Goal: Task Accomplishment & Management: Manage account settings

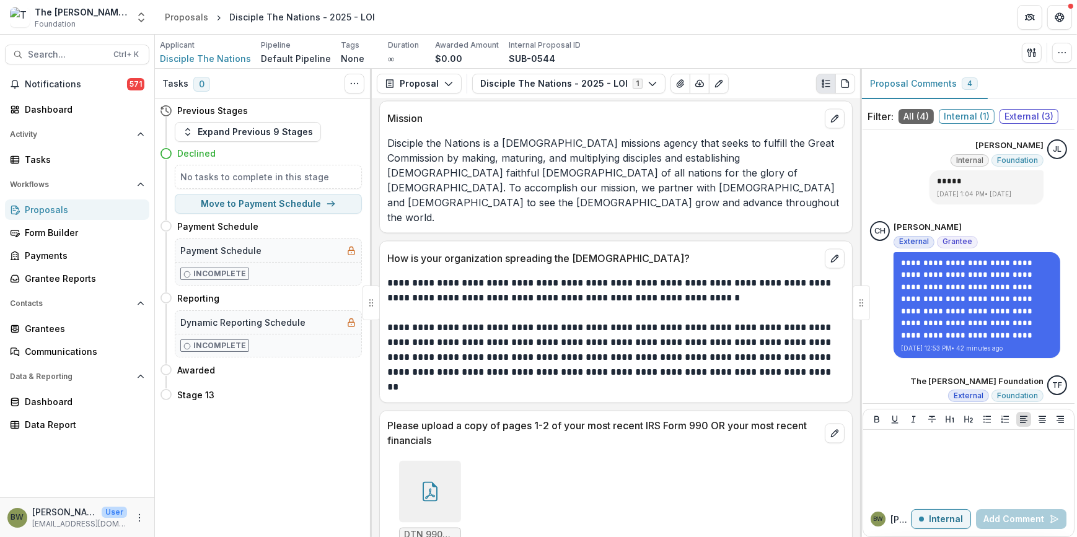
scroll to position [3005, 0]
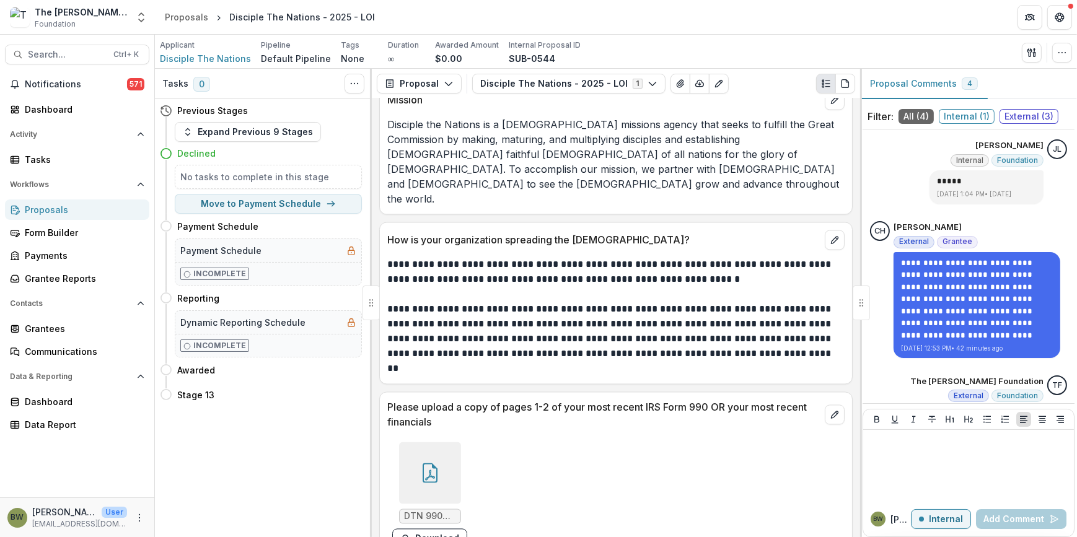
click at [437, 456] on div at bounding box center [430, 474] width 62 height 62
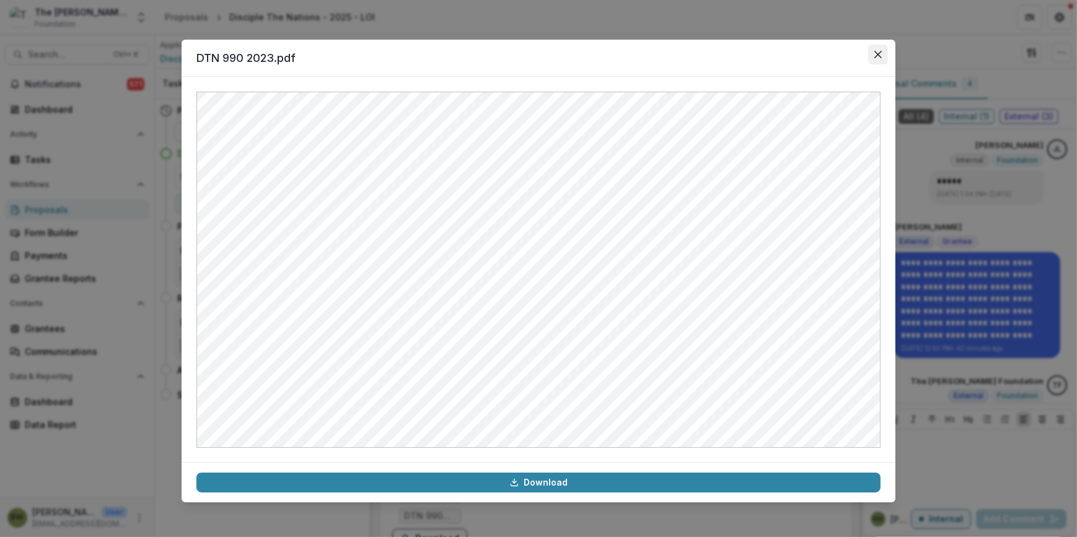
click at [881, 53] on icon "Close" at bounding box center [878, 54] width 7 height 7
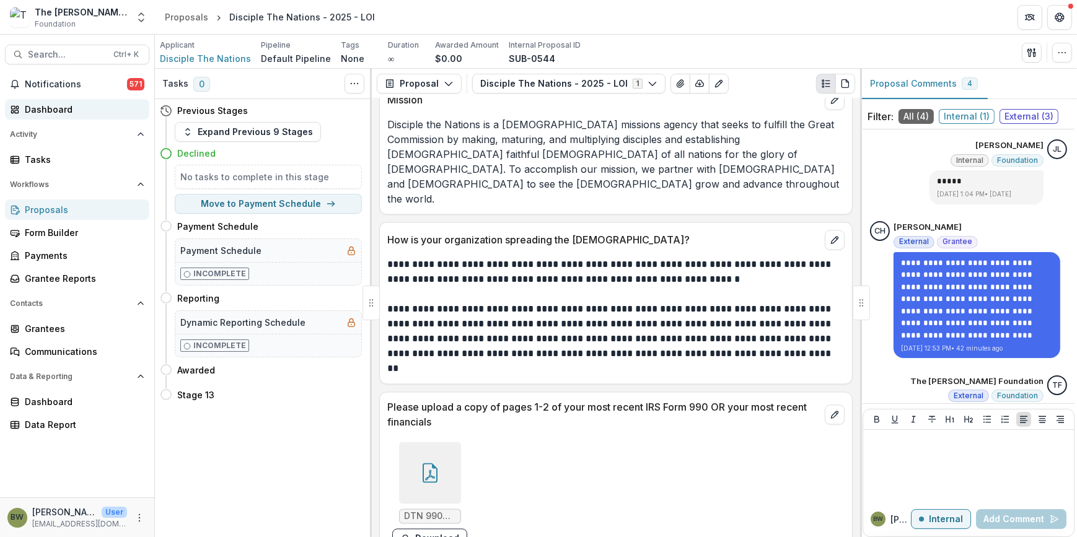
click at [35, 112] on div "Dashboard" at bounding box center [82, 109] width 115 height 13
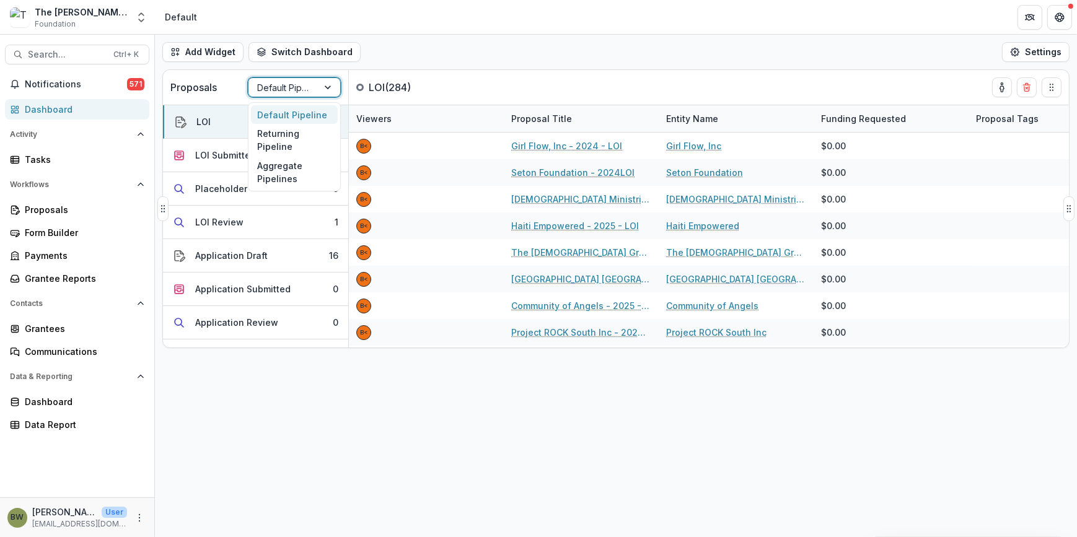
click at [291, 92] on div at bounding box center [283, 87] width 52 height 15
click at [282, 141] on div "Returning Pipeline" at bounding box center [294, 140] width 87 height 32
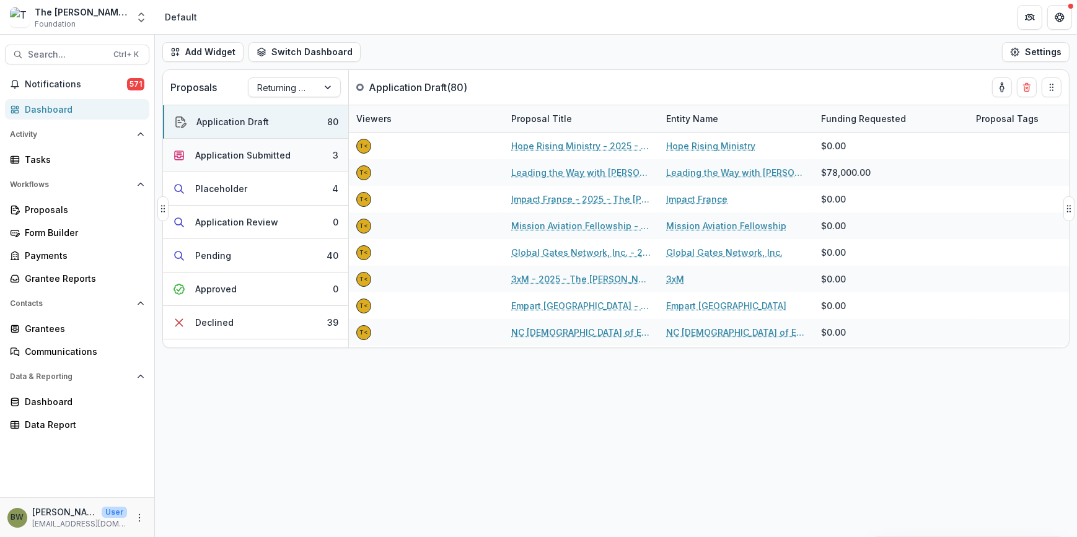
click at [281, 156] on div "Application Submitted" at bounding box center [242, 155] width 95 height 13
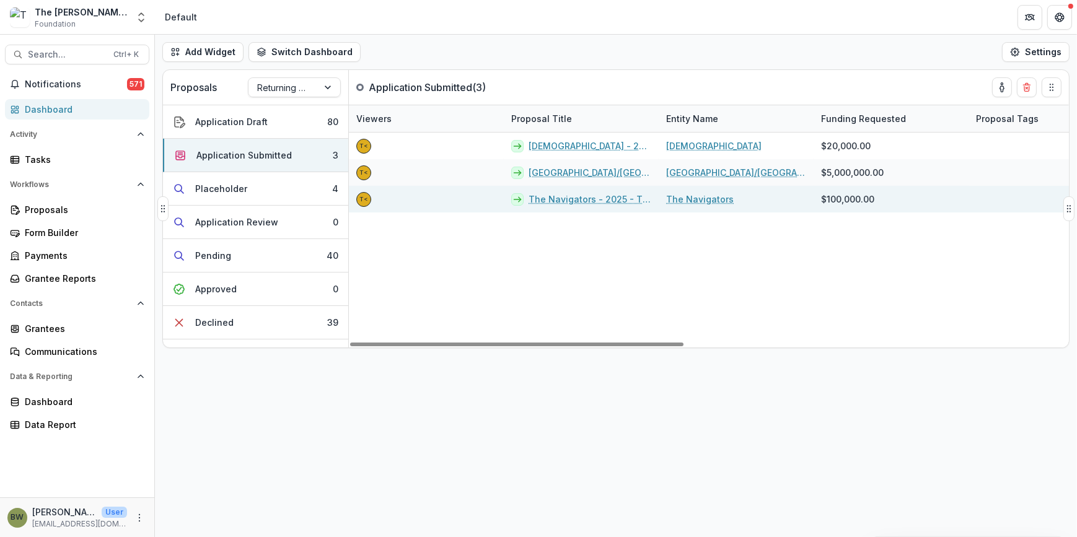
click at [540, 194] on link "The Navigators - 2025 - The [PERSON_NAME] Foundation Grant Proposal Application" at bounding box center [590, 199] width 123 height 13
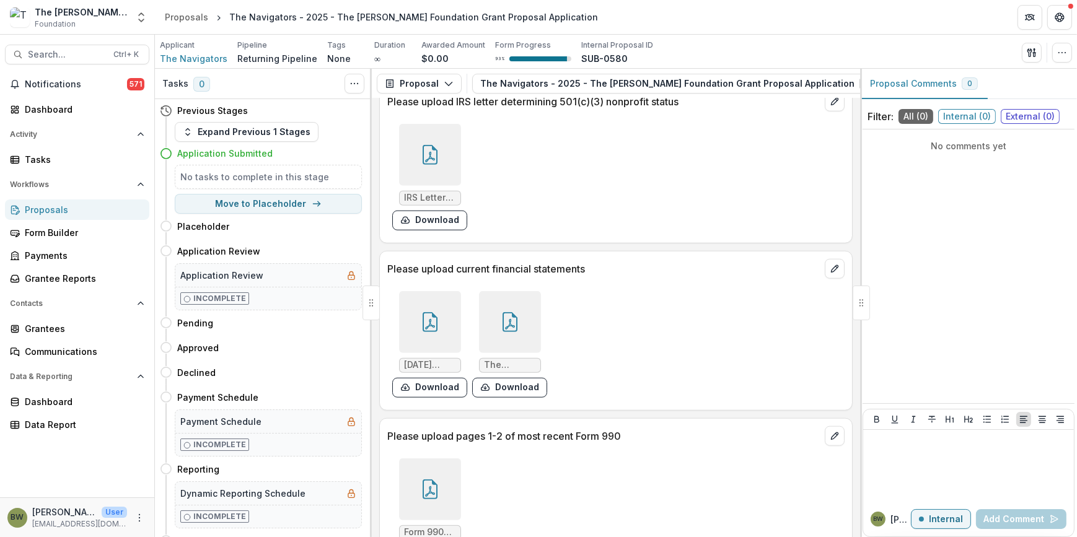
scroll to position [1690, 0]
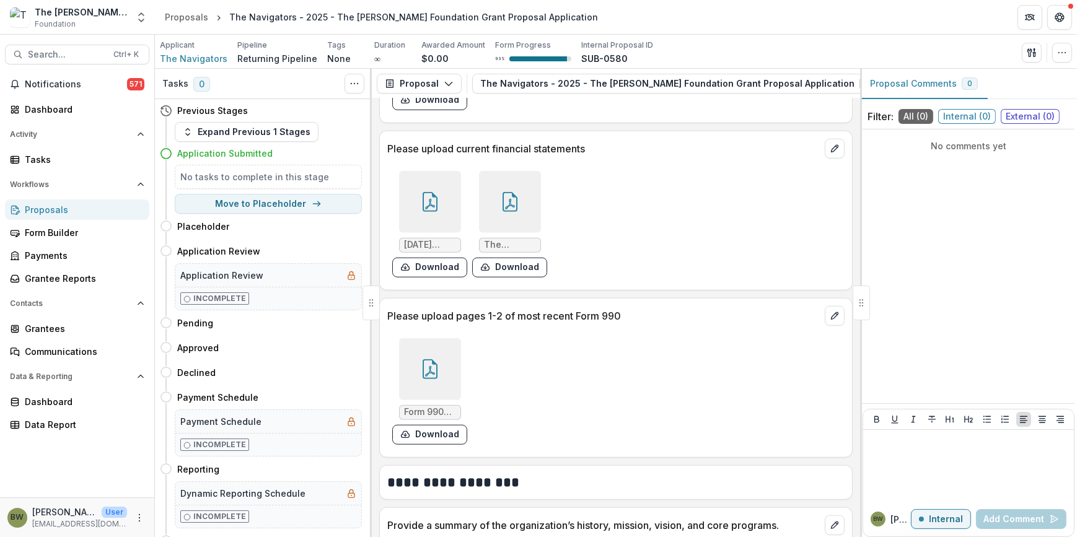
click at [436, 365] on icon at bounding box center [430, 369] width 20 height 20
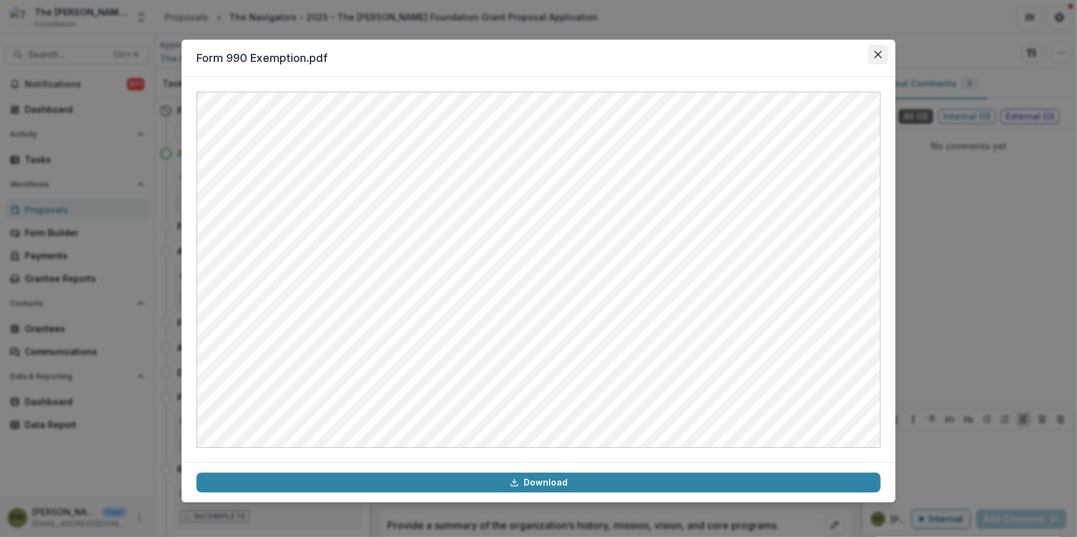
click at [883, 55] on button "Close" at bounding box center [878, 55] width 20 height 20
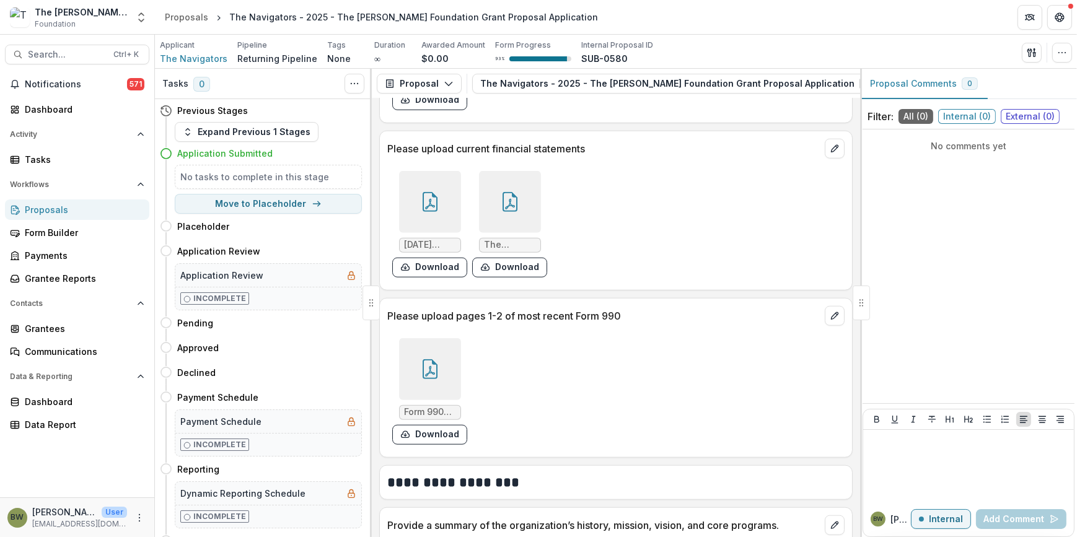
click at [433, 207] on icon at bounding box center [430, 202] width 20 height 20
click at [433, 207] on div "Loading..." at bounding box center [539, 270] width 666 height 346
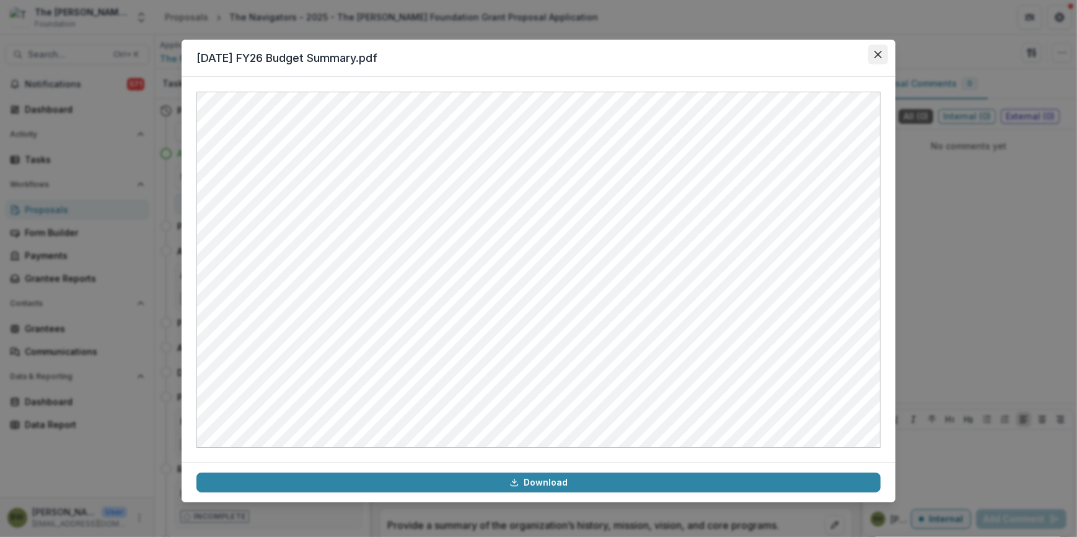
click at [879, 48] on button "Close" at bounding box center [878, 55] width 20 height 20
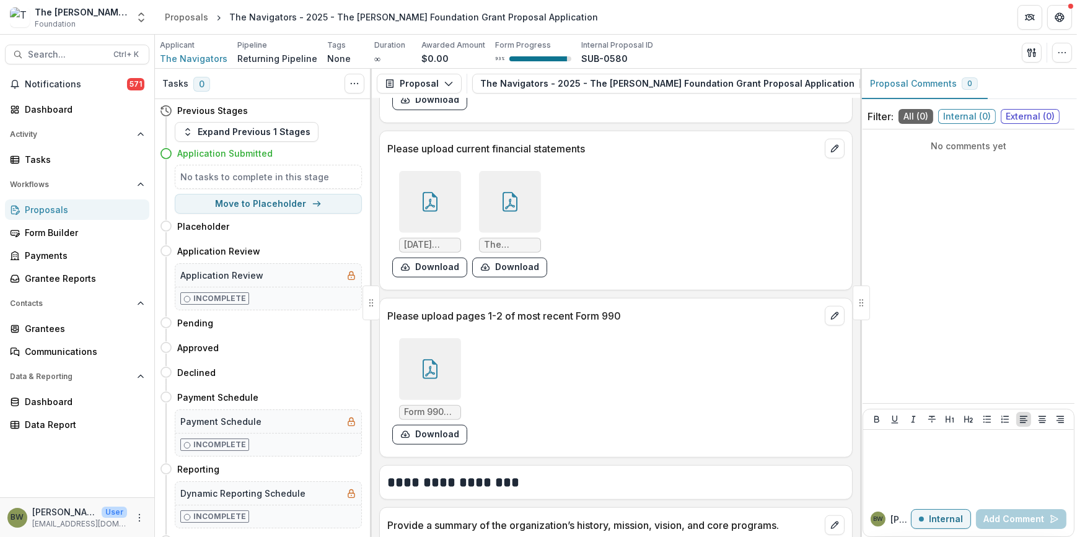
click at [496, 207] on div at bounding box center [510, 202] width 62 height 62
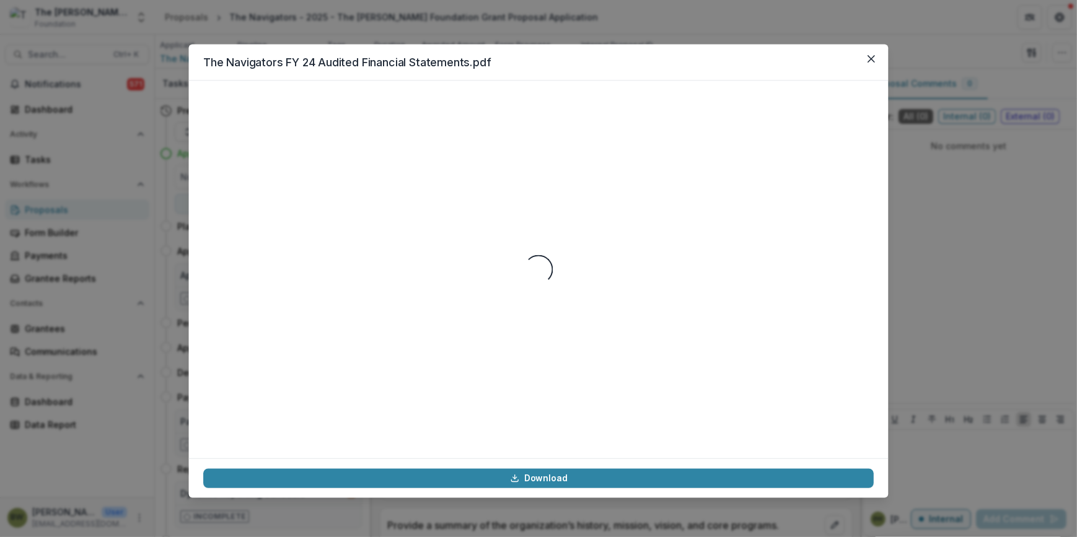
click at [496, 207] on div "Loading..." at bounding box center [538, 269] width 671 height 348
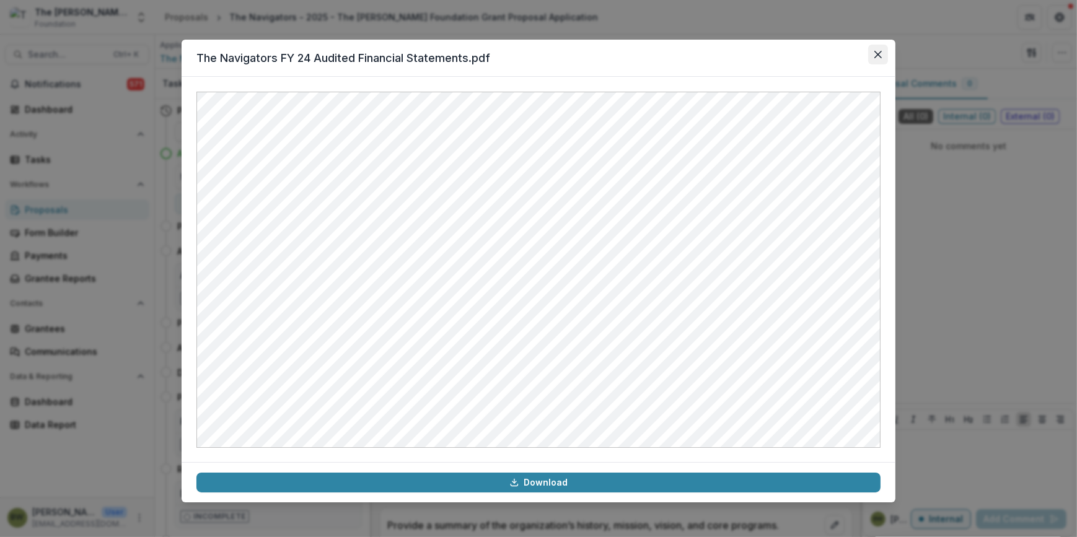
click at [878, 51] on icon "Close" at bounding box center [878, 54] width 7 height 7
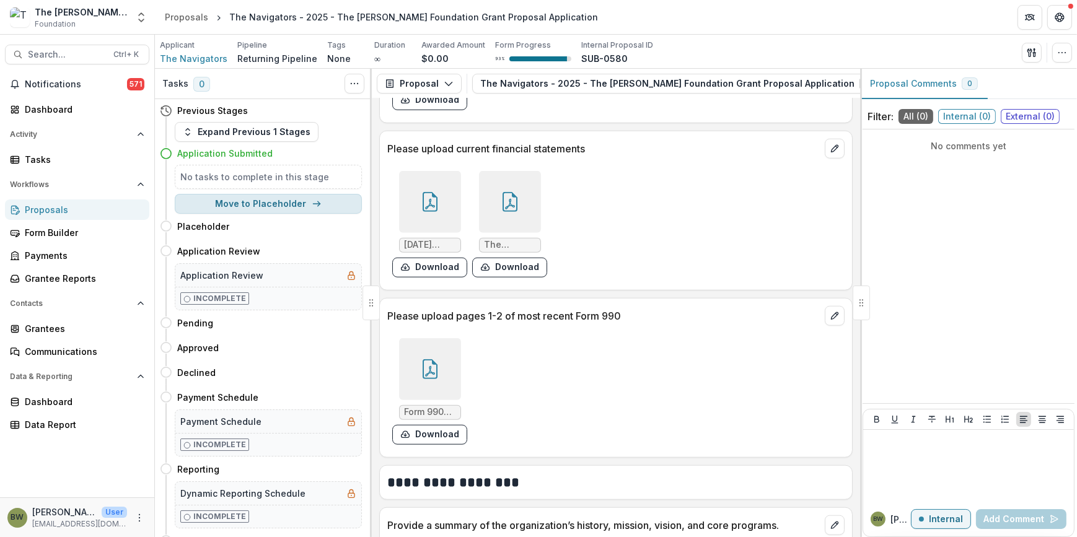
click at [229, 205] on button "Move to Placeholder" at bounding box center [268, 204] width 187 height 20
select select "**********"
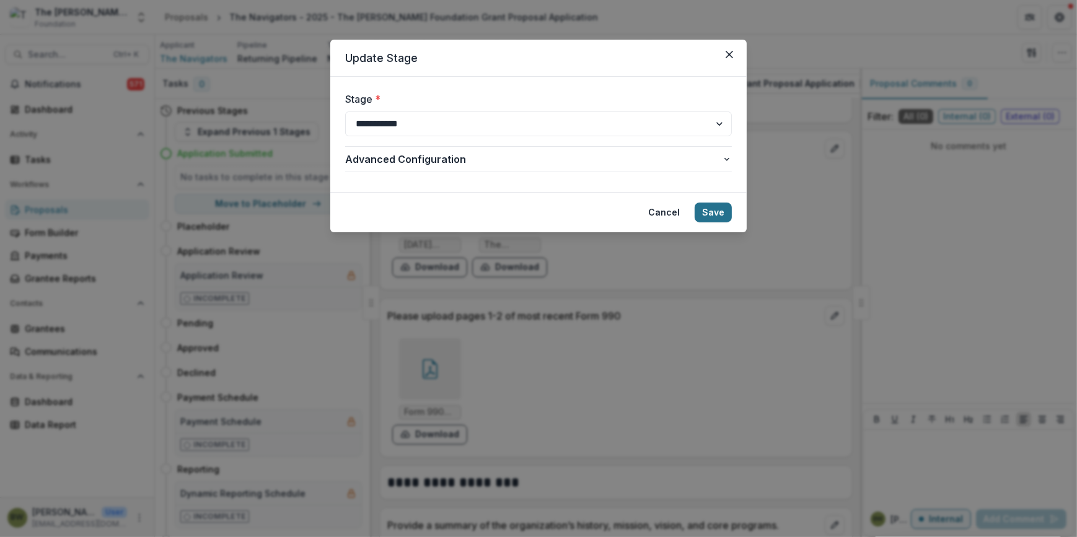
click at [712, 212] on button "Save" at bounding box center [713, 213] width 37 height 20
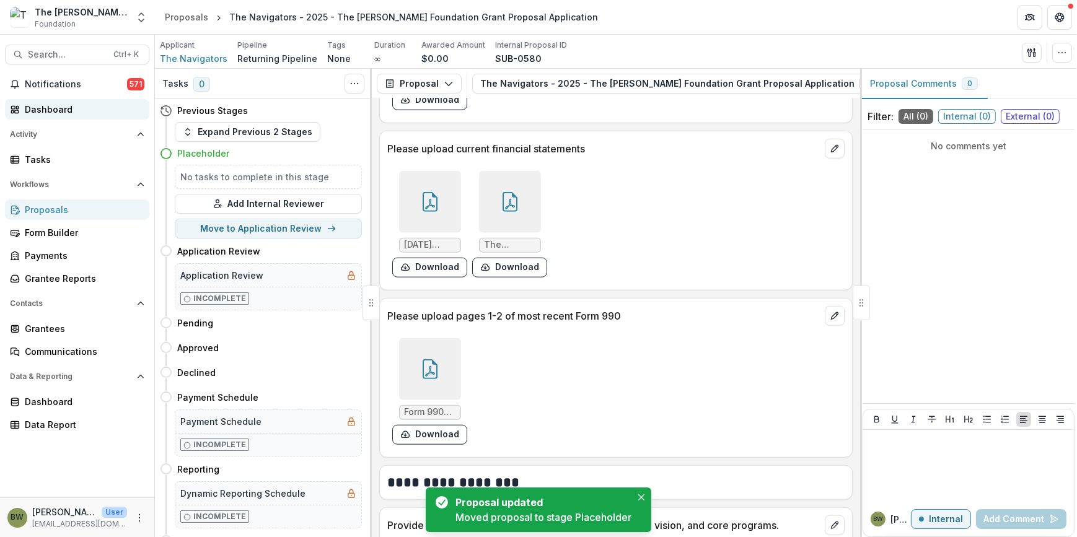
click at [45, 112] on div "Dashboard" at bounding box center [82, 109] width 115 height 13
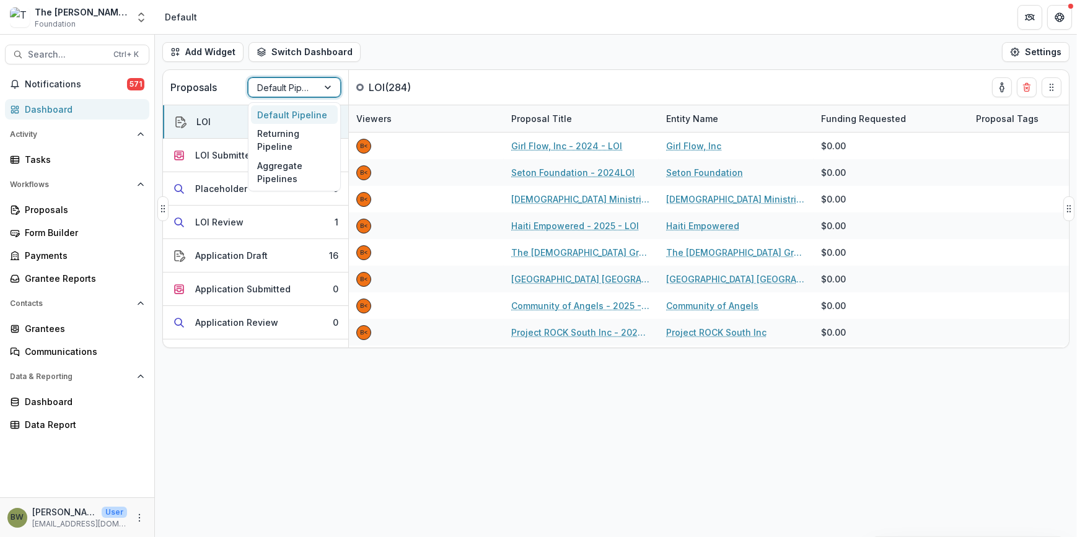
click at [291, 89] on div at bounding box center [283, 87] width 52 height 15
click at [284, 147] on div "Returning Pipeline" at bounding box center [294, 140] width 87 height 32
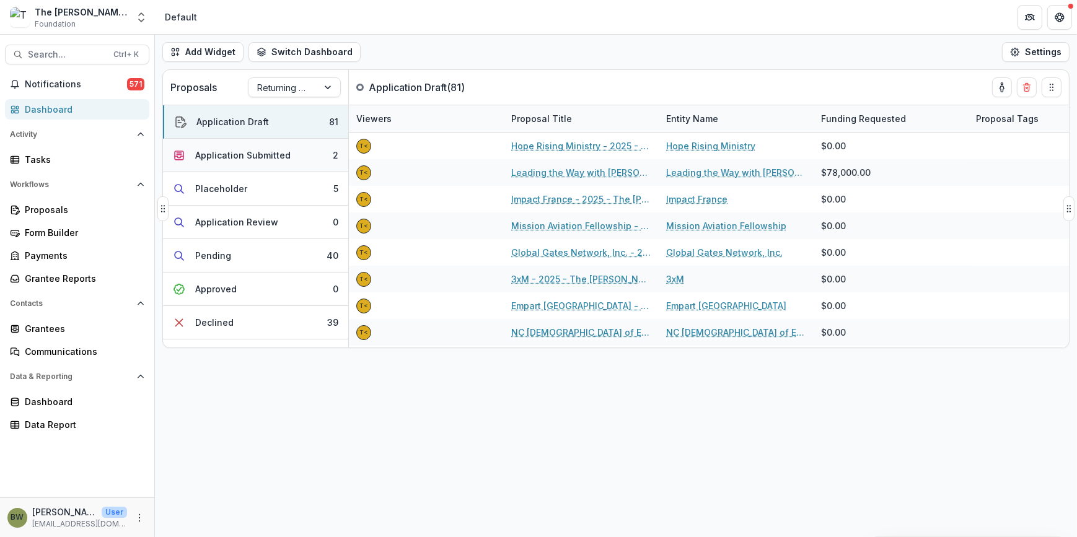
click at [231, 153] on div "Application Submitted" at bounding box center [242, 155] width 95 height 13
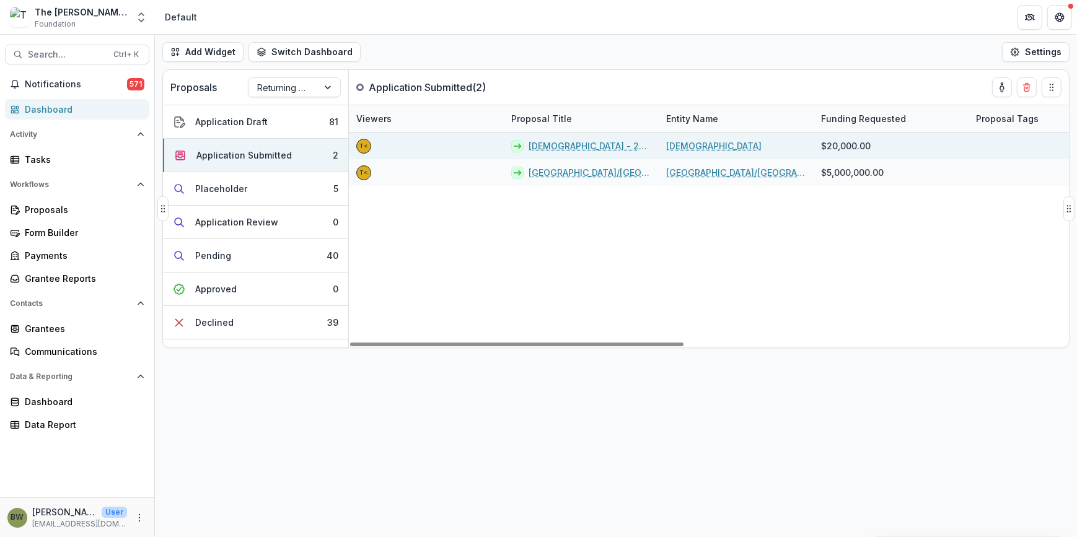
click at [591, 147] on link "[DEMOGRAPHIC_DATA] - 2025 - The [PERSON_NAME] Foundation Grant Proposal Applica…" at bounding box center [590, 145] width 123 height 13
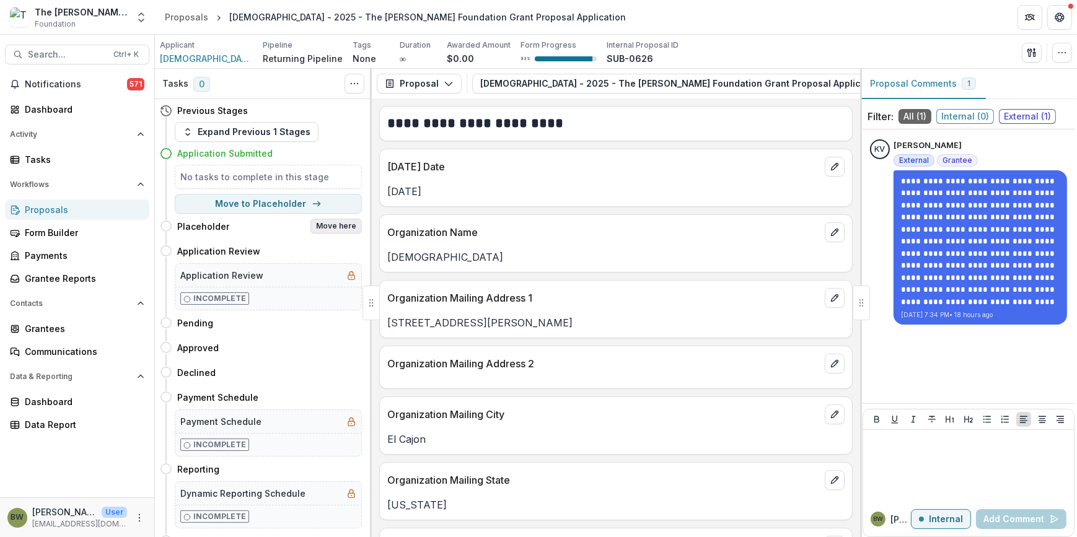
click at [339, 224] on button "Move here" at bounding box center [336, 226] width 51 height 15
select select "**********"
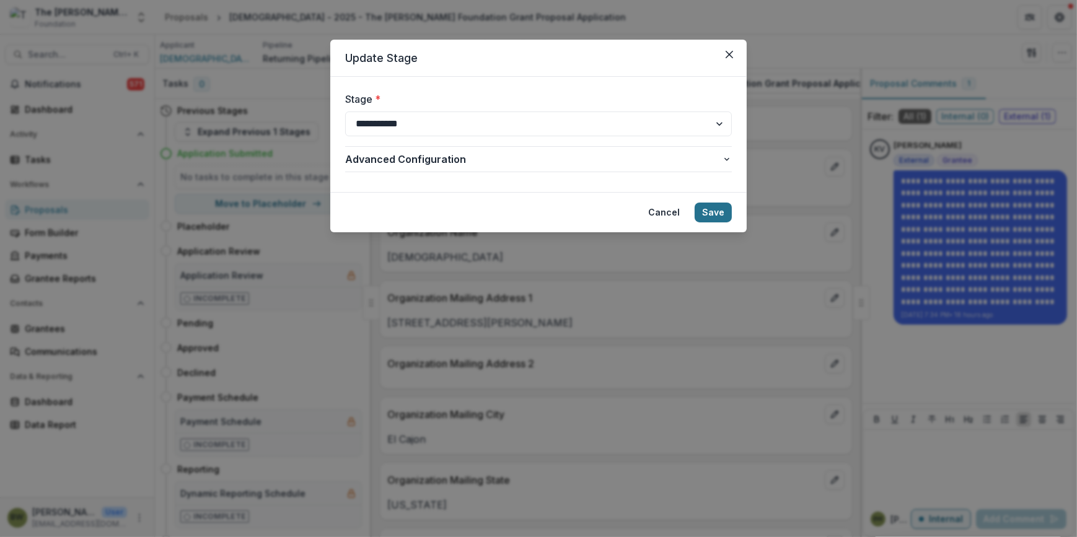
click at [726, 213] on button "Save" at bounding box center [713, 213] width 37 height 20
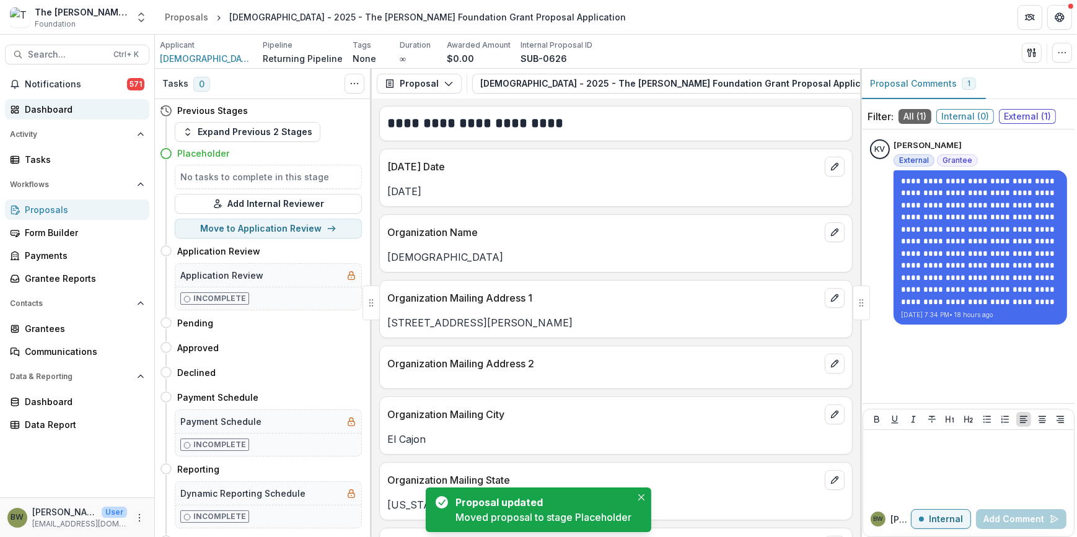
click at [60, 109] on div "Dashboard" at bounding box center [82, 109] width 115 height 13
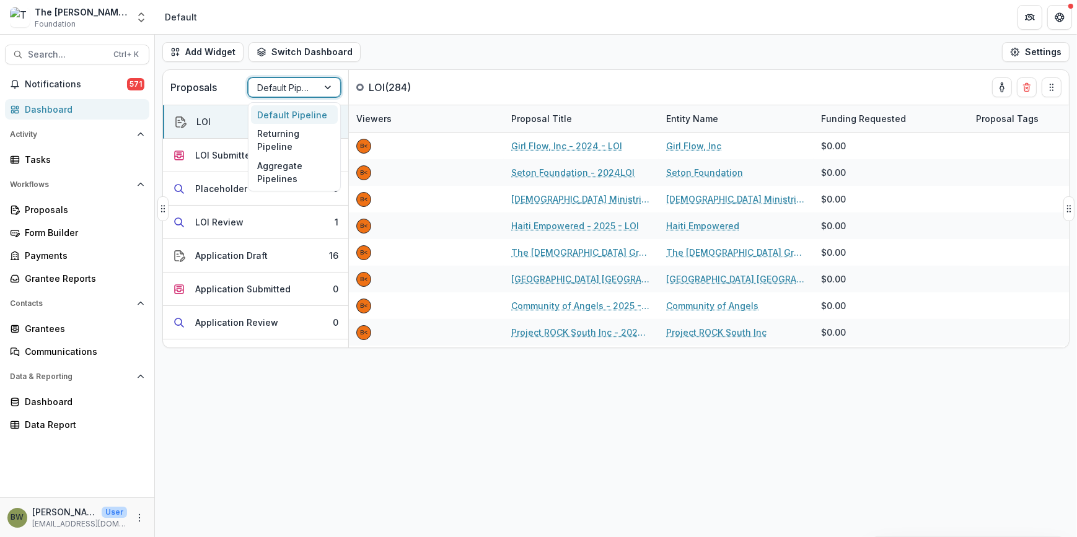
click at [280, 88] on div at bounding box center [283, 87] width 52 height 15
click at [278, 148] on div "Returning Pipeline" at bounding box center [294, 140] width 87 height 32
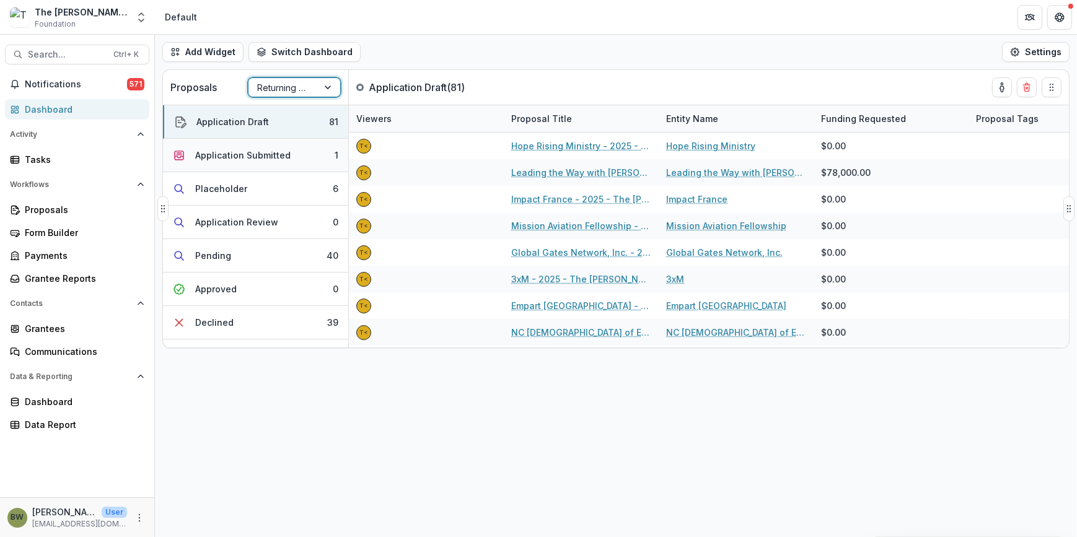
click at [258, 154] on div "Application Submitted" at bounding box center [242, 155] width 95 height 13
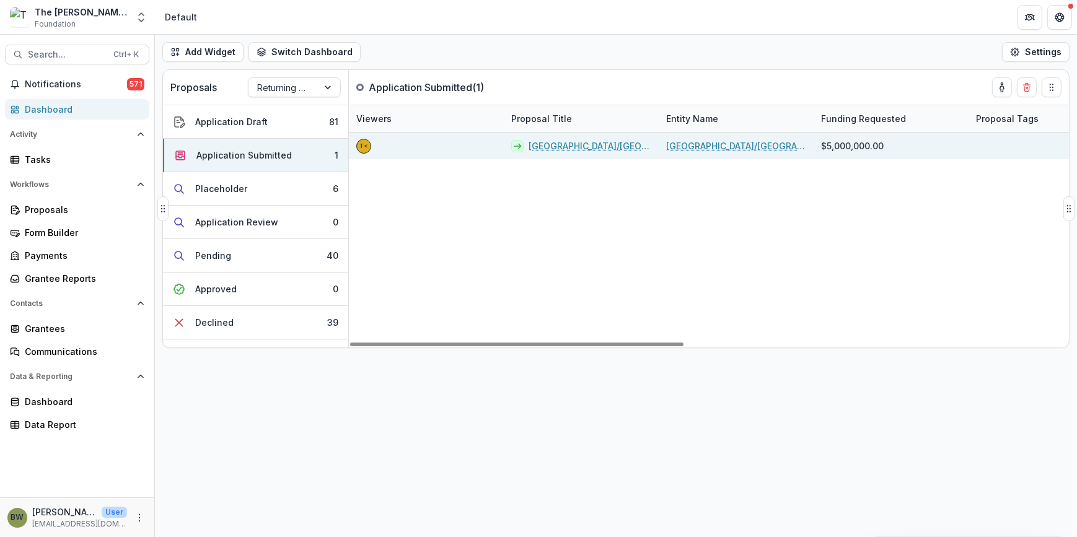
click at [560, 146] on link "[GEOGRAPHIC_DATA]/[GEOGRAPHIC_DATA][PERSON_NAME] - 2025 - The [PERSON_NAME] Fou…" at bounding box center [590, 145] width 123 height 13
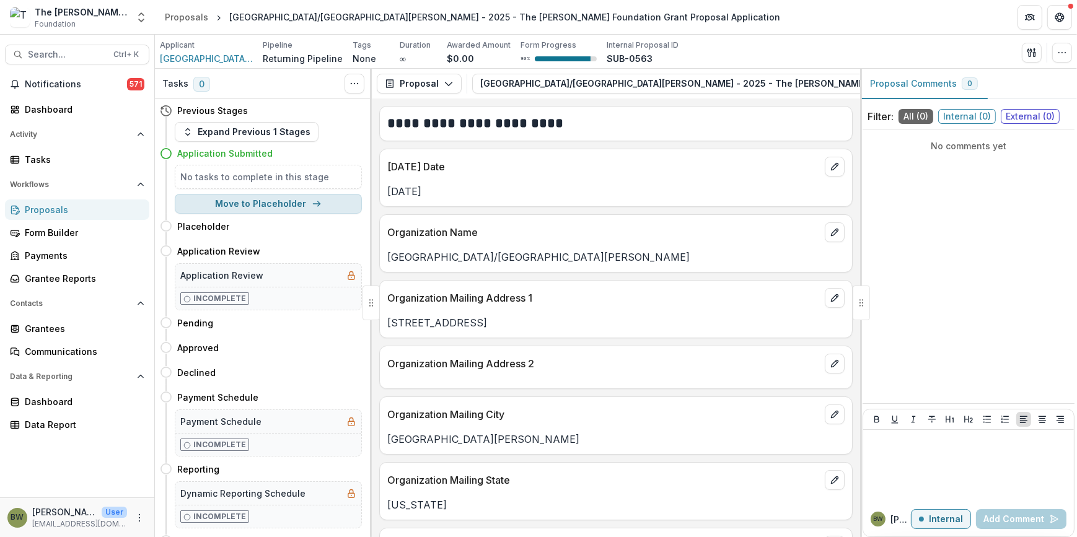
click at [268, 203] on button "Move to Placeholder" at bounding box center [268, 204] width 187 height 20
select select "**********"
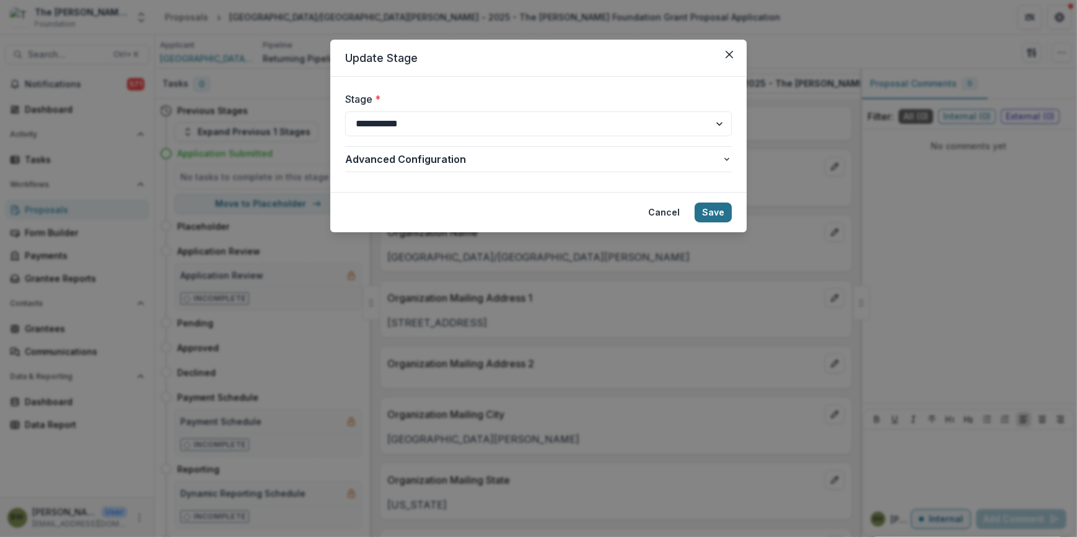
click at [712, 205] on button "Save" at bounding box center [713, 213] width 37 height 20
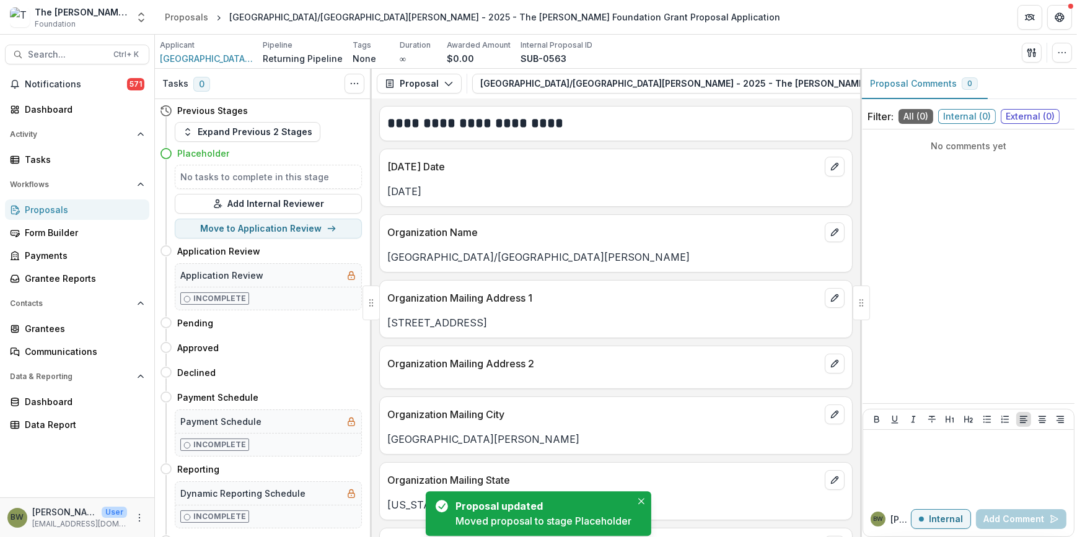
click at [712, 205] on div "[DATE] Date [DATE]" at bounding box center [616, 178] width 474 height 58
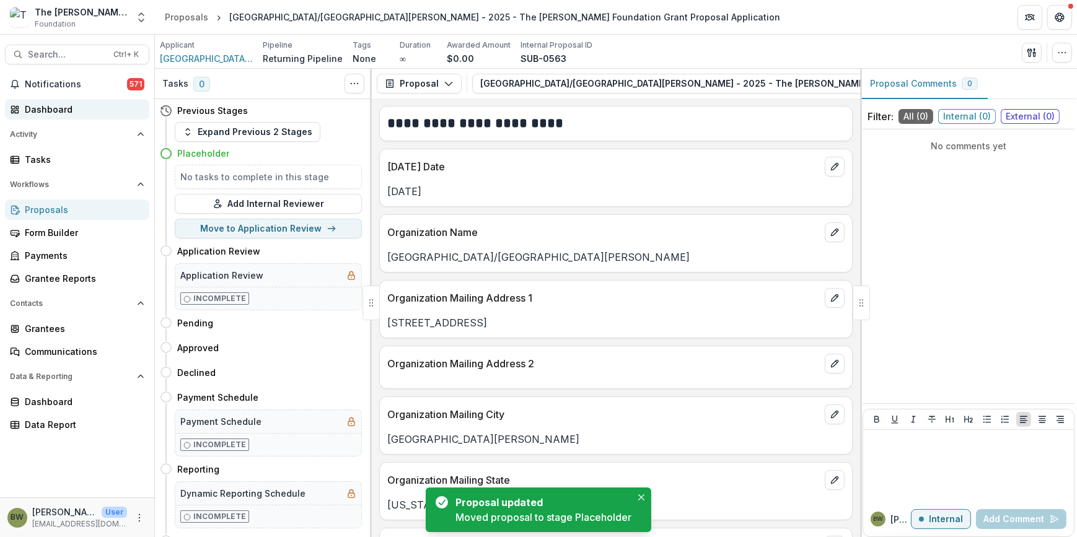
click at [55, 108] on div "Dashboard" at bounding box center [82, 109] width 115 height 13
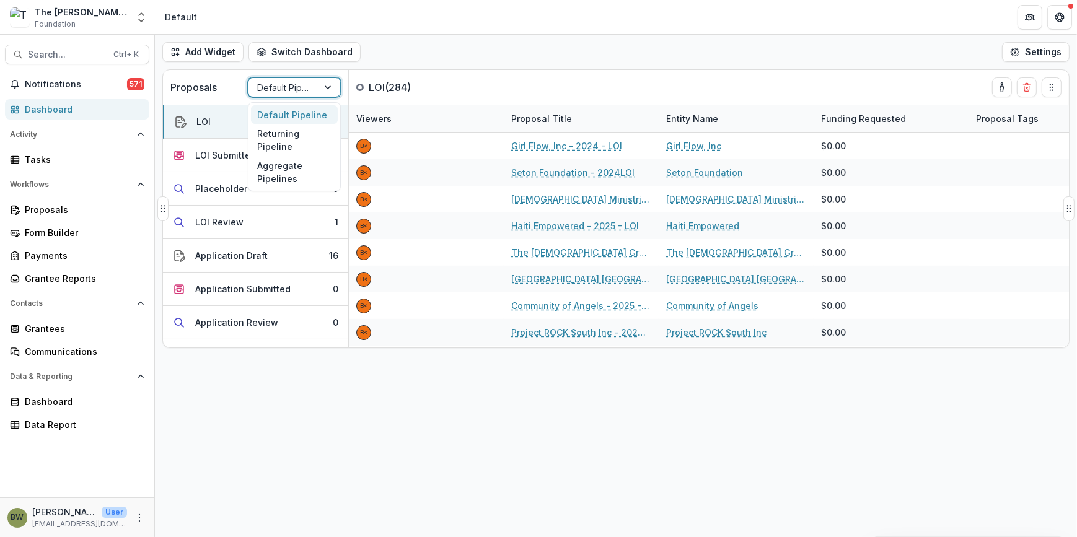
click at [283, 90] on div at bounding box center [283, 87] width 52 height 15
click at [279, 143] on div "Returning Pipeline" at bounding box center [294, 140] width 87 height 32
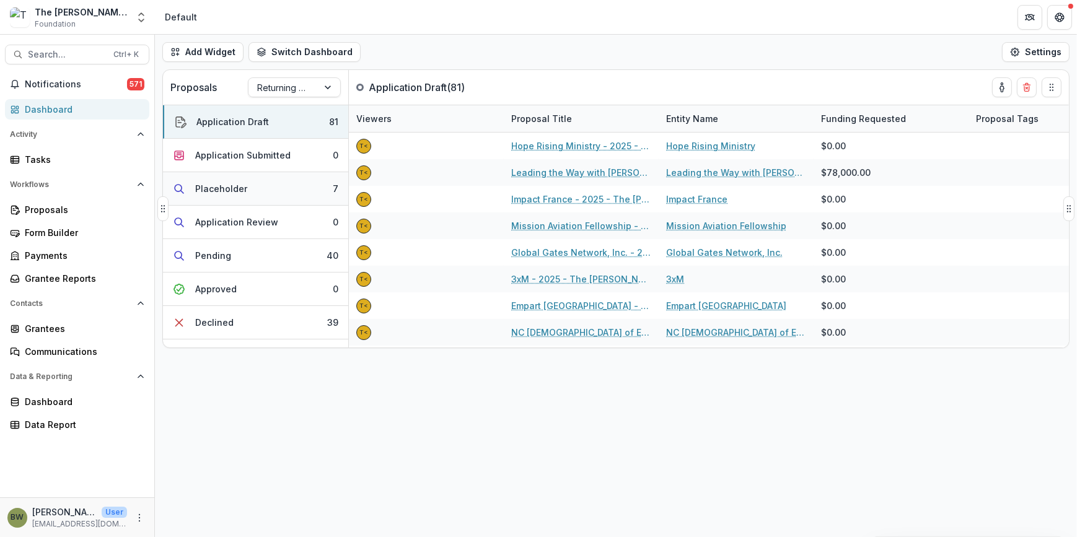
click at [217, 188] on div "Placeholder" at bounding box center [221, 188] width 52 height 13
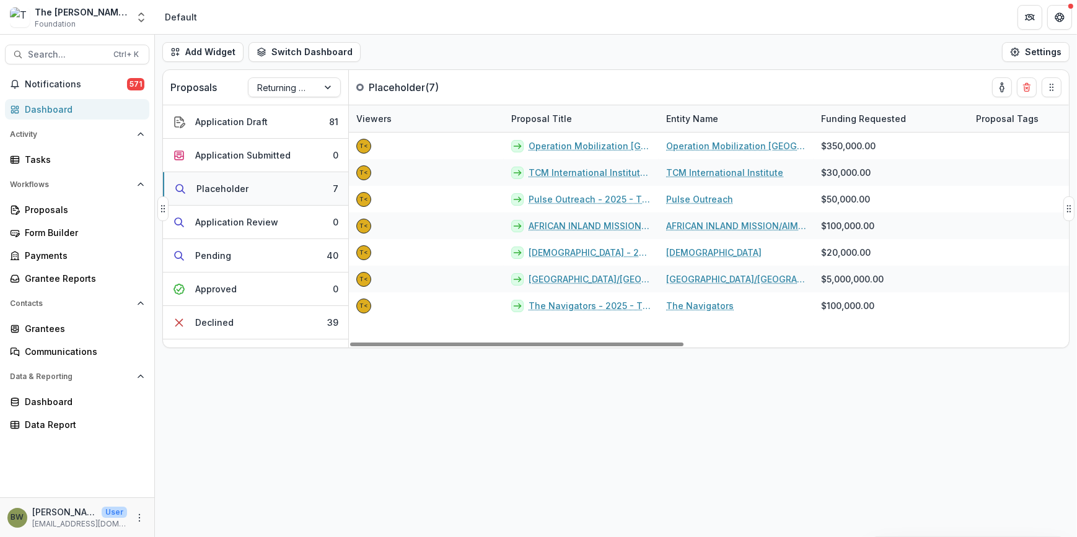
click at [200, 183] on div "Placeholder" at bounding box center [222, 188] width 52 height 13
click at [203, 187] on div "Placeholder" at bounding box center [222, 188] width 52 height 13
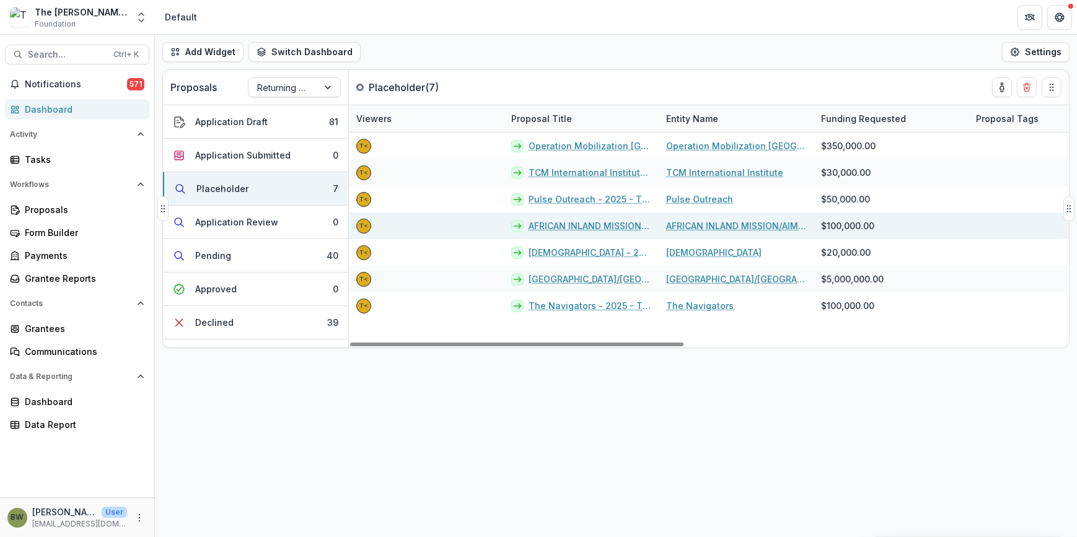
click at [562, 226] on link "AFRICAN INLAND MISSION/AIM AIR - 2025 - The [PERSON_NAME] Foundation Grant Prop…" at bounding box center [590, 225] width 123 height 13
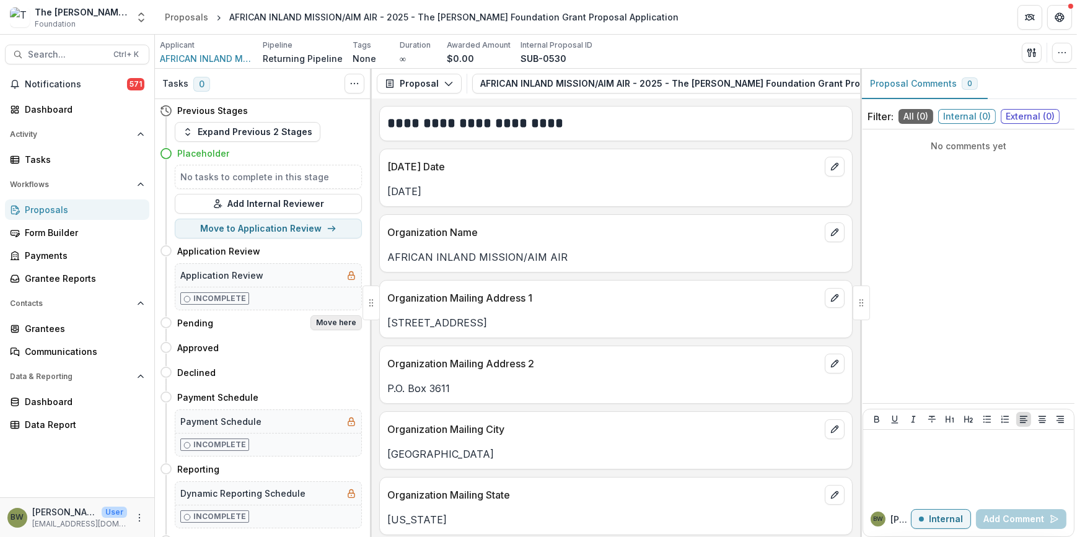
click at [332, 320] on button "Move here" at bounding box center [336, 322] width 51 height 15
select select "*******"
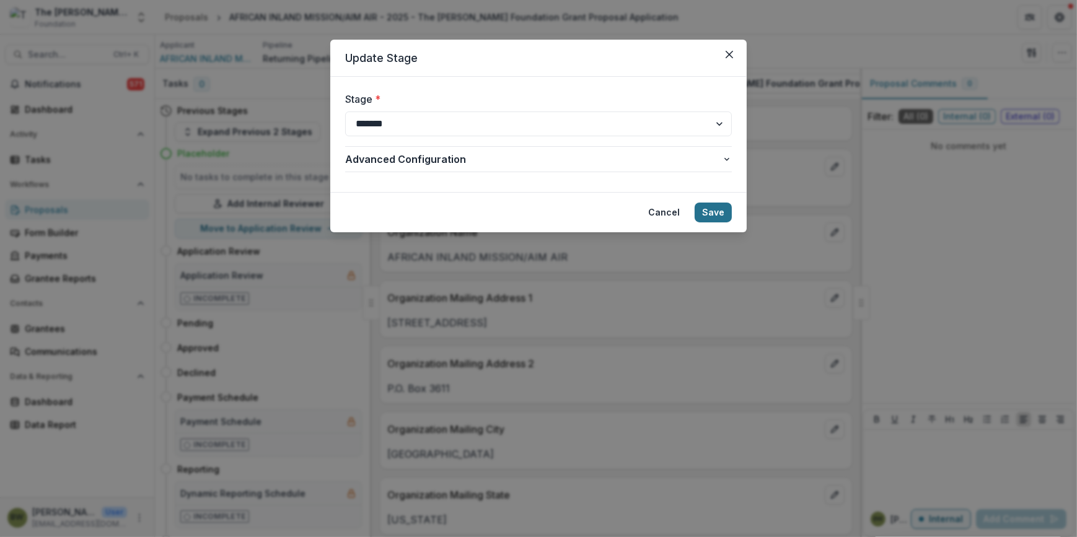
click at [721, 206] on button "Save" at bounding box center [713, 213] width 37 height 20
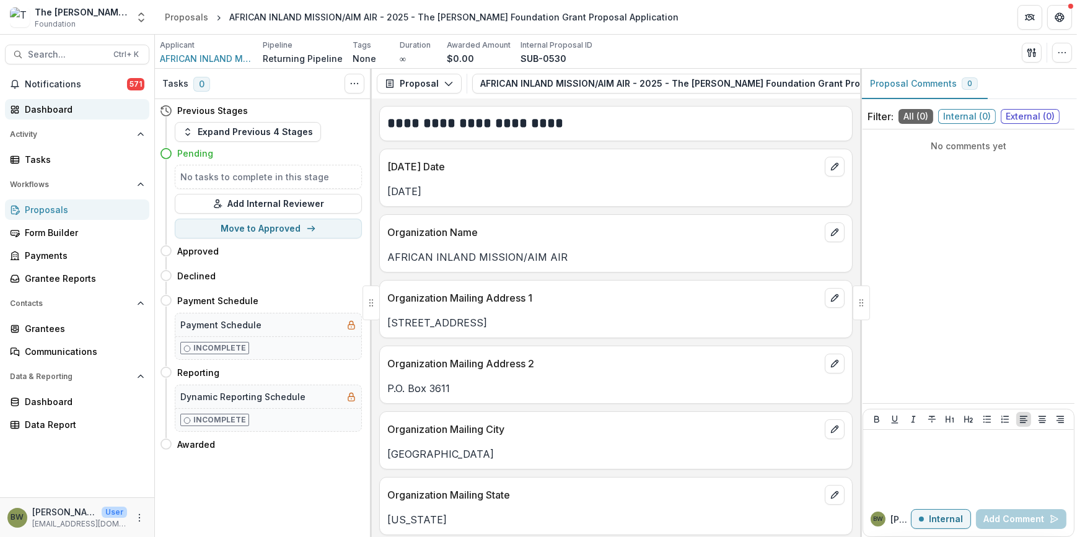
click at [72, 105] on div "Dashboard" at bounding box center [82, 109] width 115 height 13
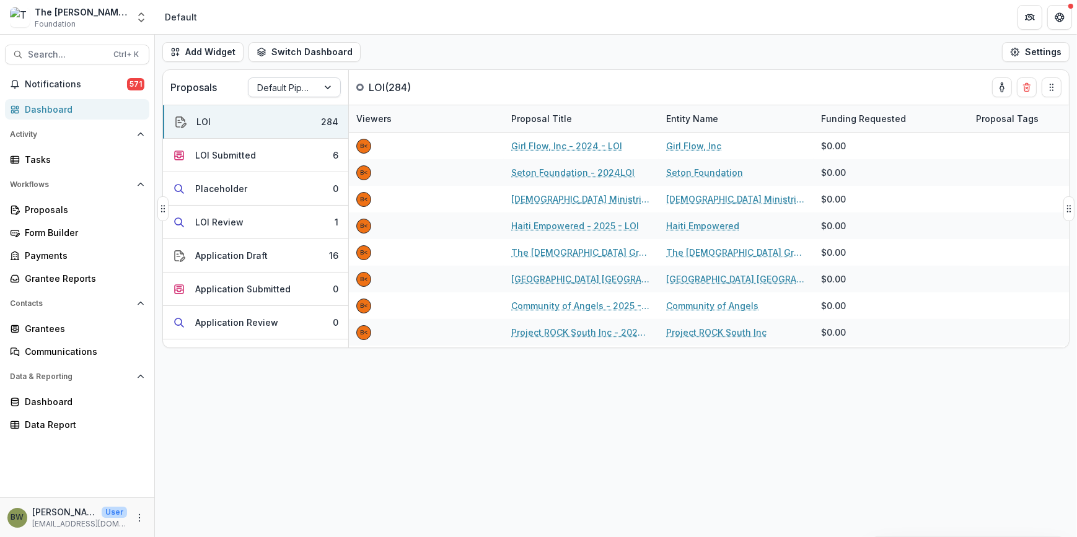
click at [285, 91] on div at bounding box center [283, 87] width 52 height 15
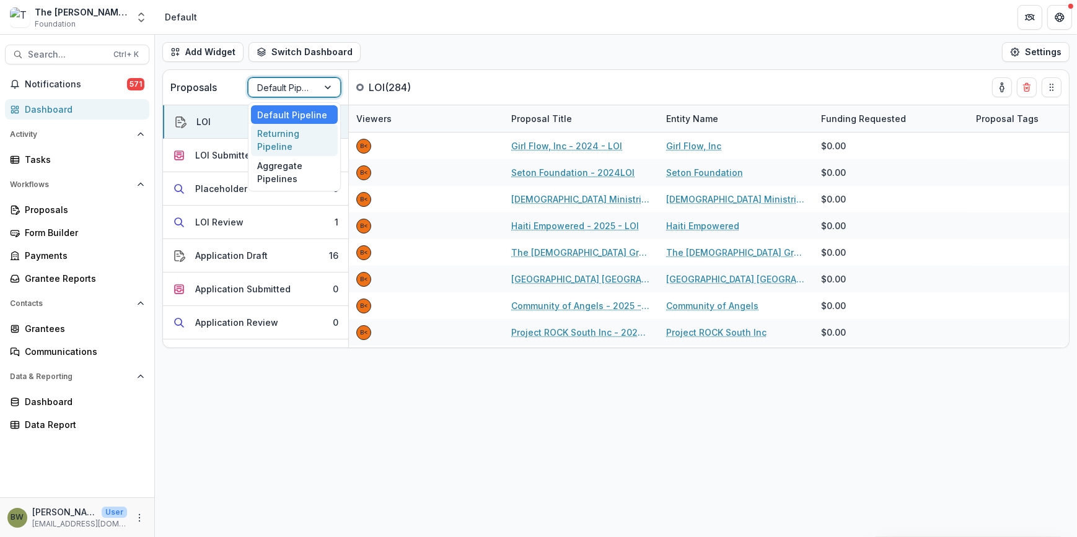
click at [282, 136] on div "Returning Pipeline" at bounding box center [294, 140] width 87 height 32
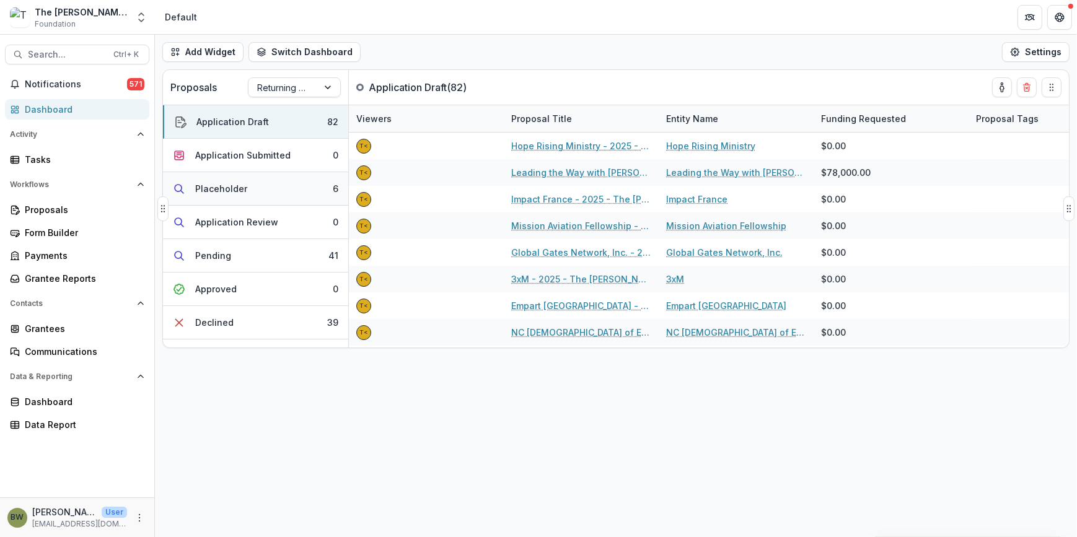
click at [223, 186] on div "Placeholder" at bounding box center [221, 188] width 52 height 13
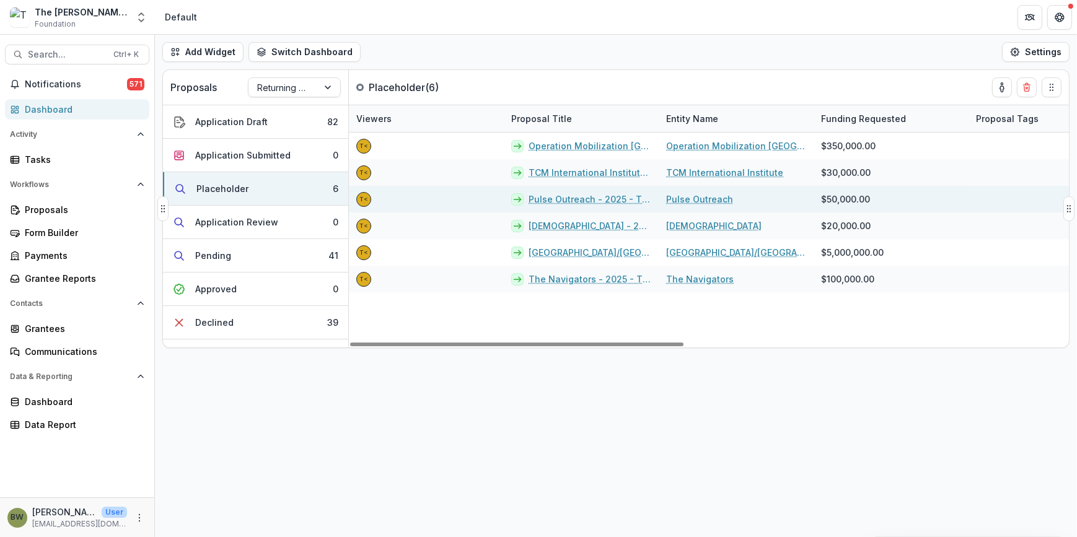
click at [551, 200] on link "Pulse Outreach - 2025 - The [PERSON_NAME] Foundation Grant Proposal Application" at bounding box center [590, 199] width 123 height 13
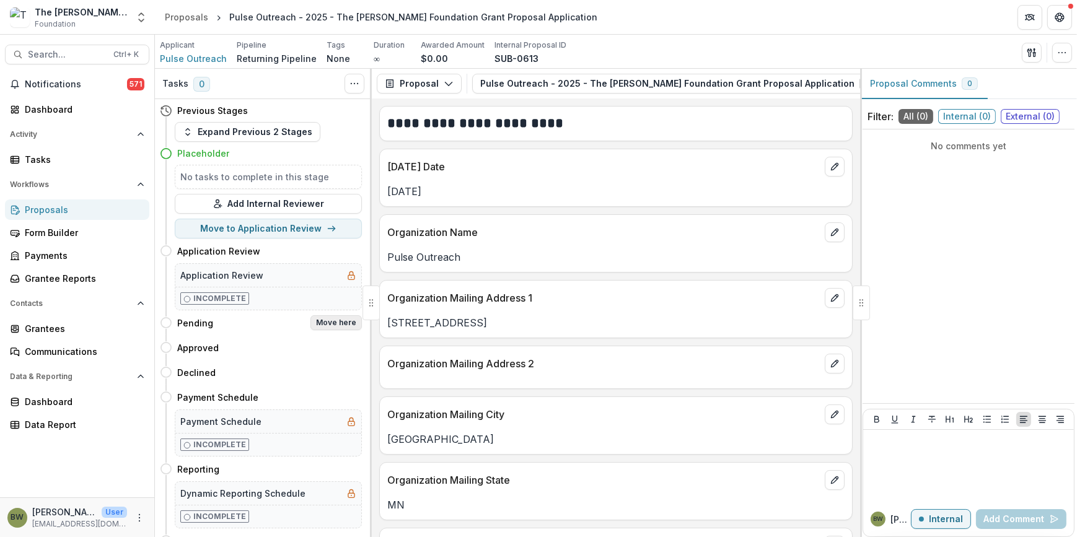
click at [320, 320] on button "Move here" at bounding box center [336, 322] width 51 height 15
select select "*******"
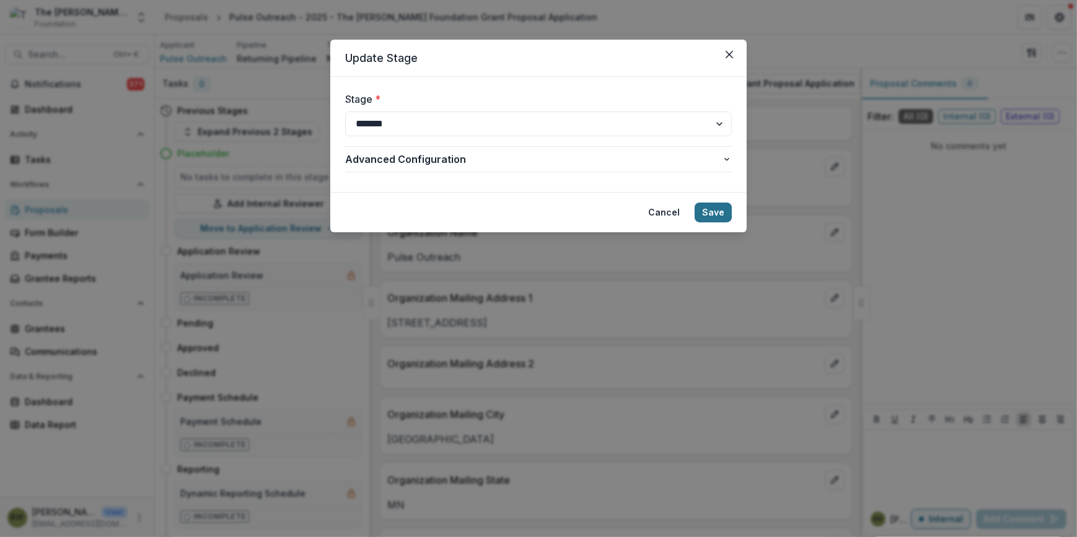
click at [713, 214] on button "Save" at bounding box center [713, 213] width 37 height 20
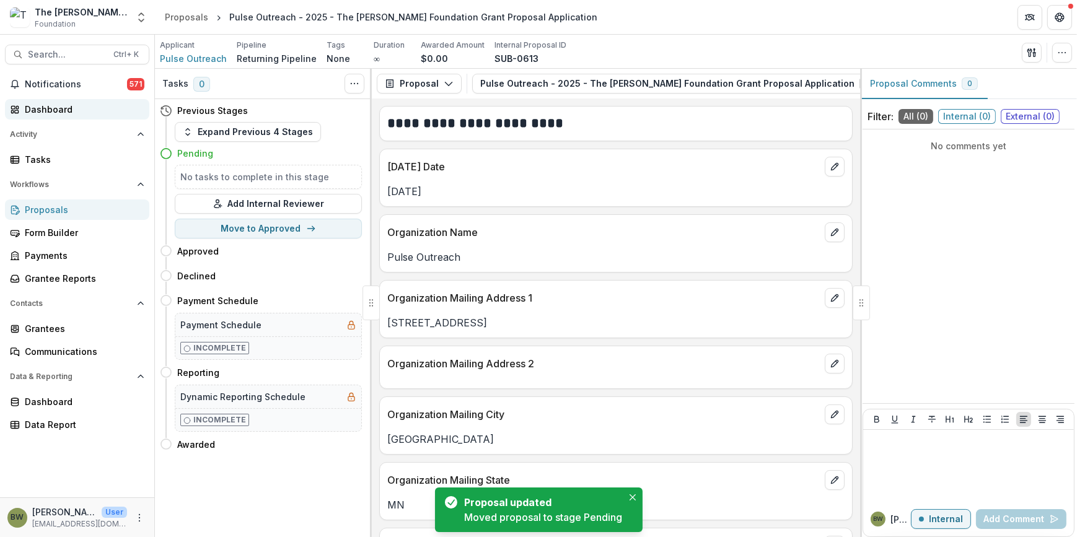
click at [53, 108] on div "Dashboard" at bounding box center [82, 109] width 115 height 13
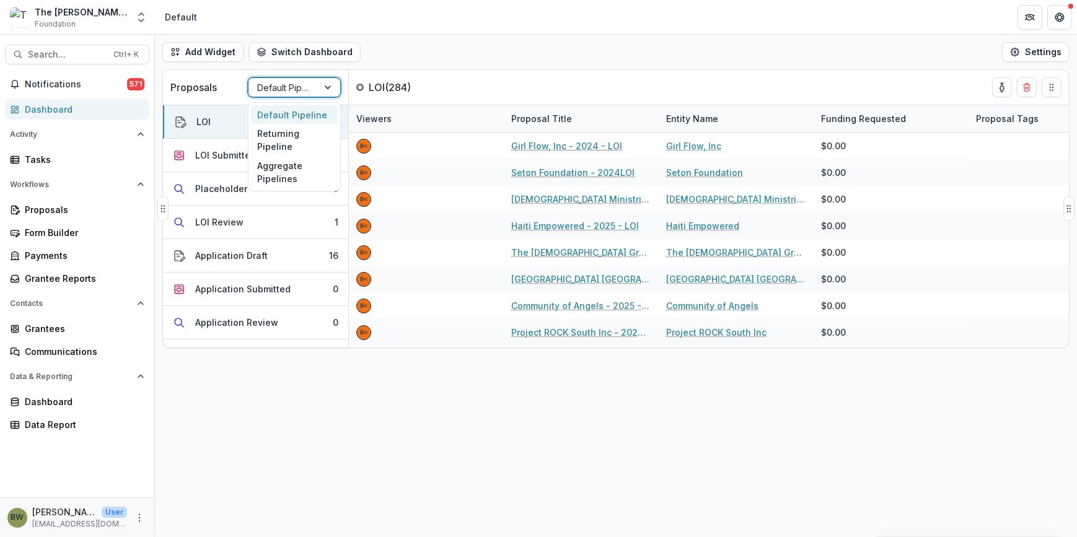
click at [282, 92] on div at bounding box center [283, 87] width 52 height 15
click at [280, 132] on div "Returning Pipeline" at bounding box center [294, 140] width 87 height 32
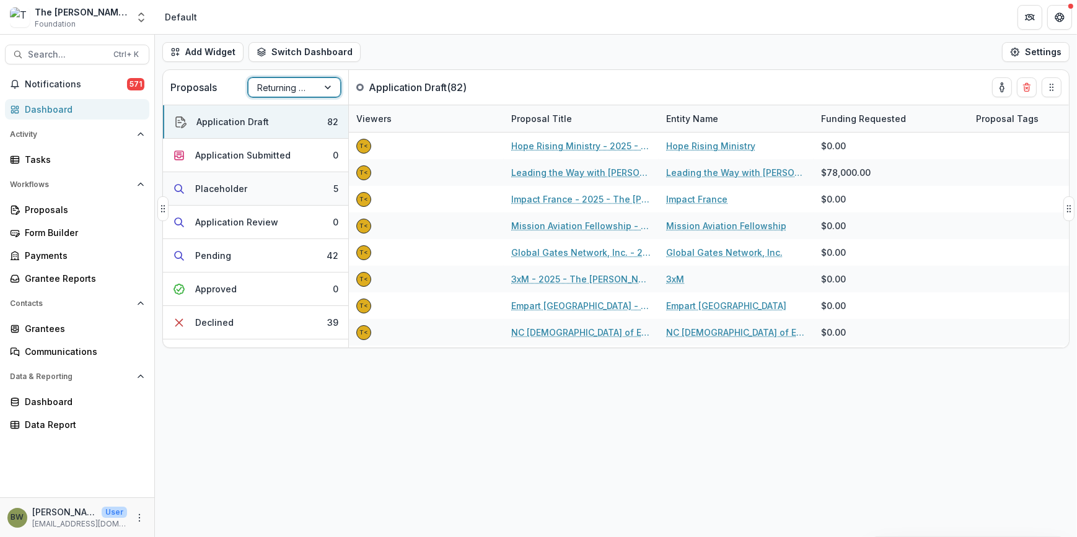
click at [223, 187] on div "Placeholder" at bounding box center [221, 188] width 52 height 13
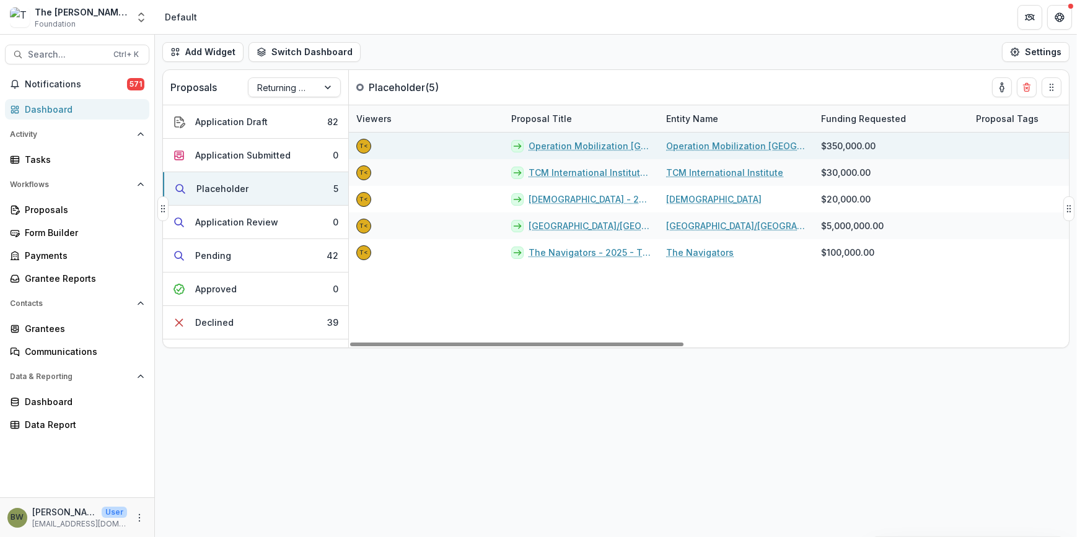
click at [563, 143] on link "Operation Mobilization [GEOGRAPHIC_DATA] (OM [GEOGRAPHIC_DATA]) - 2025 - The [P…" at bounding box center [590, 145] width 123 height 13
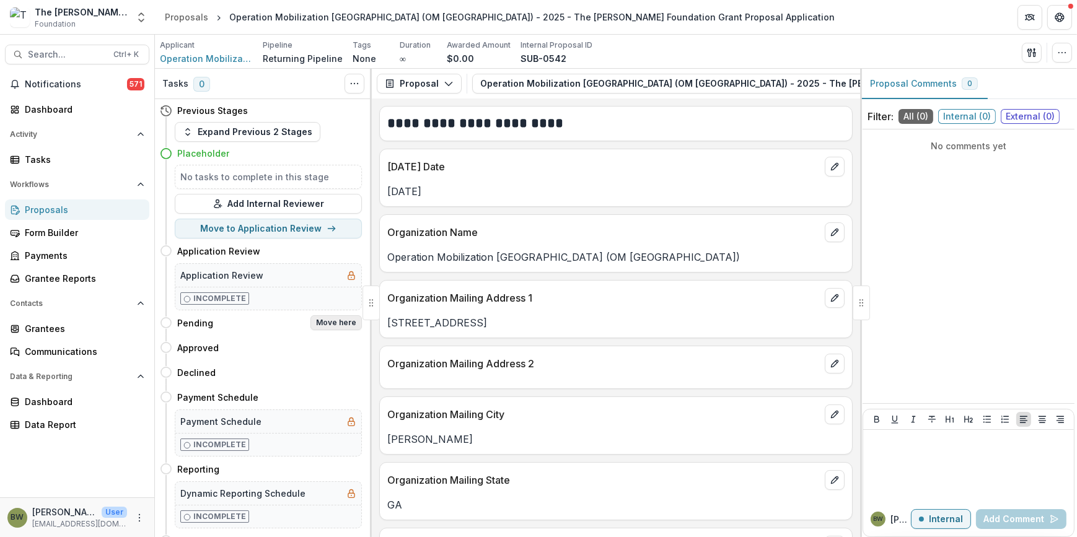
click at [332, 325] on button "Move here" at bounding box center [336, 322] width 51 height 15
select select "*******"
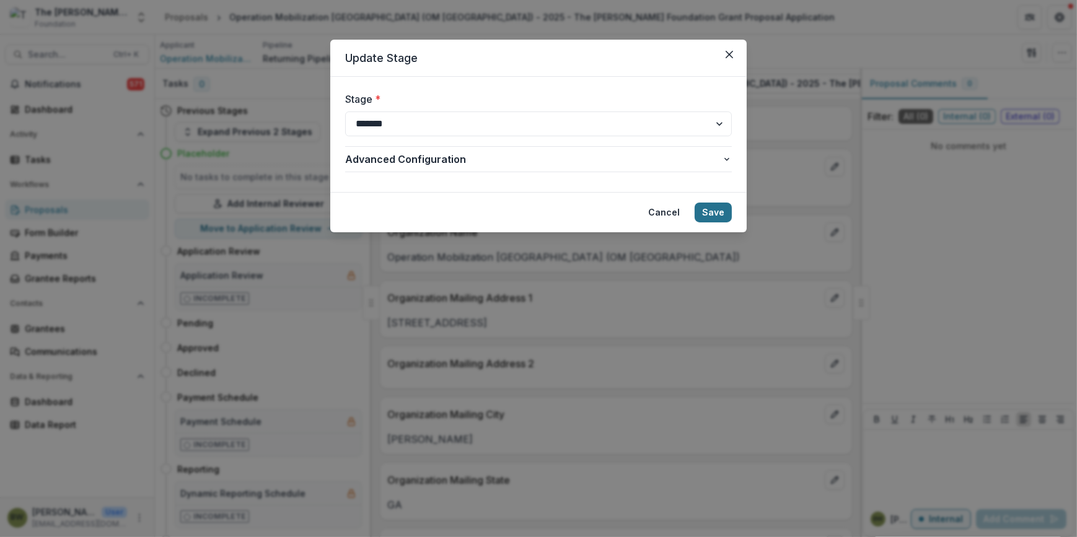
click at [718, 216] on button "Save" at bounding box center [713, 213] width 37 height 20
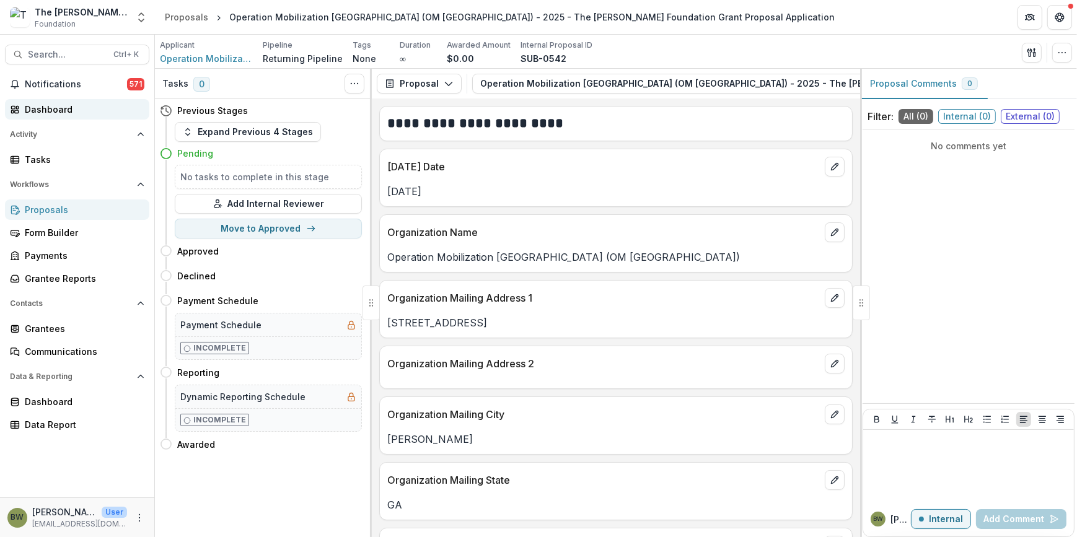
click at [59, 110] on div "Dashboard" at bounding box center [82, 109] width 115 height 13
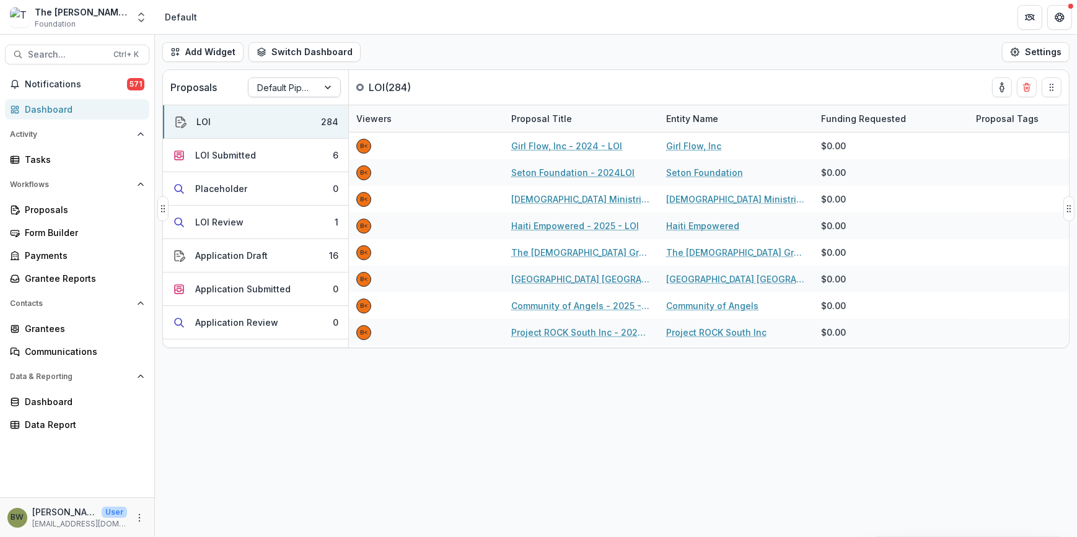
click at [289, 84] on div at bounding box center [283, 87] width 52 height 15
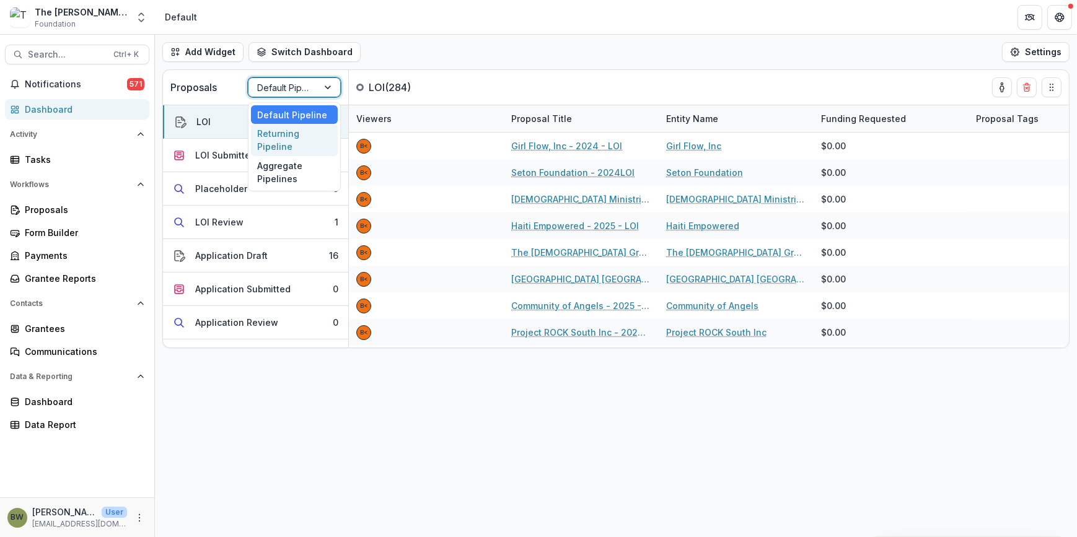
click at [293, 146] on div "Returning Pipeline" at bounding box center [294, 140] width 87 height 32
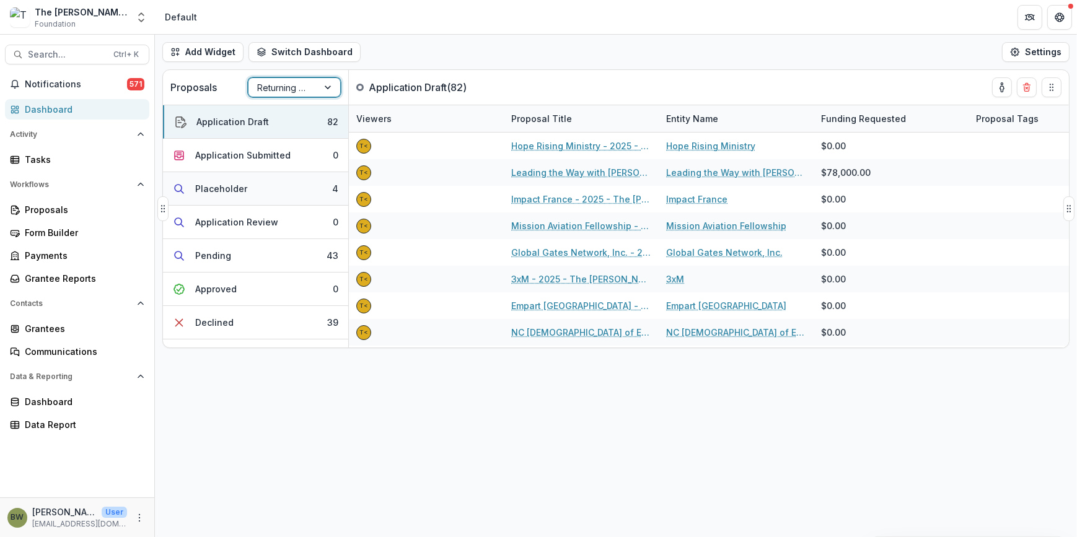
click at [236, 189] on div "Placeholder" at bounding box center [221, 188] width 52 height 13
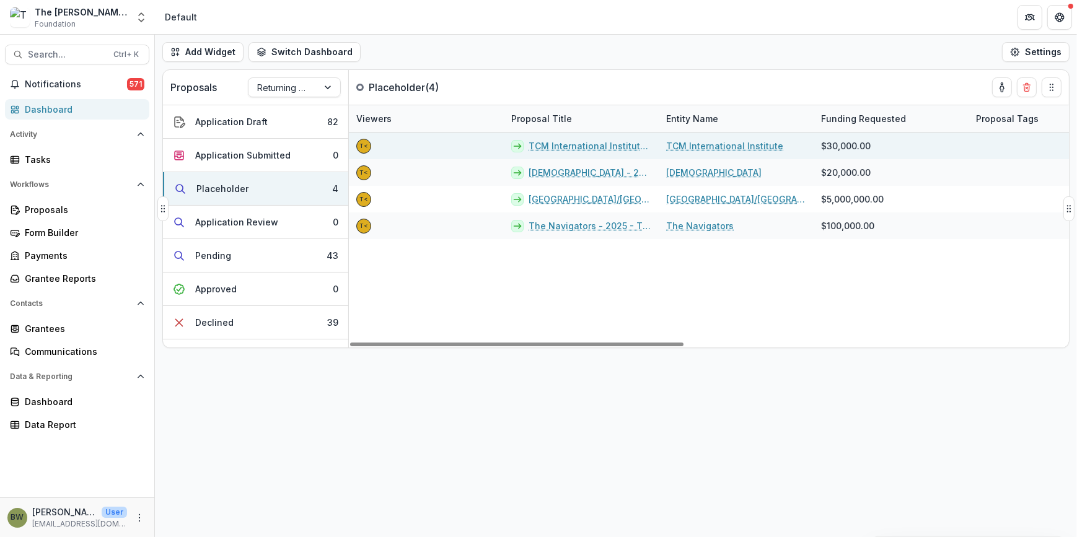
click at [558, 148] on link "TCM International Institute - 2025 - The [PERSON_NAME] Foundation Grant Proposa…" at bounding box center [590, 145] width 123 height 13
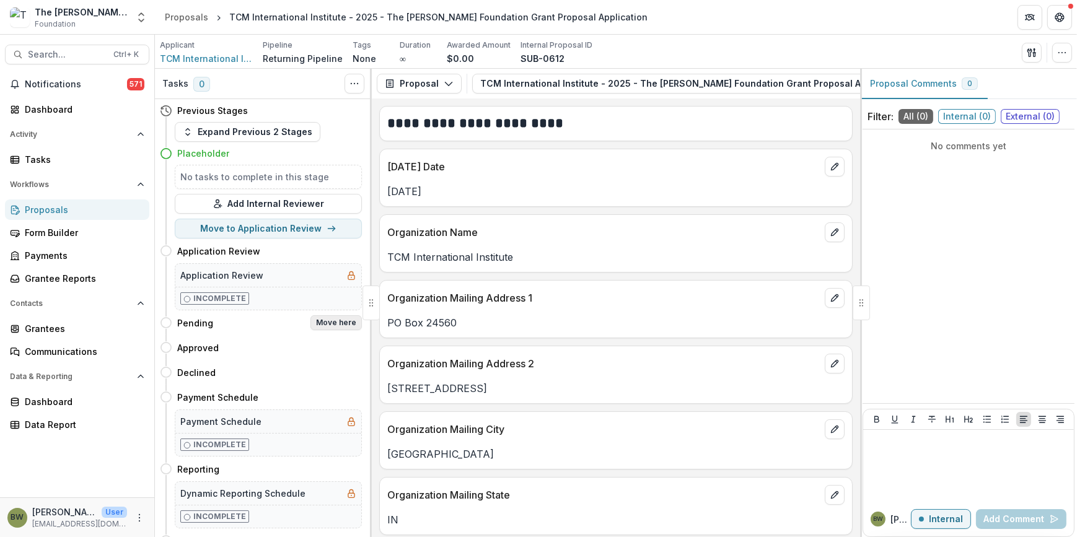
click at [341, 321] on button "Move here" at bounding box center [336, 322] width 51 height 15
select select "*******"
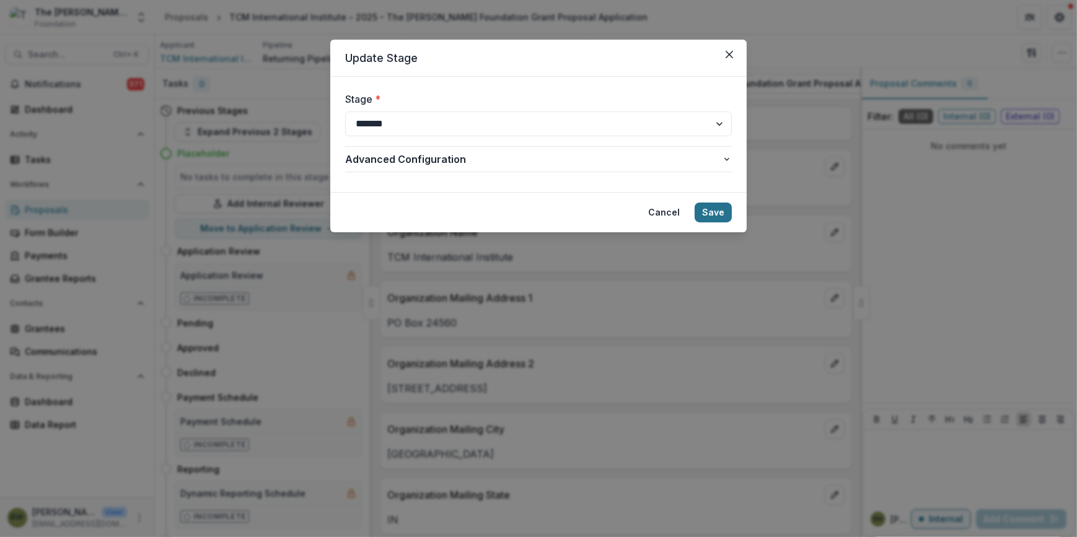
click at [708, 211] on button "Save" at bounding box center [713, 213] width 37 height 20
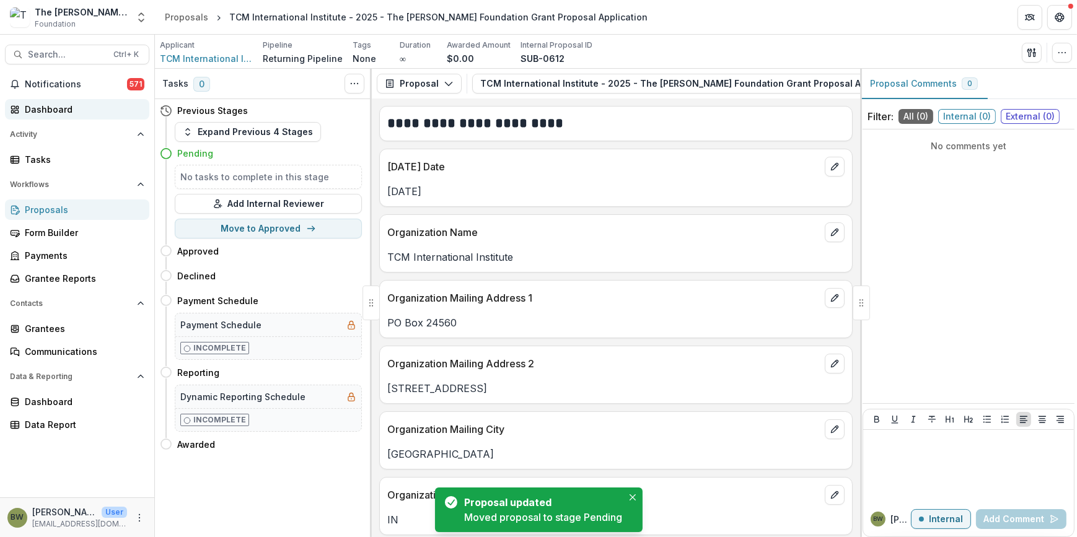
click at [48, 112] on div "Dashboard" at bounding box center [82, 109] width 115 height 13
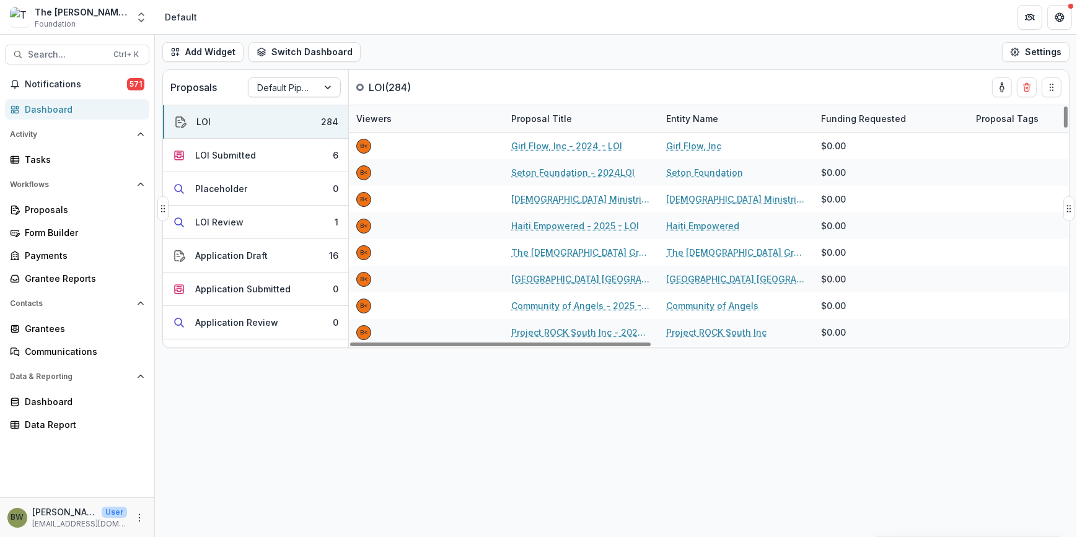
click at [305, 84] on div at bounding box center [283, 87] width 52 height 15
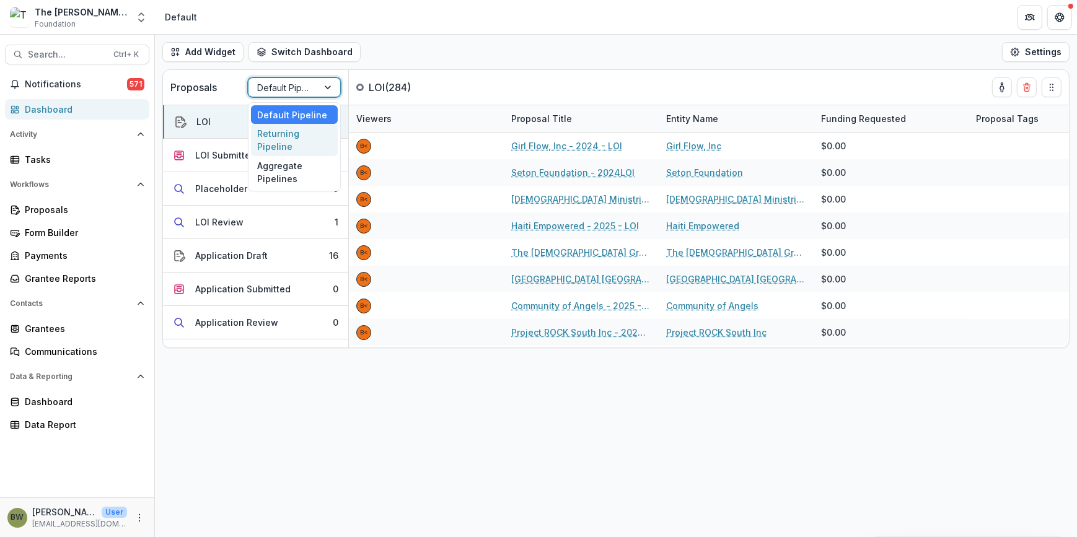
click at [283, 138] on div "Returning Pipeline" at bounding box center [294, 140] width 87 height 32
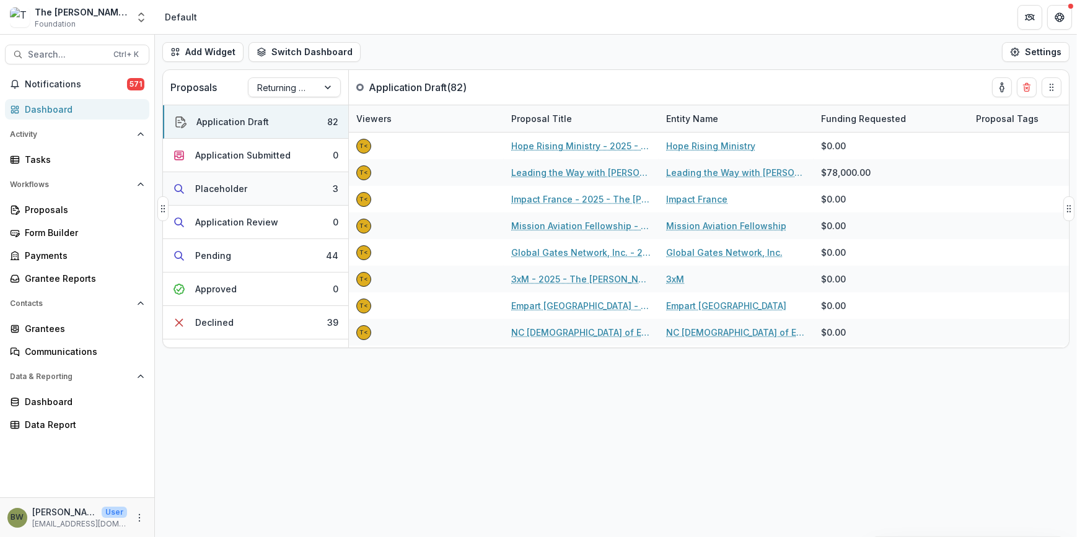
click at [217, 188] on div "Placeholder" at bounding box center [221, 188] width 52 height 13
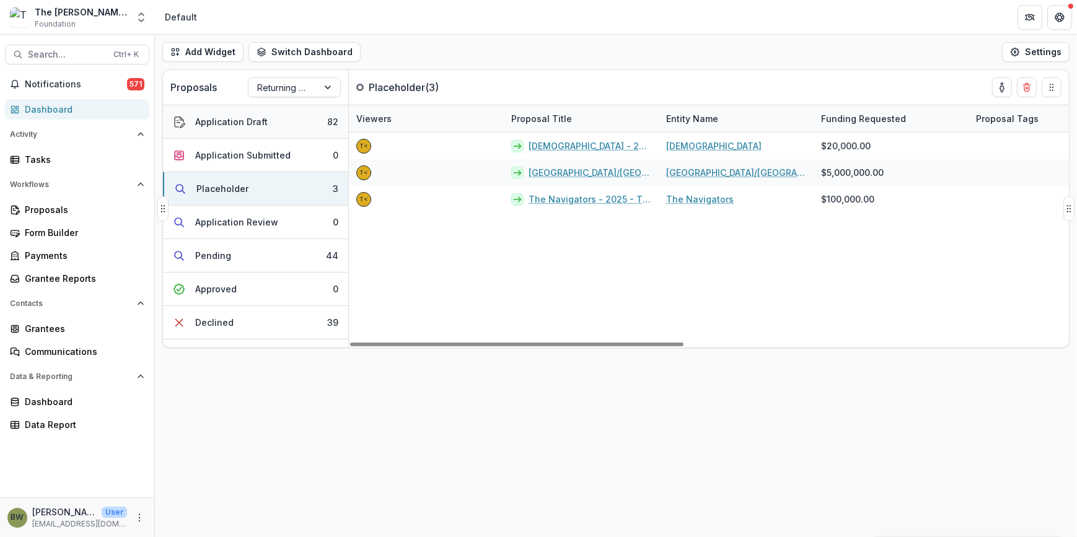
click at [223, 126] on div "Application Draft" at bounding box center [231, 121] width 73 height 13
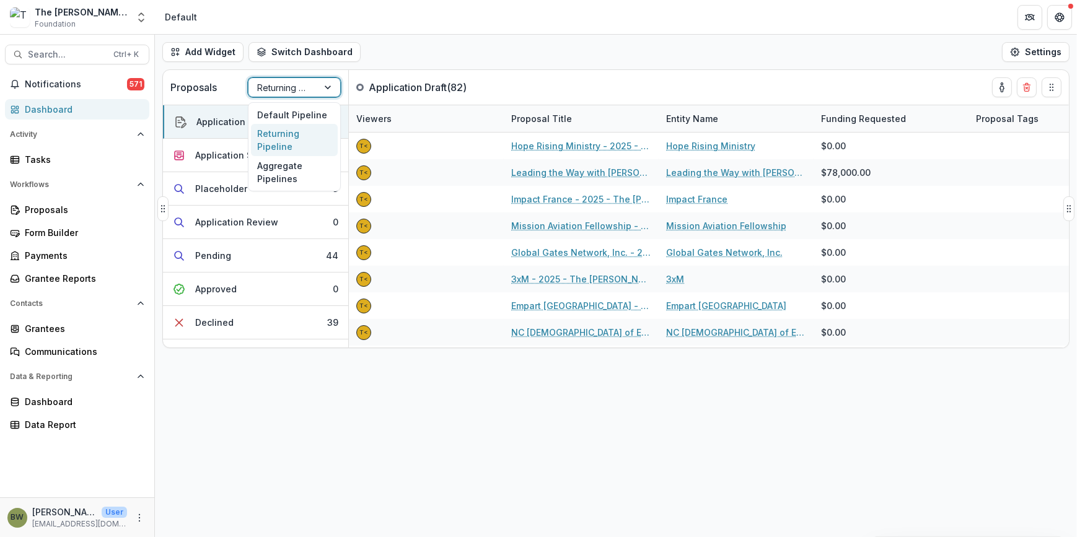
click at [266, 95] on div "Returning Pipeline" at bounding box center [294, 87] width 93 height 20
click at [272, 110] on div "Default Pipeline" at bounding box center [294, 114] width 87 height 19
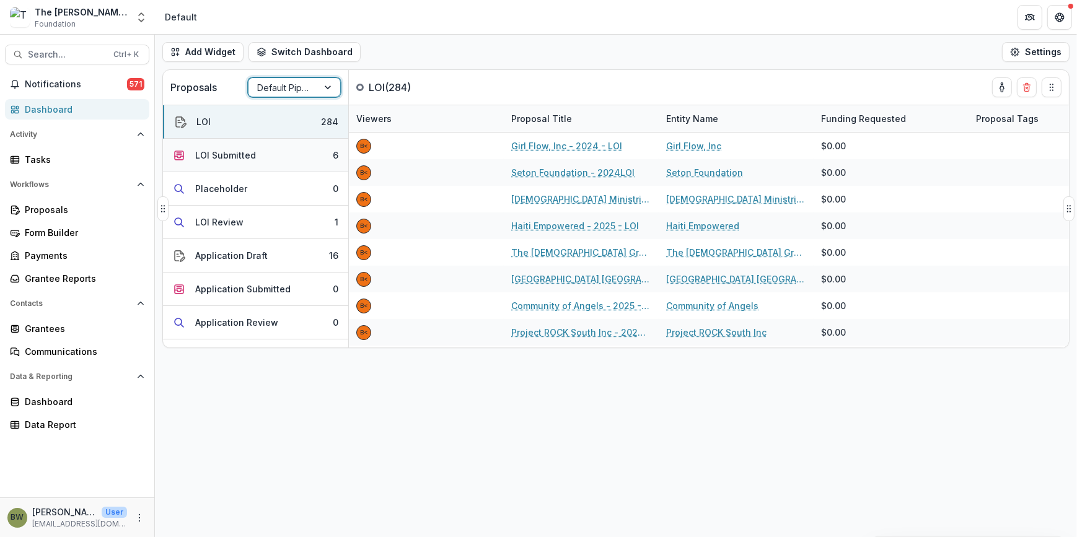
click at [208, 161] on div "LOI Submitted" at bounding box center [225, 155] width 61 height 13
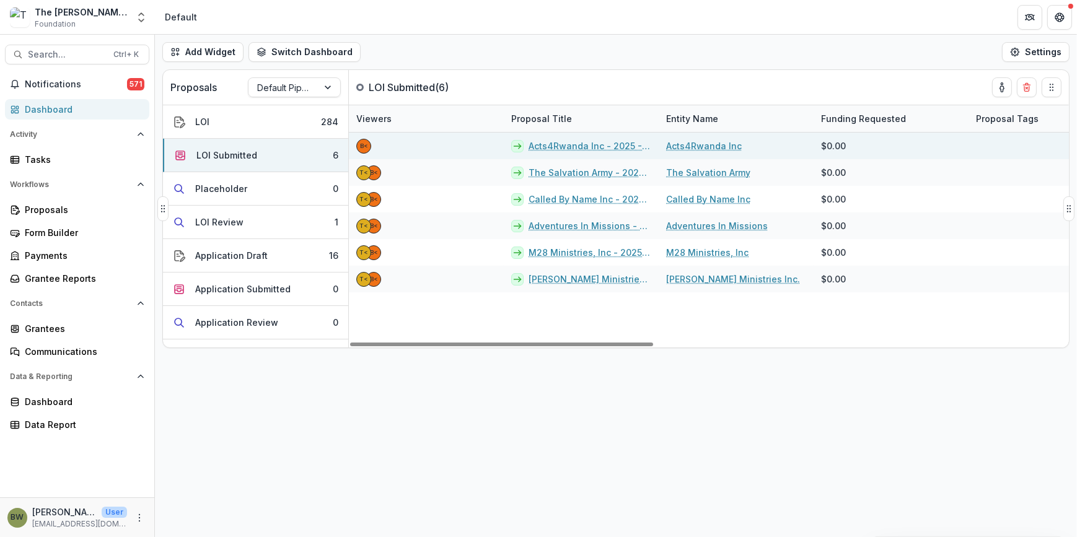
click at [584, 146] on link "Acts4Rwanda Inc - 2025 - LOI" at bounding box center [590, 145] width 123 height 13
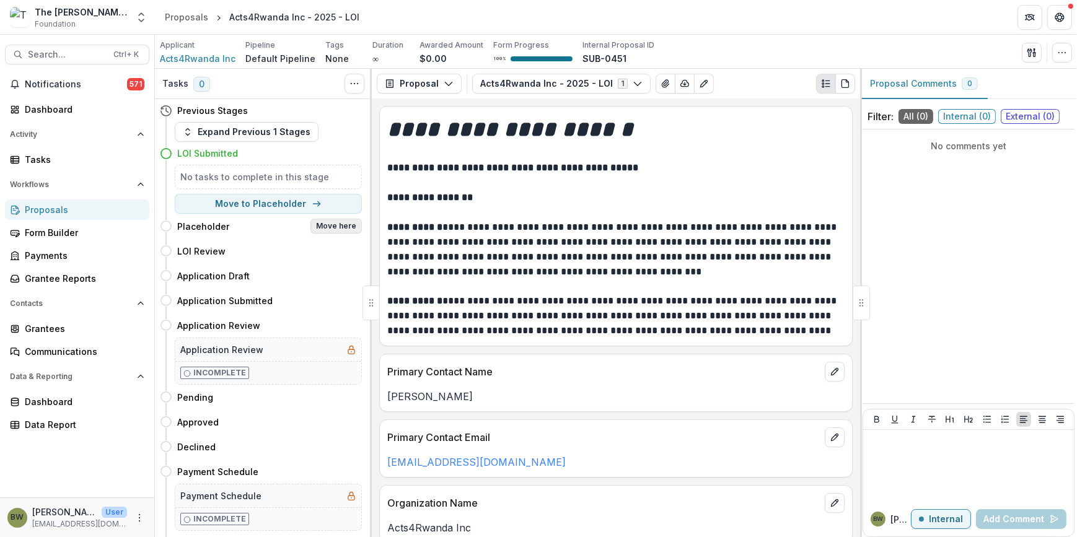
click at [338, 223] on button "Move here" at bounding box center [336, 226] width 51 height 15
select select "**********"
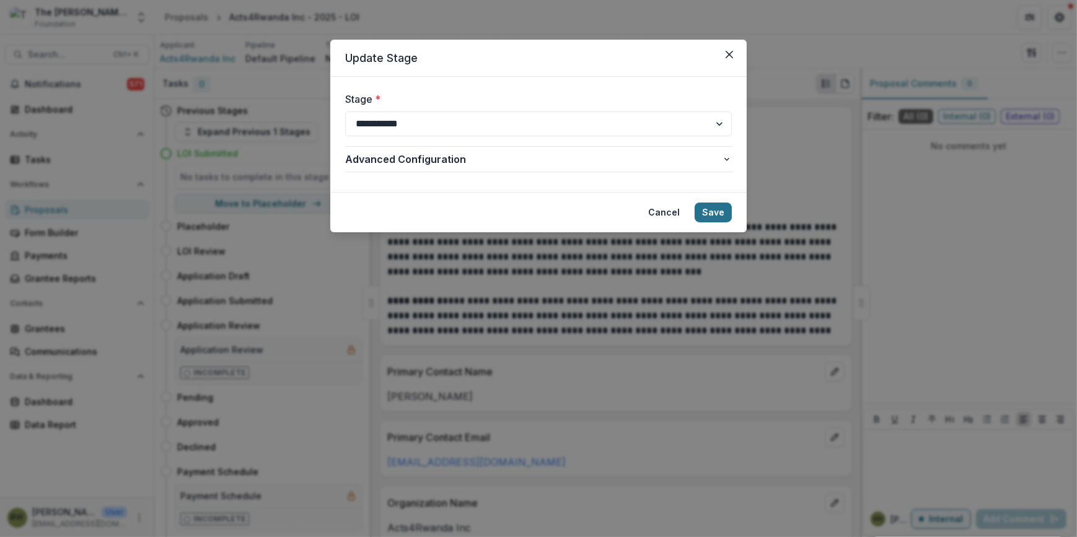
click at [719, 213] on button "Save" at bounding box center [713, 213] width 37 height 20
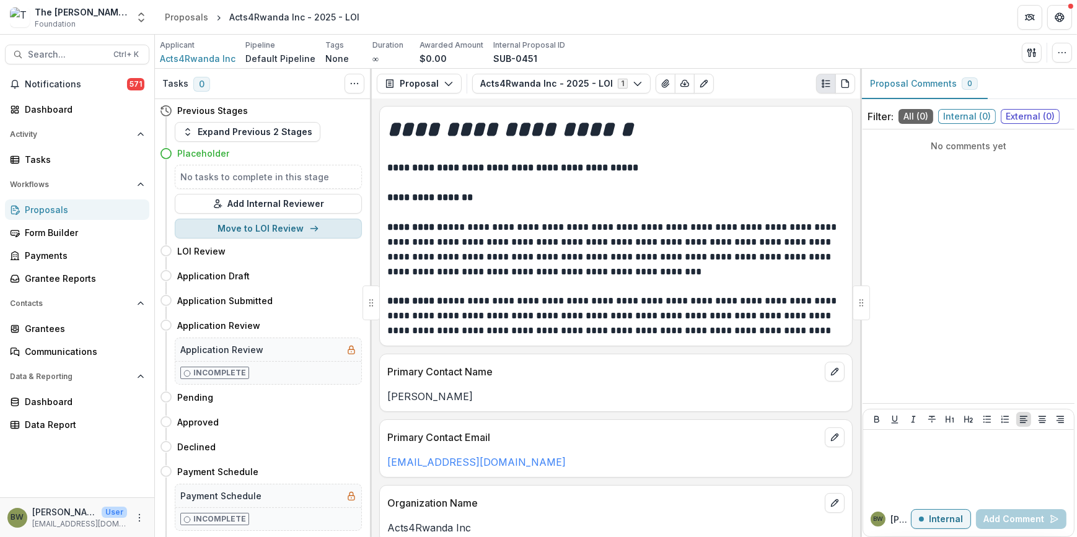
click at [327, 230] on button "Move to LOI Review" at bounding box center [268, 229] width 187 height 20
select select "**********"
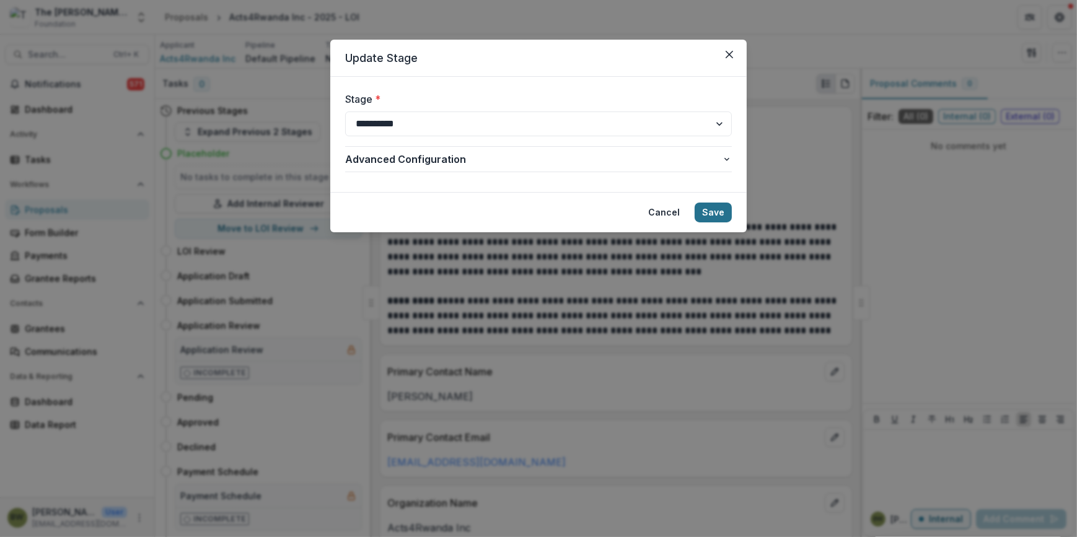
click at [711, 214] on button "Save" at bounding box center [713, 213] width 37 height 20
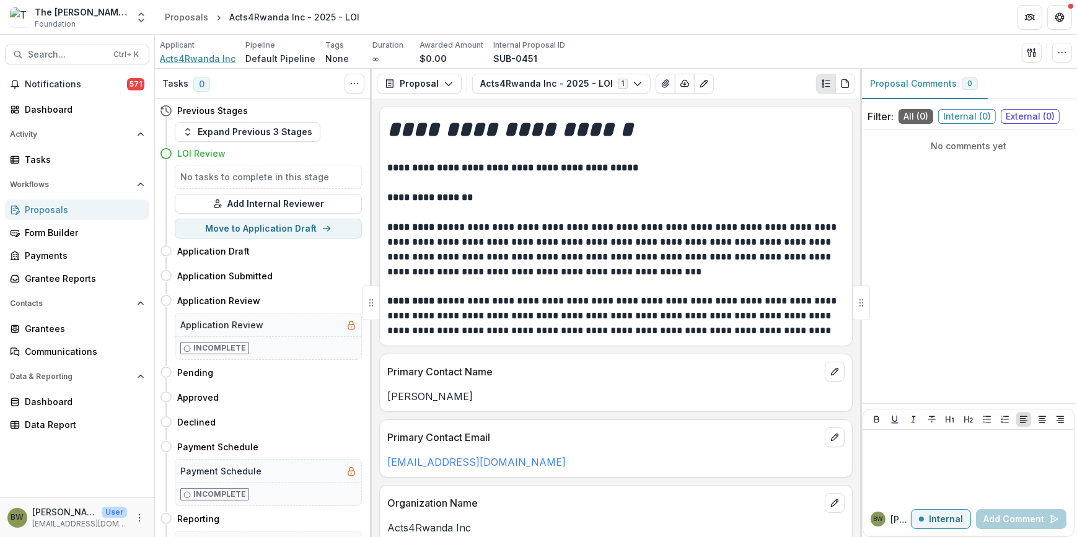
click at [203, 56] on span "Acts4Rwanda Inc" at bounding box center [198, 58] width 76 height 13
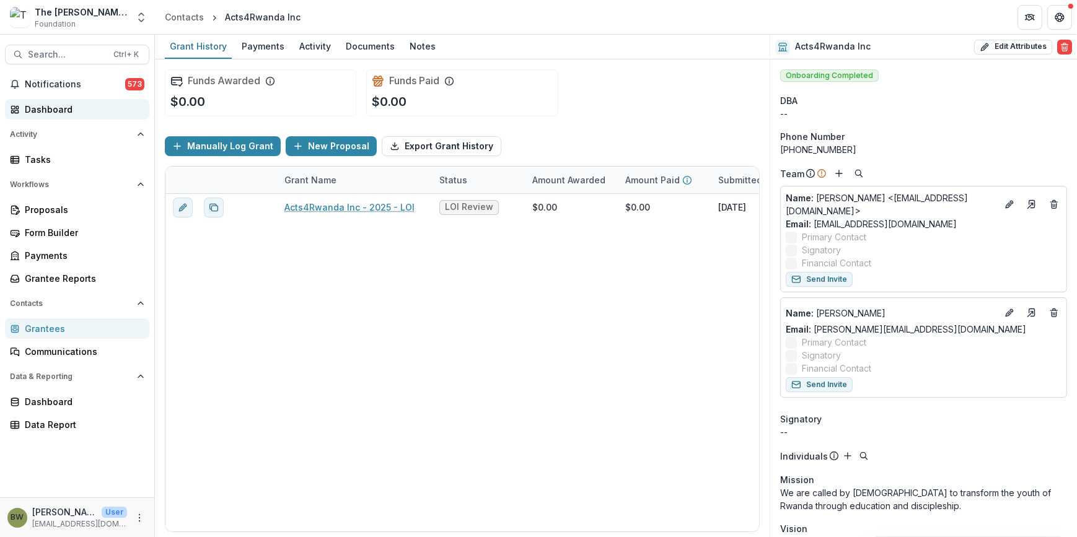
click at [55, 112] on div "Dashboard" at bounding box center [82, 109] width 115 height 13
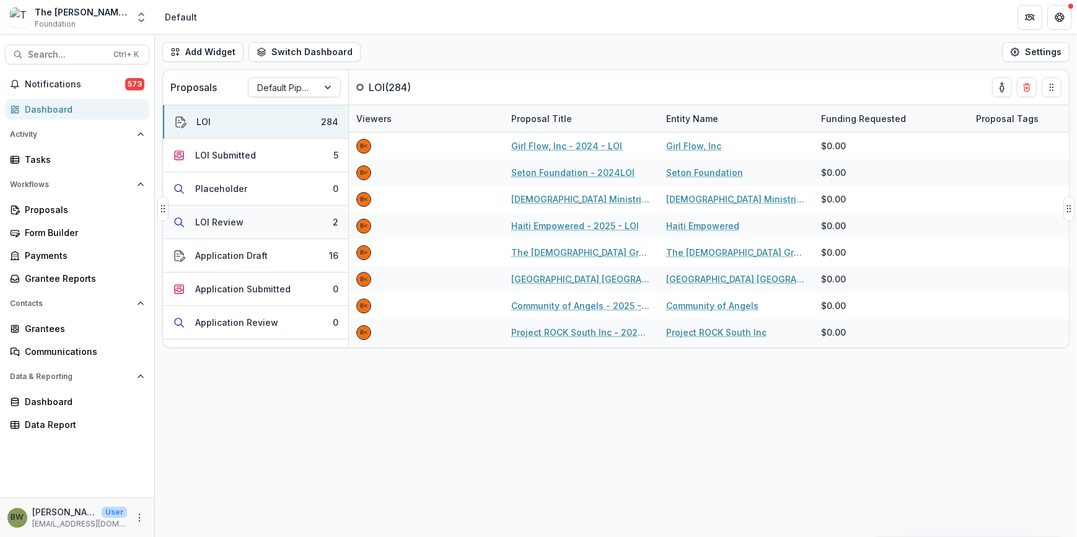
click at [210, 223] on div "LOI Review" at bounding box center [219, 222] width 48 height 13
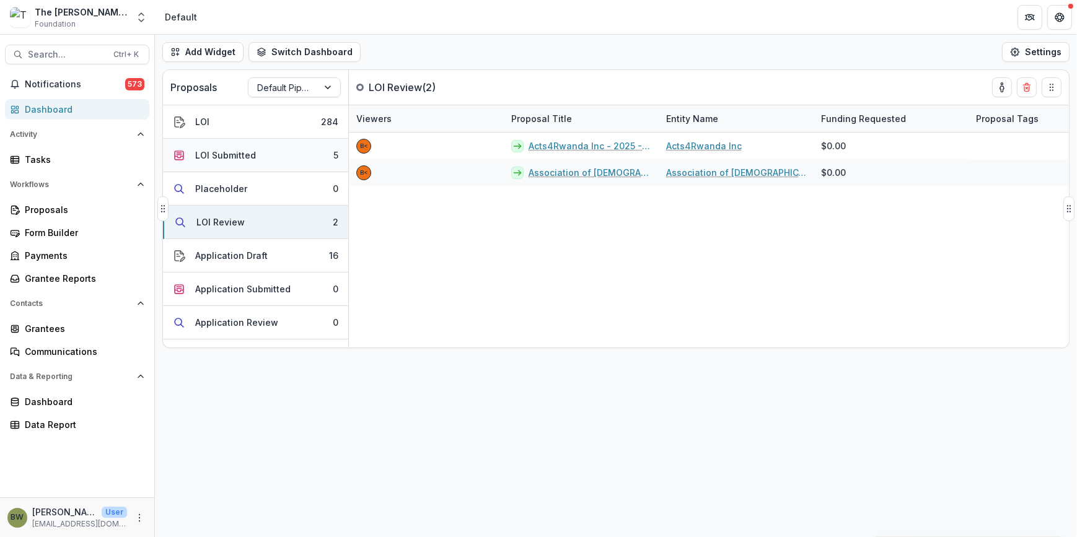
click at [242, 157] on div "LOI Submitted" at bounding box center [225, 155] width 61 height 13
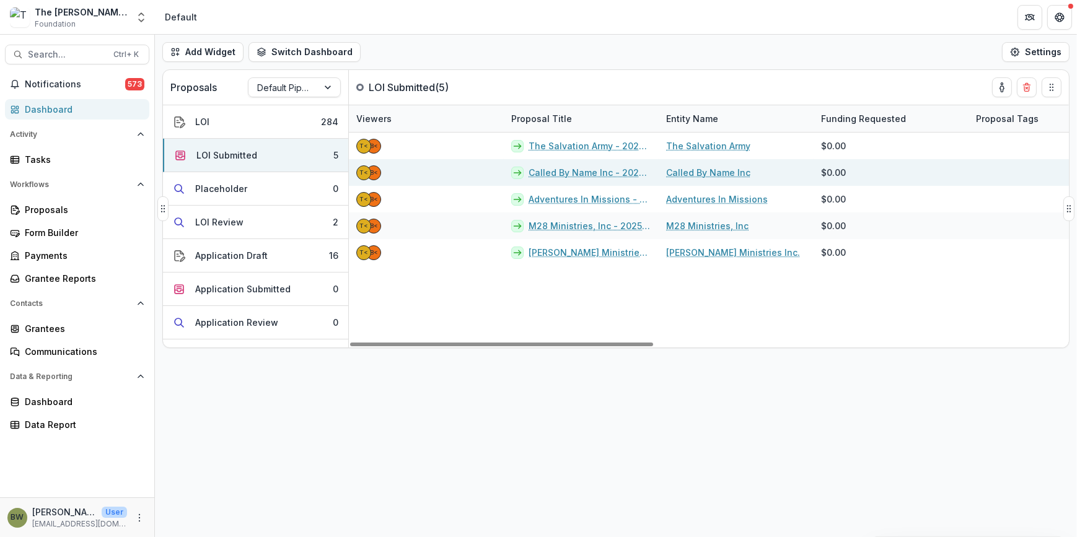
click at [567, 178] on link "Called By Name Inc - 2025 - LOI" at bounding box center [590, 172] width 123 height 13
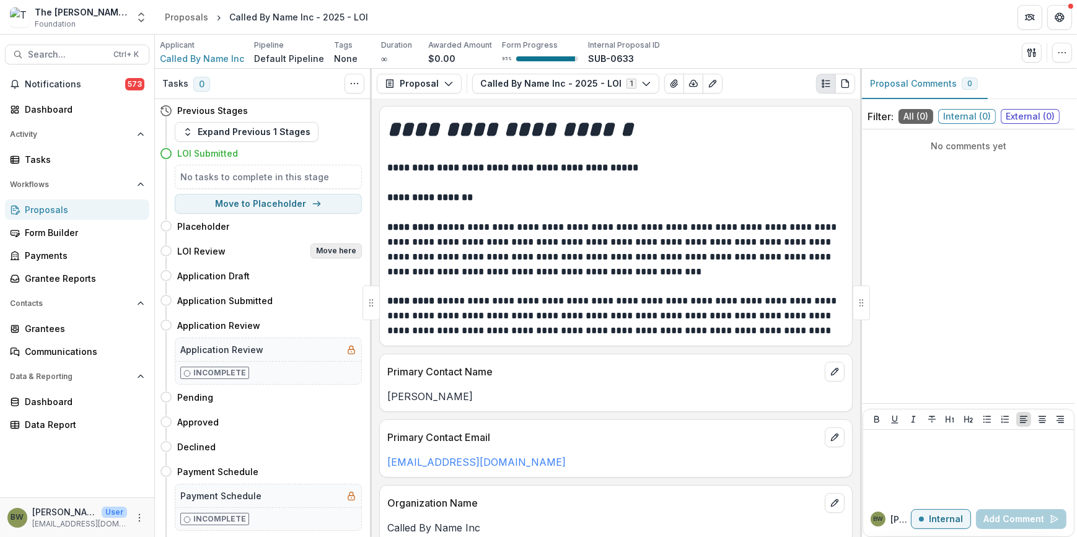
click at [323, 245] on button "Move here" at bounding box center [336, 251] width 51 height 15
select select "**********"
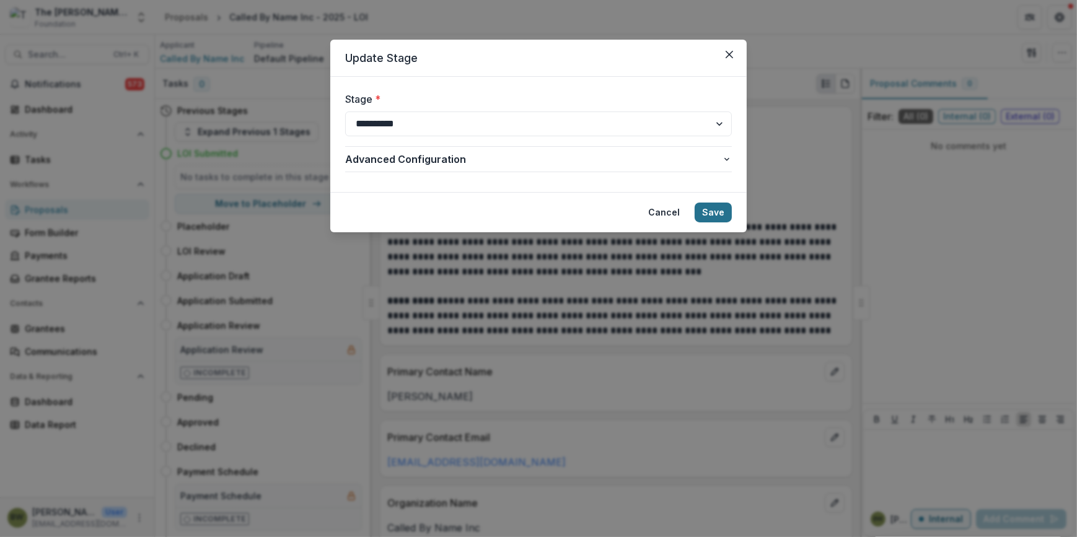
click at [718, 207] on button "Save" at bounding box center [713, 213] width 37 height 20
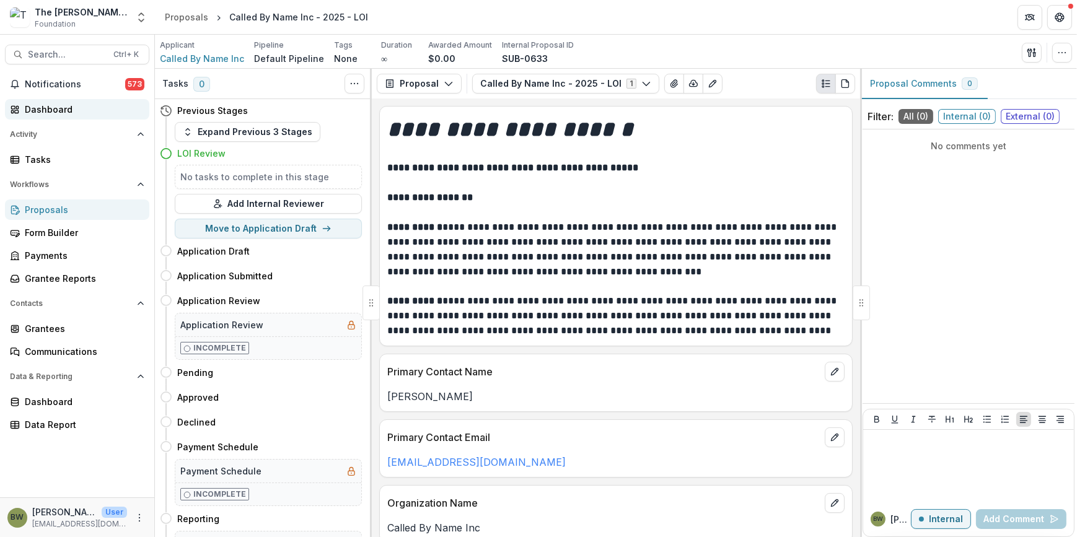
click at [69, 109] on div "Dashboard" at bounding box center [82, 109] width 115 height 13
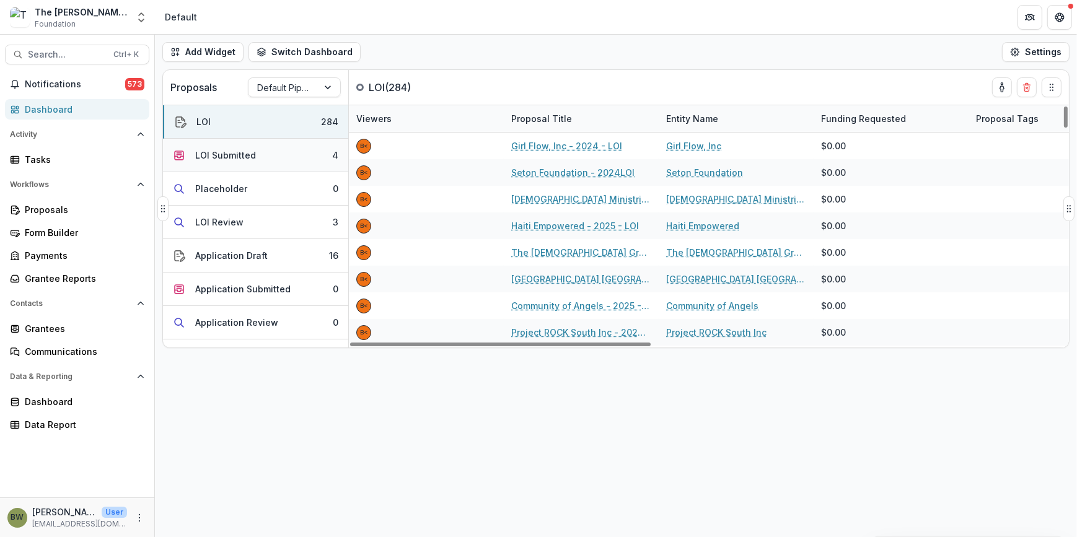
click at [249, 154] on div "LOI Submitted" at bounding box center [225, 155] width 61 height 13
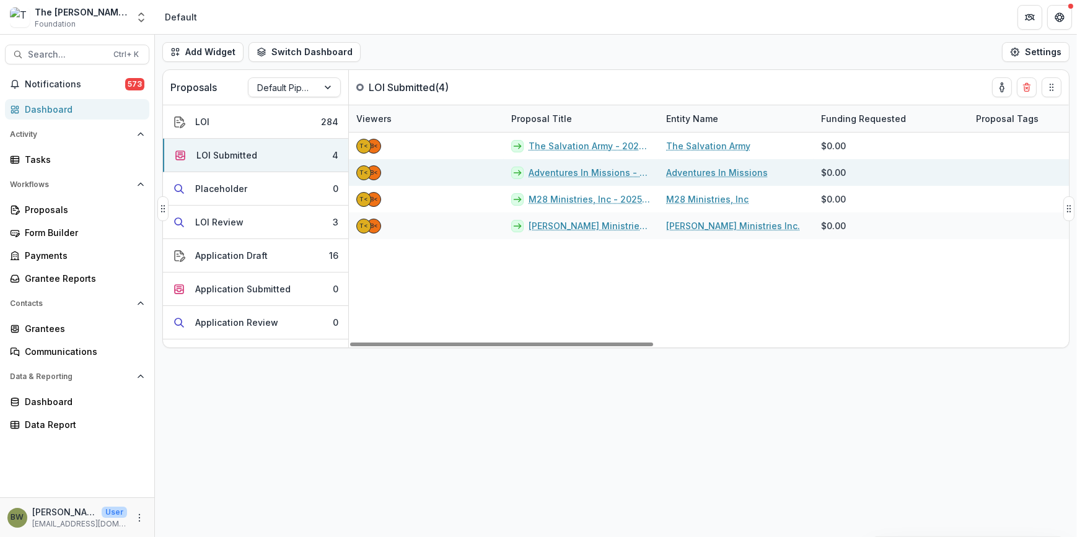
click at [578, 173] on link "Adventures In Missions - 2025 - LOI" at bounding box center [590, 172] width 123 height 13
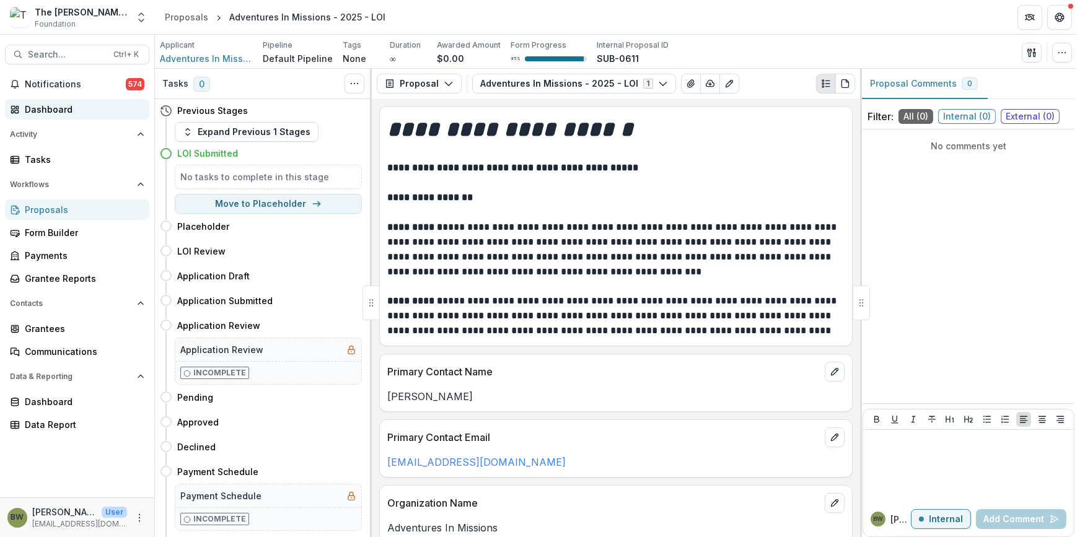
click at [42, 110] on div "Dashboard" at bounding box center [82, 109] width 115 height 13
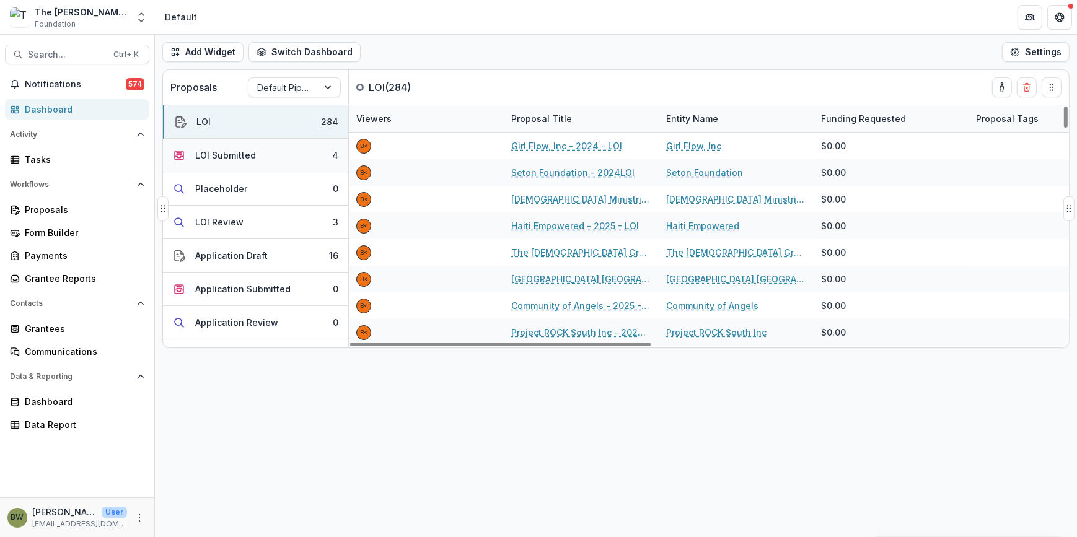
click at [244, 150] on div "LOI Submitted" at bounding box center [225, 155] width 61 height 13
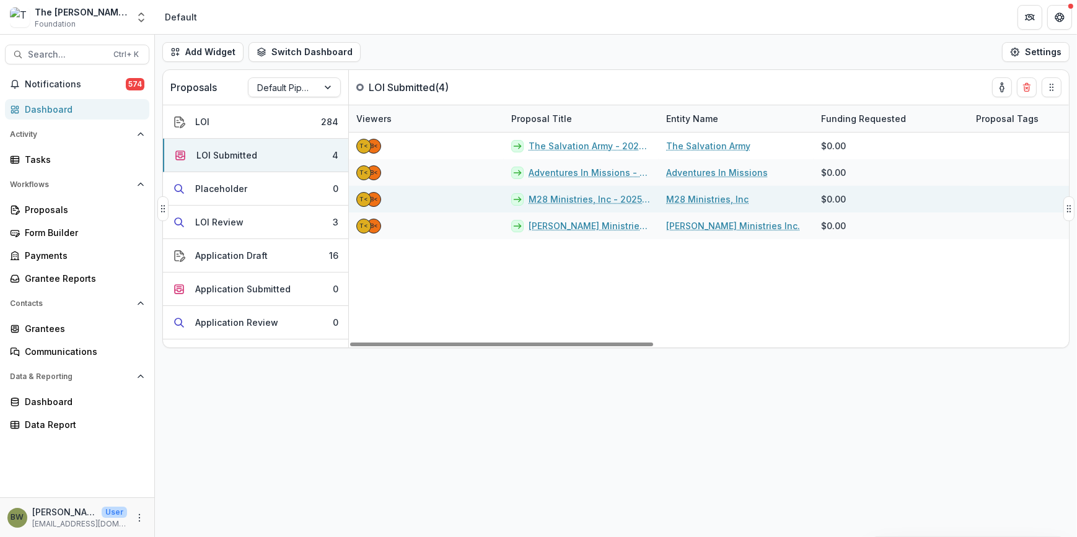
click at [581, 203] on link "M28 Ministries, Inc - 2025 - LOI" at bounding box center [590, 199] width 123 height 13
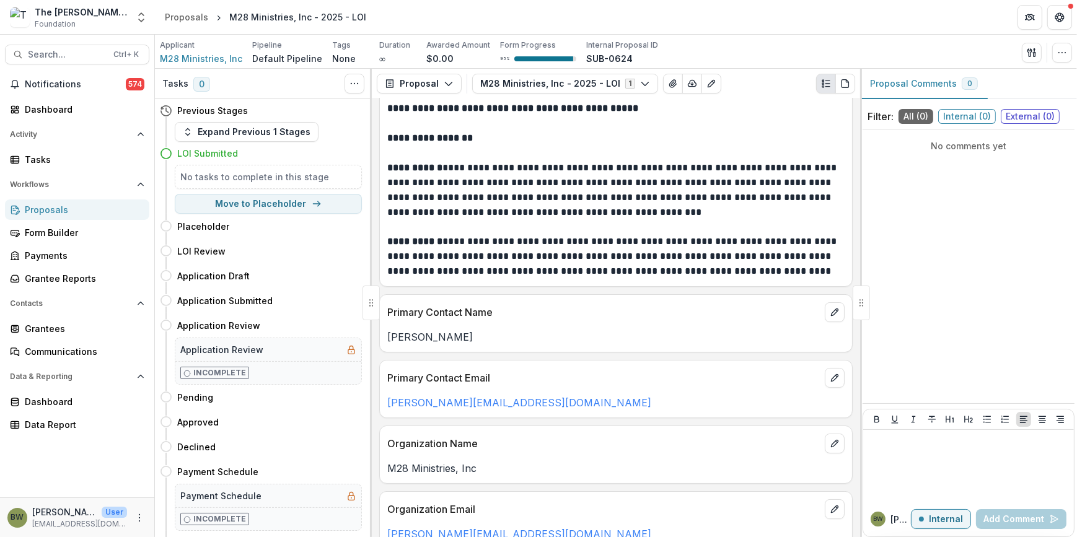
scroll to position [225, 0]
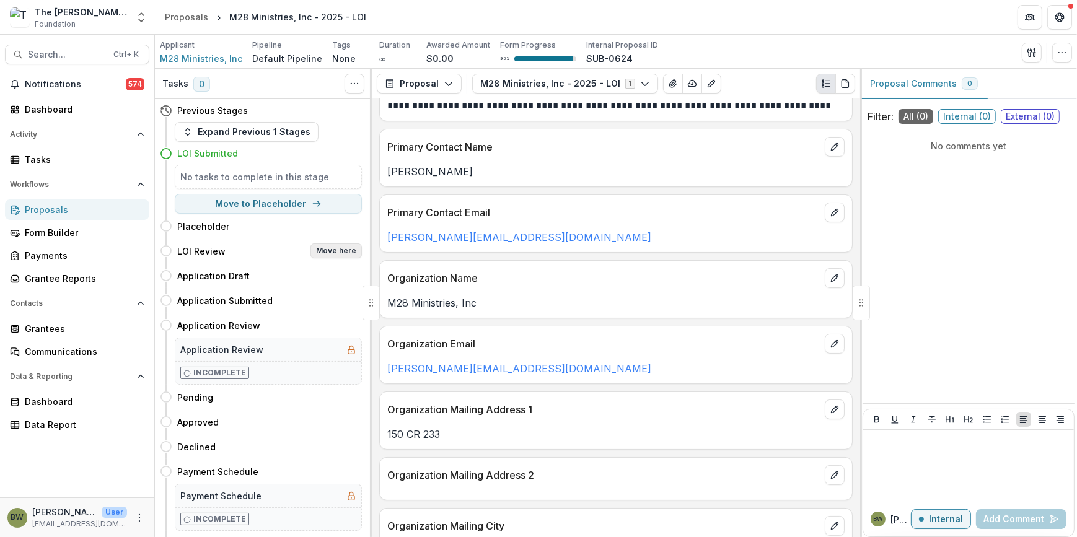
click at [335, 251] on button "Move here" at bounding box center [336, 251] width 51 height 15
select select "**********"
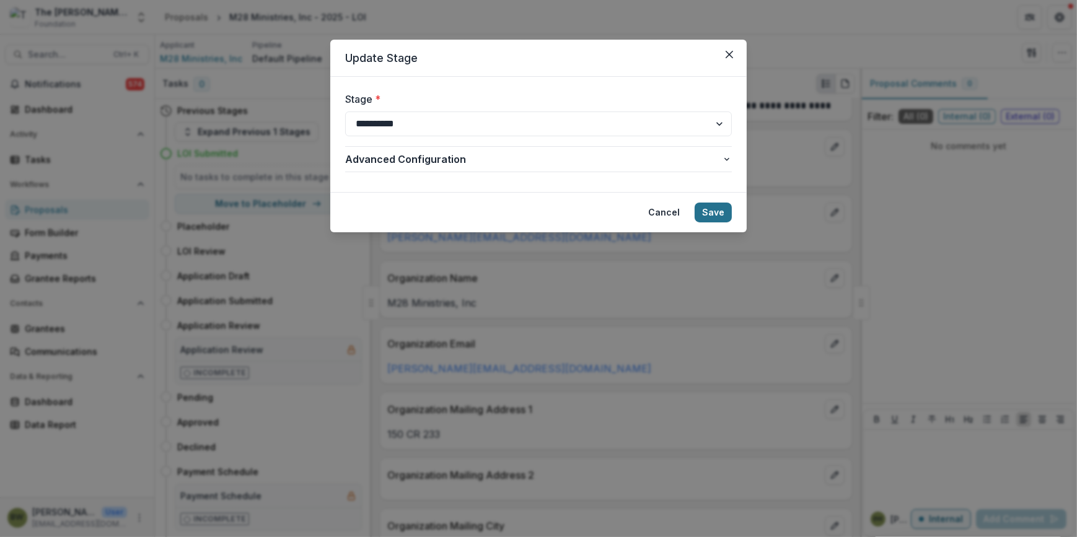
click at [722, 216] on button "Save" at bounding box center [713, 213] width 37 height 20
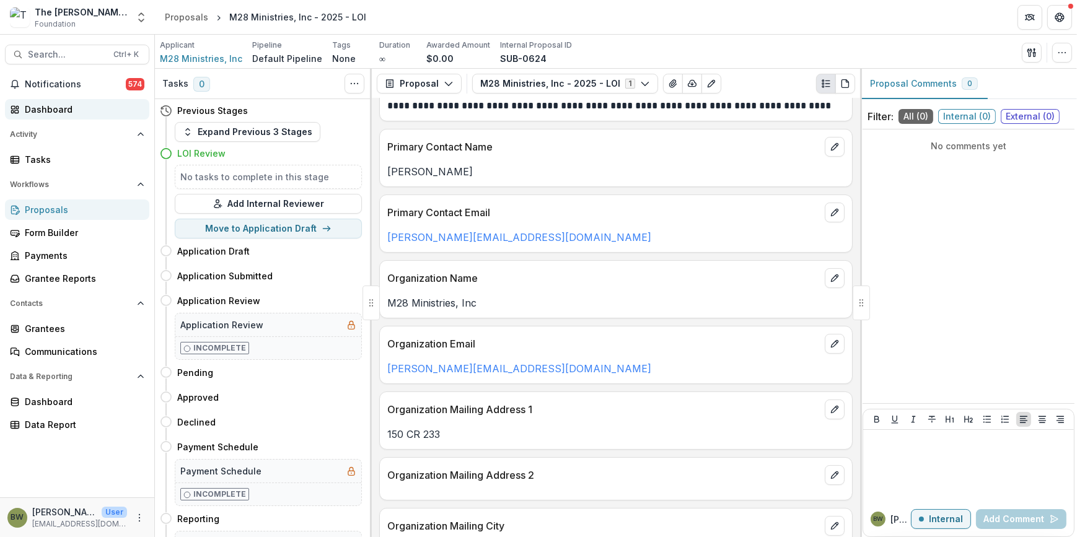
click at [53, 103] on div "Dashboard" at bounding box center [82, 109] width 115 height 13
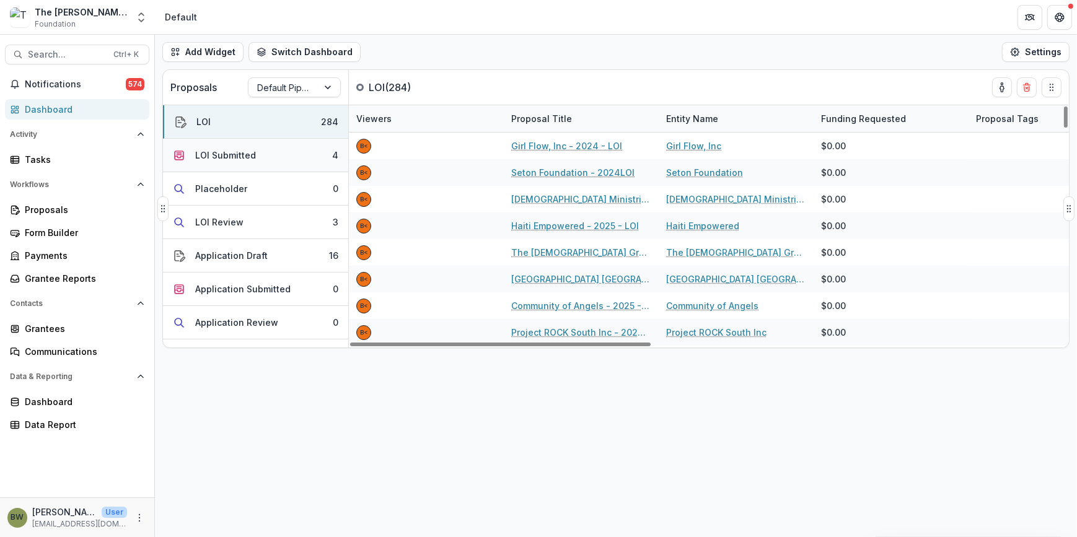
click at [246, 154] on div "LOI Submitted" at bounding box center [225, 155] width 61 height 13
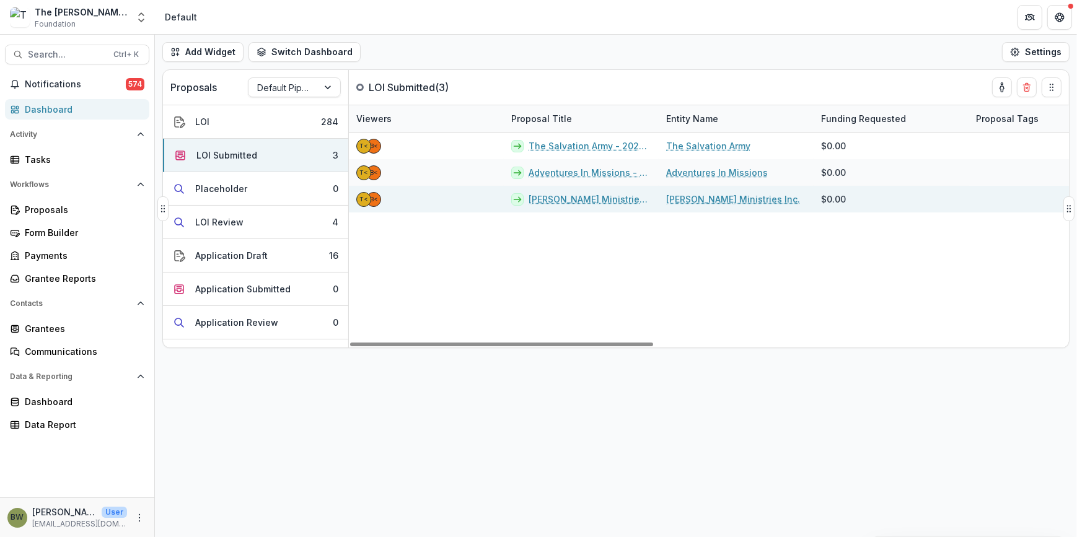
click at [580, 198] on link "[PERSON_NAME] Ministries Inc. - 2025 - LOI" at bounding box center [590, 199] width 123 height 13
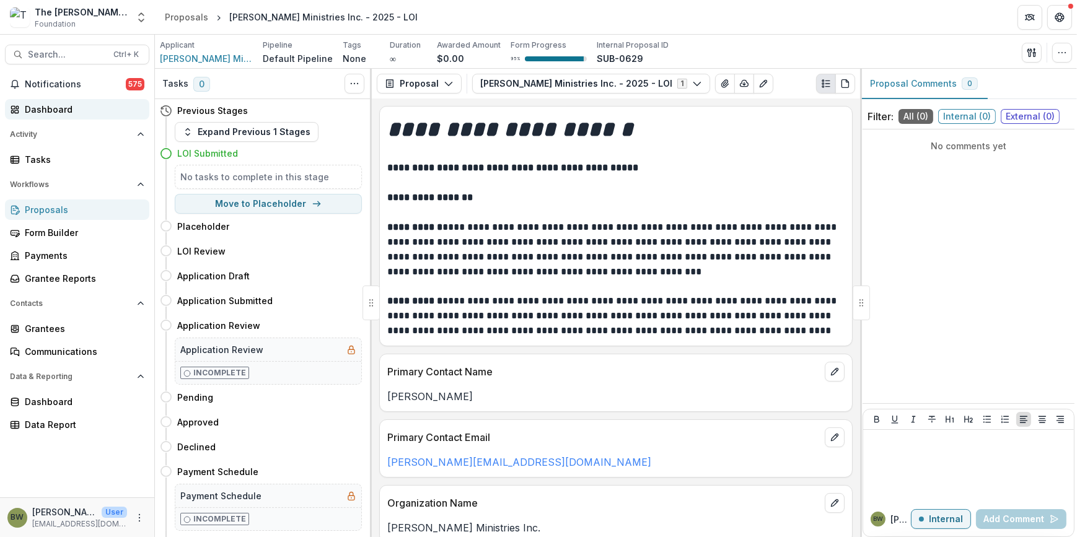
click at [77, 113] on div "Dashboard" at bounding box center [82, 109] width 115 height 13
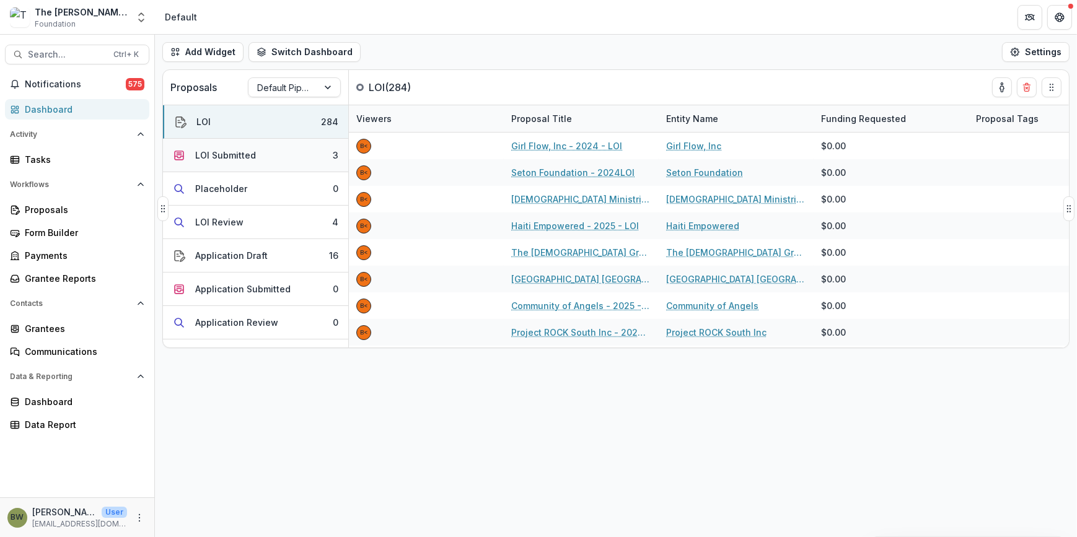
click at [232, 154] on div "LOI Submitted" at bounding box center [225, 155] width 61 height 13
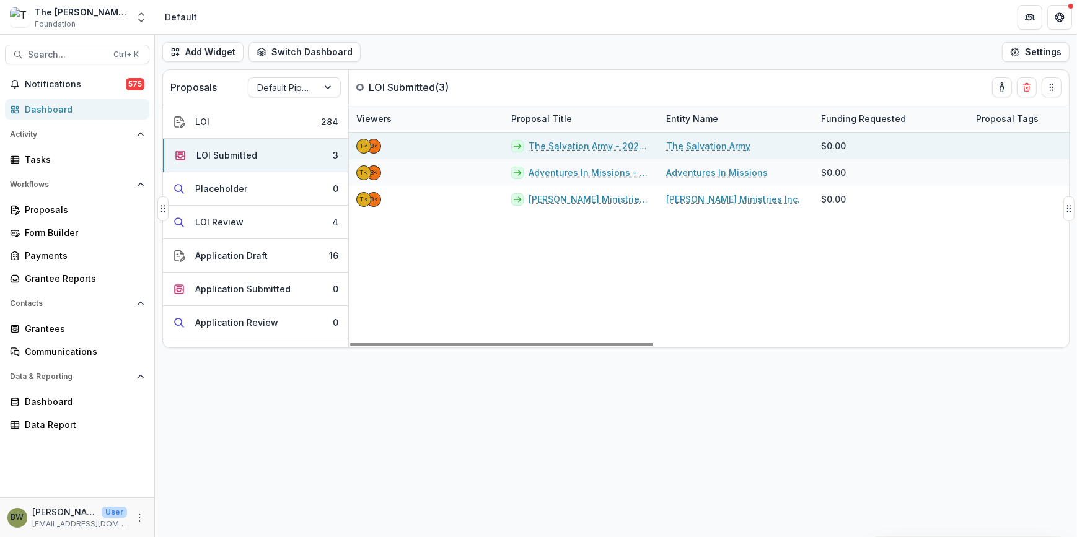
click at [579, 144] on link "The Salvation Army - 2025 - LOI" at bounding box center [590, 145] width 123 height 13
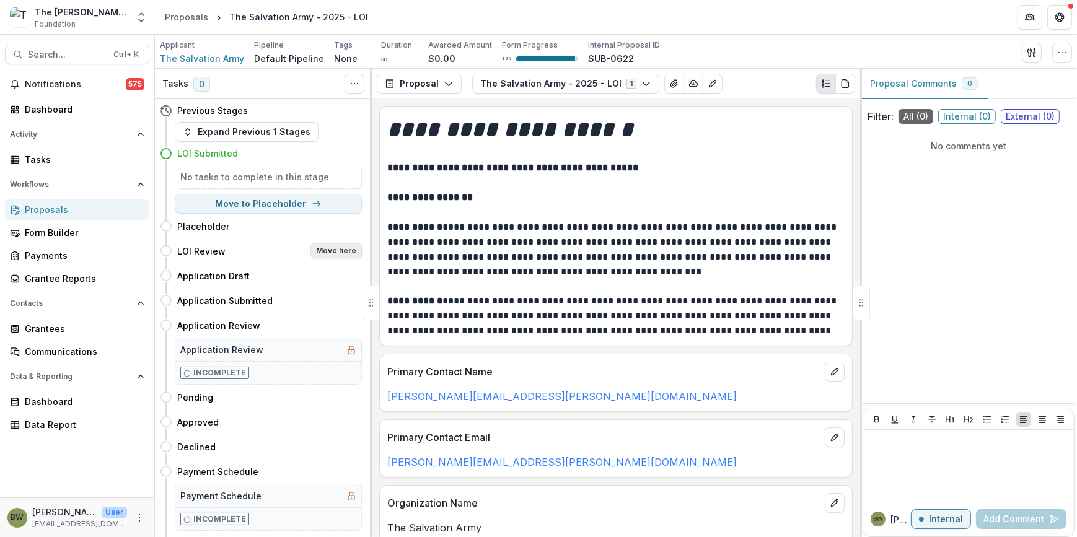
click at [337, 251] on button "Move here" at bounding box center [336, 251] width 51 height 15
select select "**********"
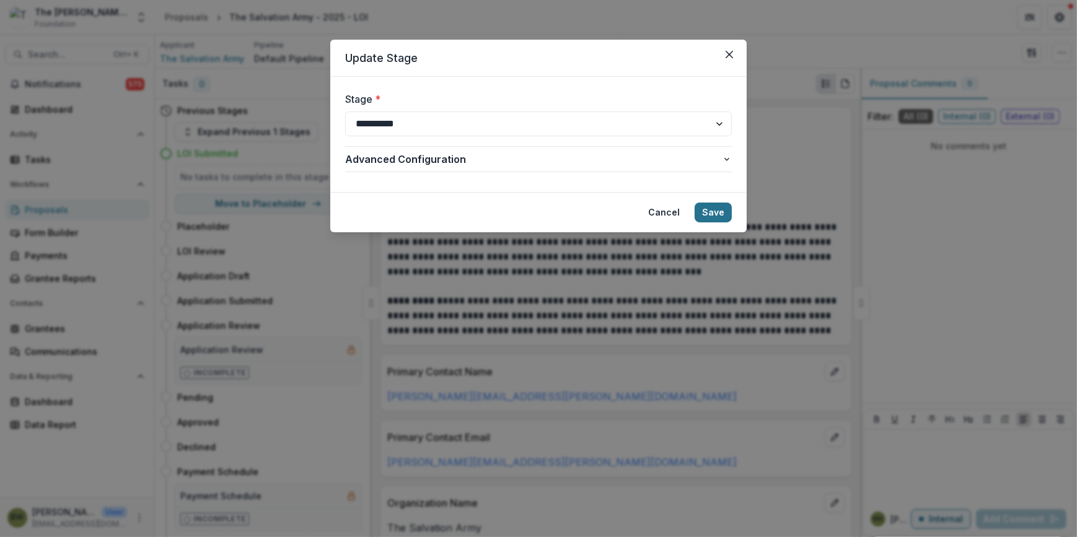
click at [719, 212] on button "Save" at bounding box center [713, 213] width 37 height 20
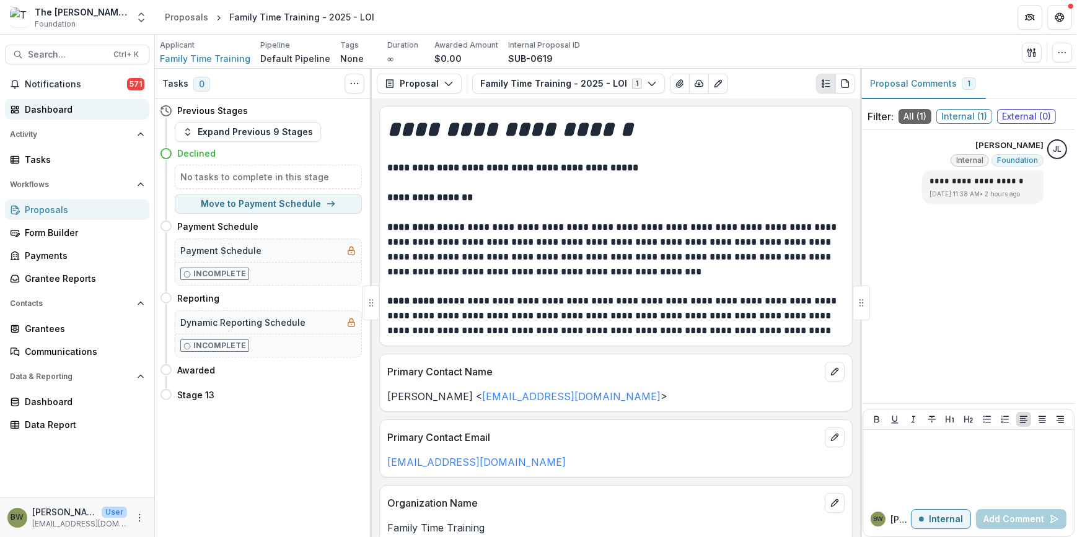
click at [50, 105] on div "Dashboard" at bounding box center [82, 109] width 115 height 13
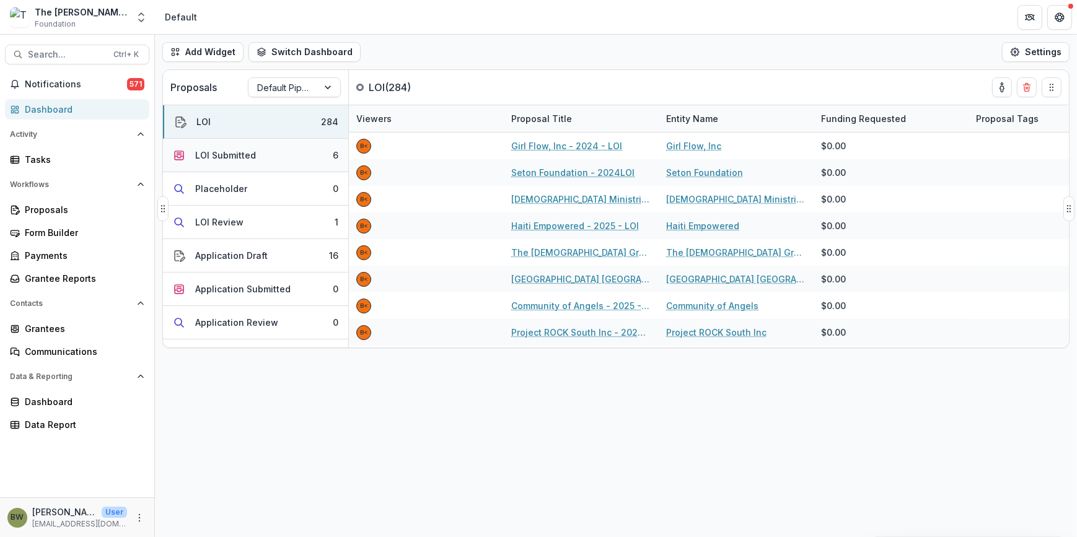
click at [226, 155] on div "LOI Submitted" at bounding box center [225, 155] width 61 height 13
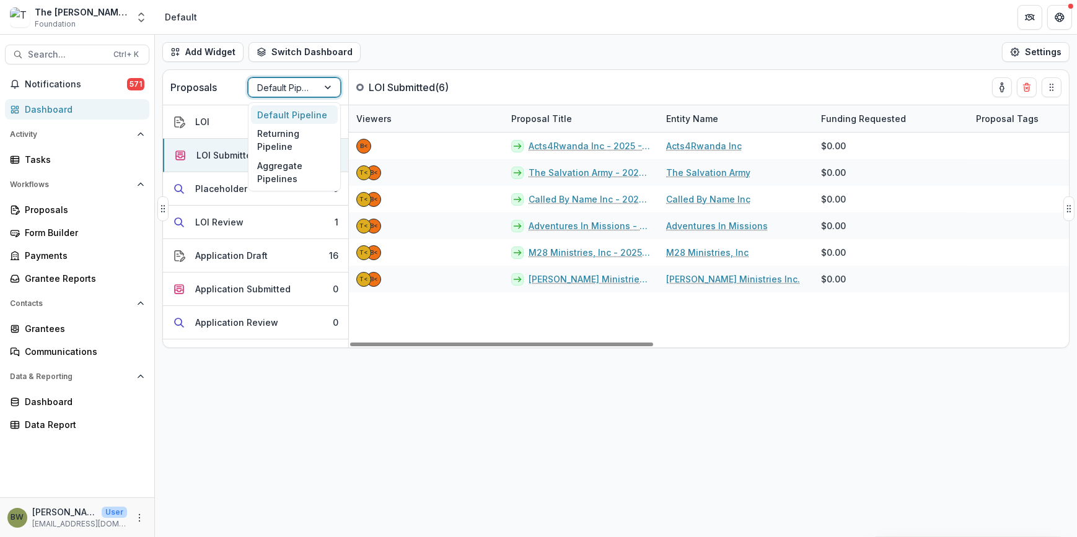
click at [317, 93] on div "Default Pipeline" at bounding box center [283, 88] width 69 height 18
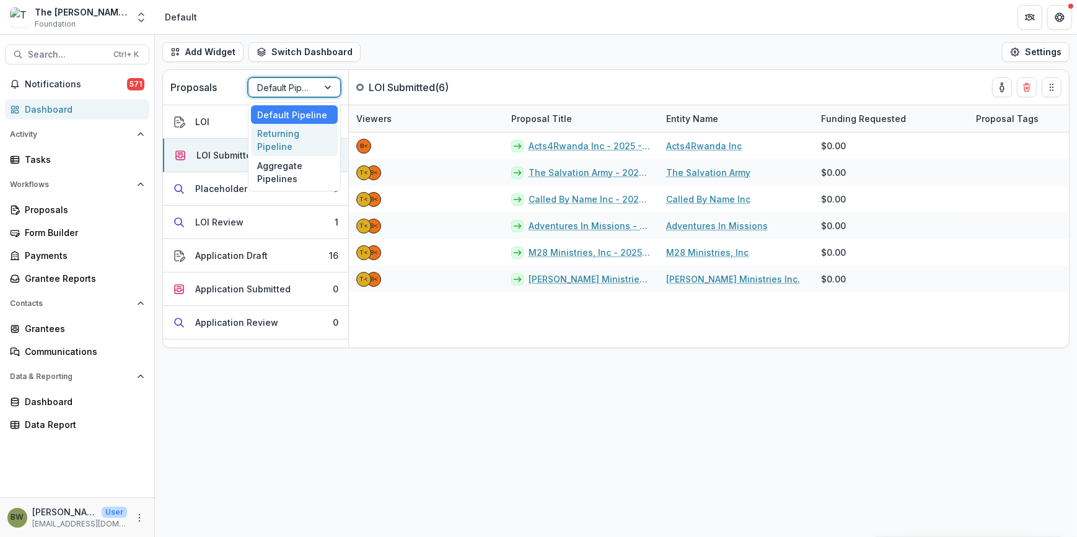
click at [309, 145] on div "Returning Pipeline" at bounding box center [294, 140] width 87 height 32
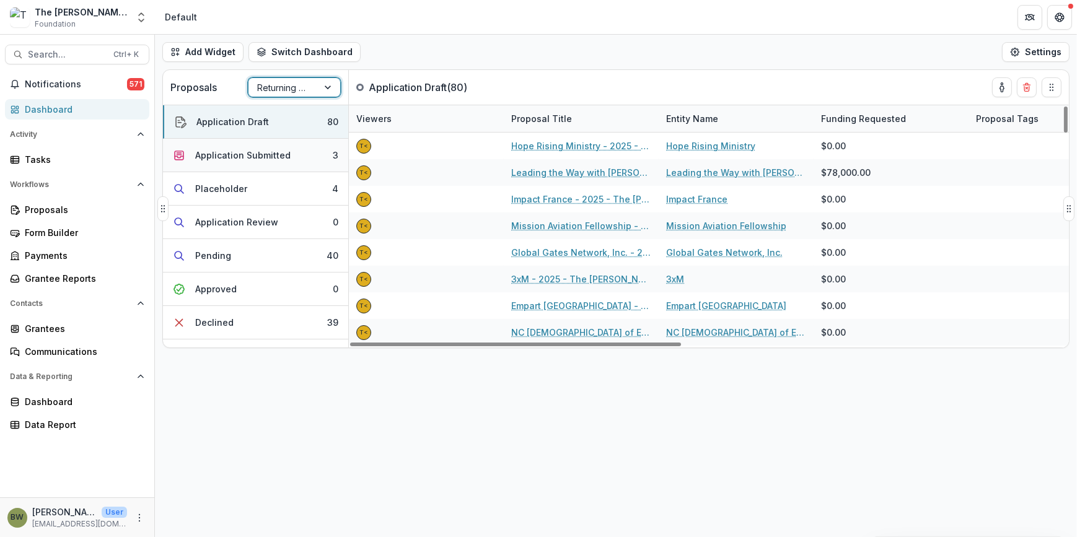
click at [261, 159] on div "Application Submitted" at bounding box center [242, 155] width 95 height 13
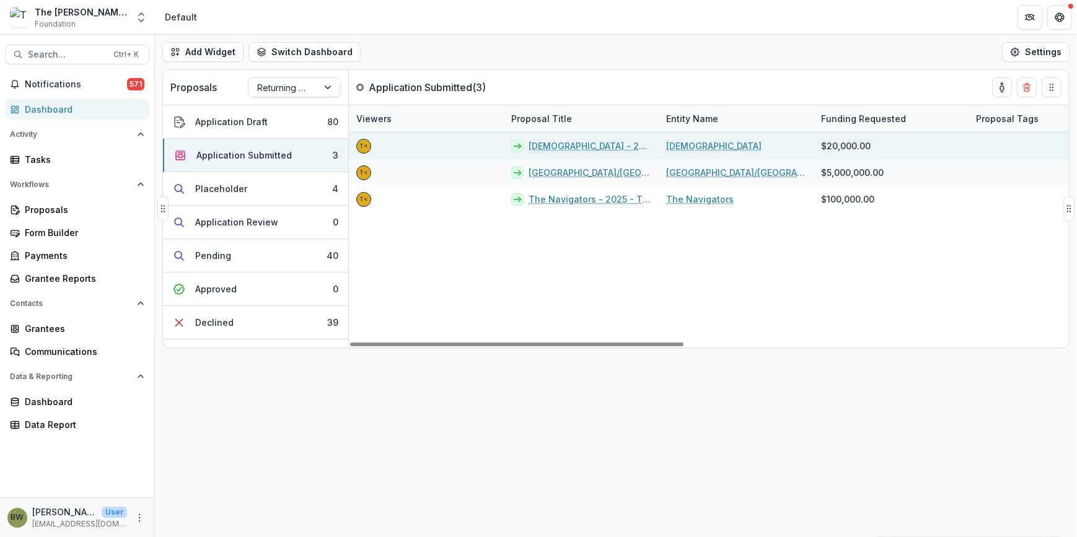
click at [539, 146] on link "[DEMOGRAPHIC_DATA] - 2025 - The [PERSON_NAME] Foundation Grant Proposal Applica…" at bounding box center [590, 145] width 123 height 13
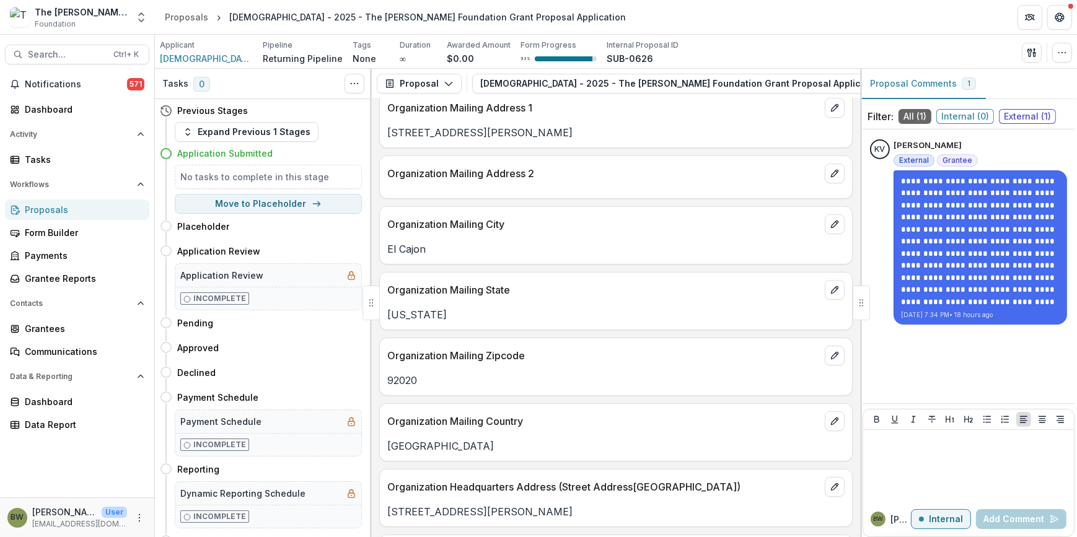
scroll to position [225, 0]
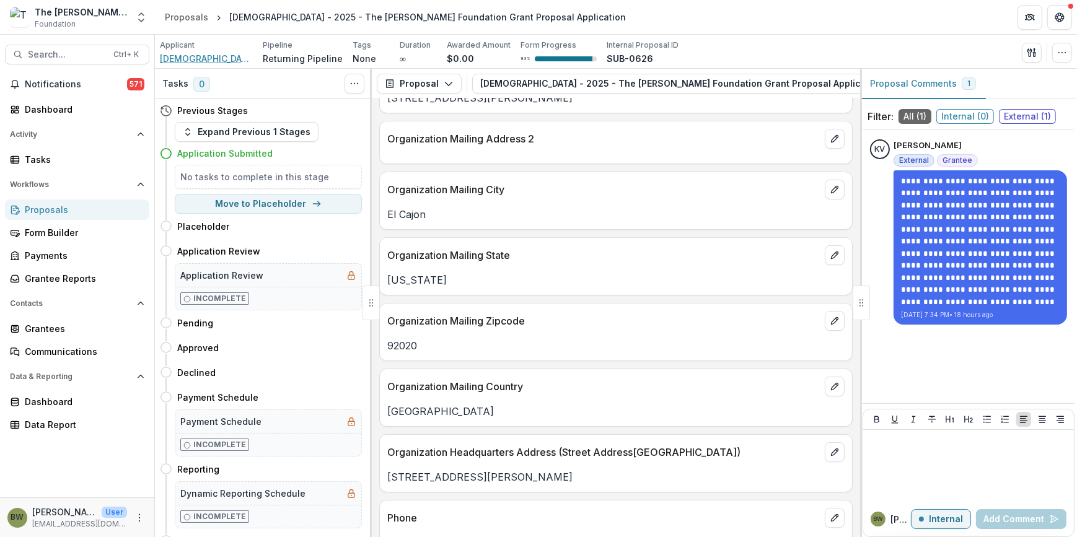
click at [214, 56] on span "[DEMOGRAPHIC_DATA]" at bounding box center [206, 58] width 93 height 13
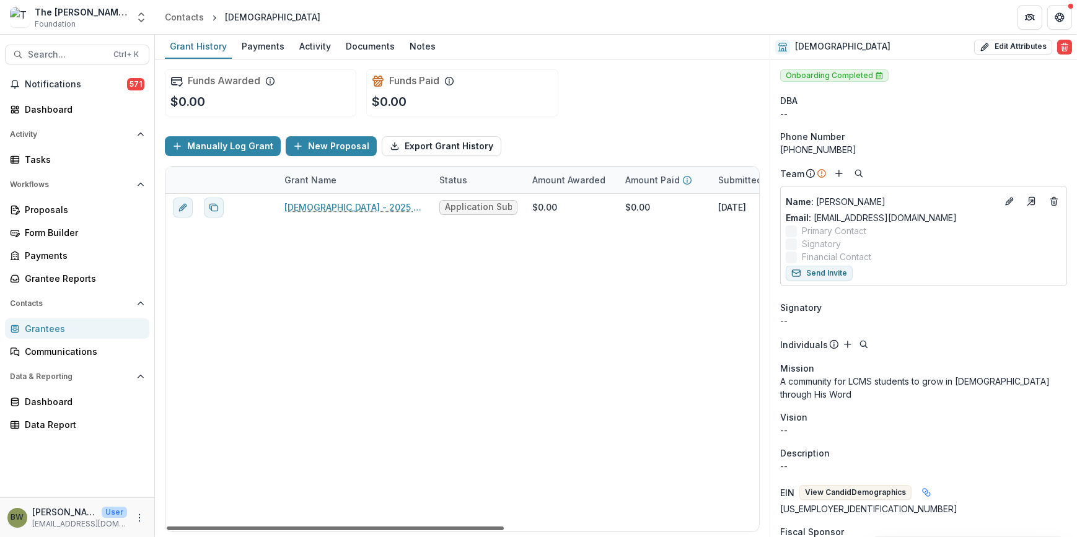
drag, startPoint x: 408, startPoint y: 526, endPoint x: 165, endPoint y: 507, distance: 243.7
click at [167, 527] on div at bounding box center [335, 529] width 337 height 4
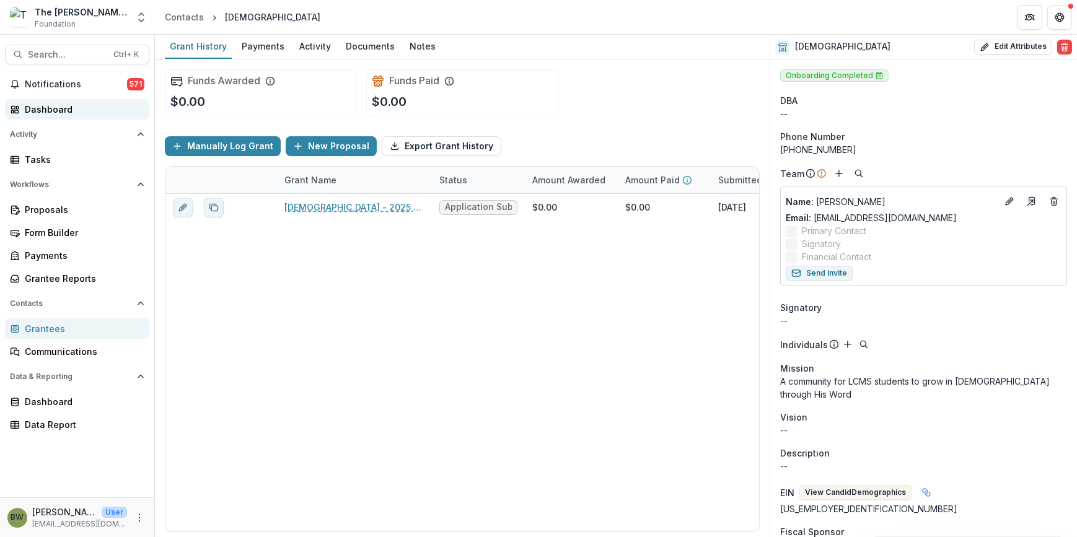
click at [35, 110] on div "Dashboard" at bounding box center [82, 109] width 115 height 13
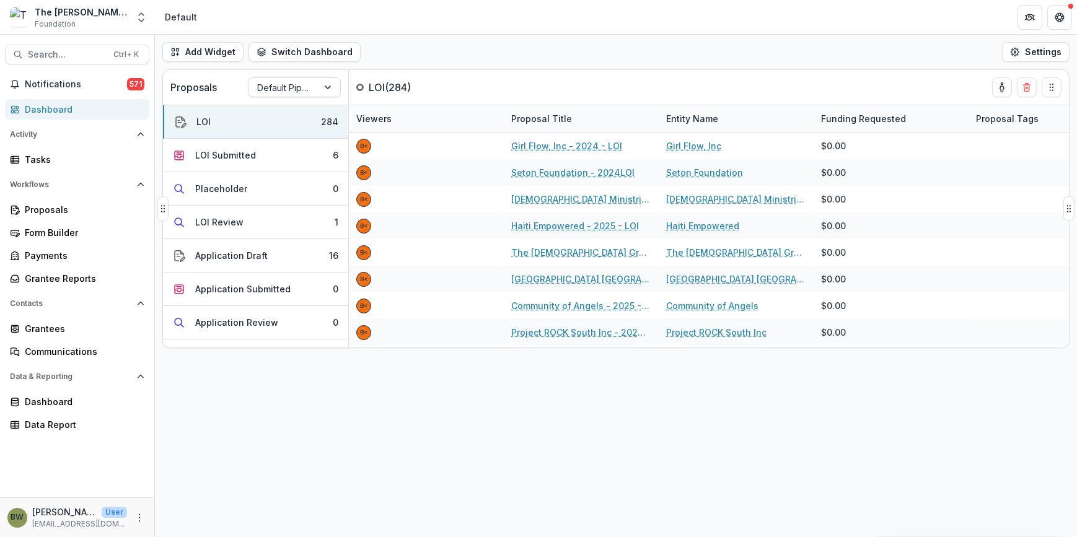
click at [297, 93] on div at bounding box center [283, 87] width 52 height 15
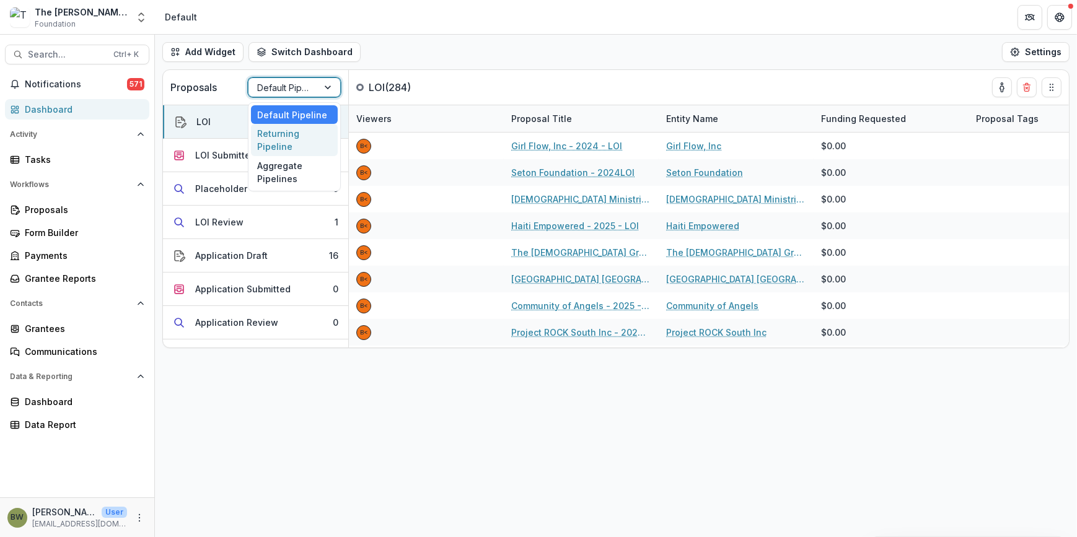
click at [294, 135] on div "Returning Pipeline" at bounding box center [294, 140] width 87 height 32
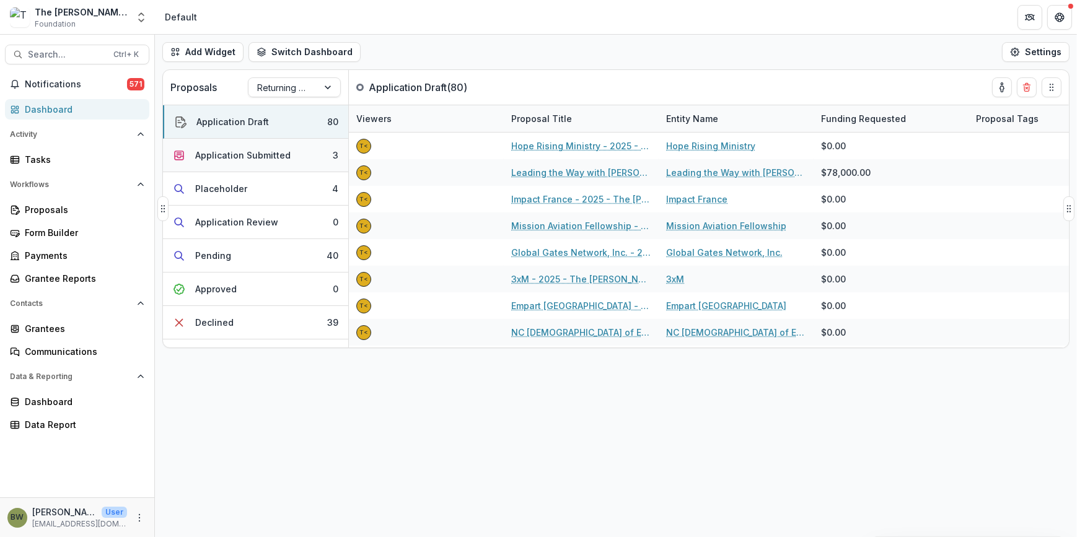
click at [278, 155] on div "Application Submitted" at bounding box center [242, 155] width 95 height 13
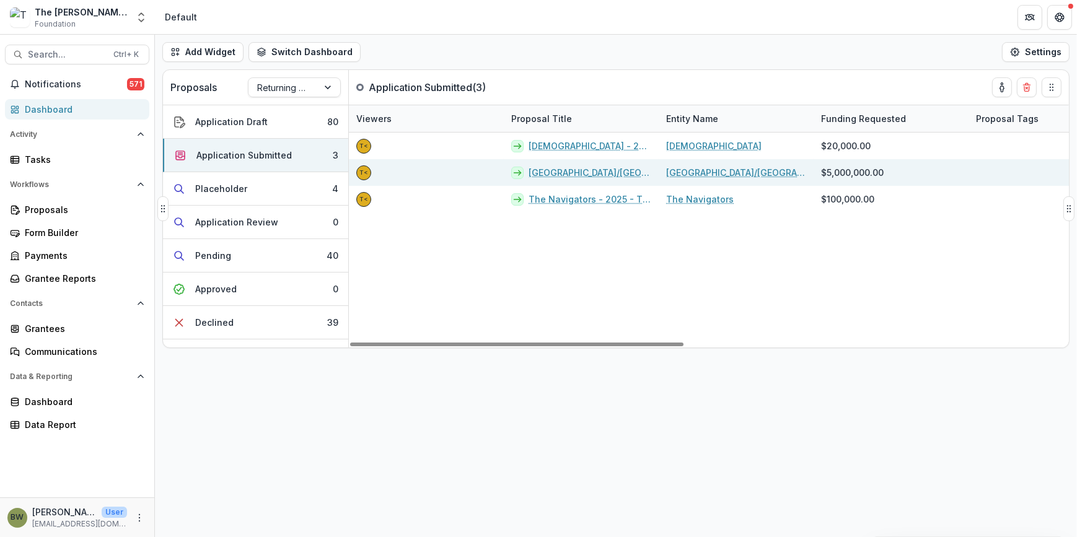
click at [575, 174] on link "[GEOGRAPHIC_DATA]/[GEOGRAPHIC_DATA][PERSON_NAME] - 2025 - The [PERSON_NAME] Fou…" at bounding box center [590, 172] width 123 height 13
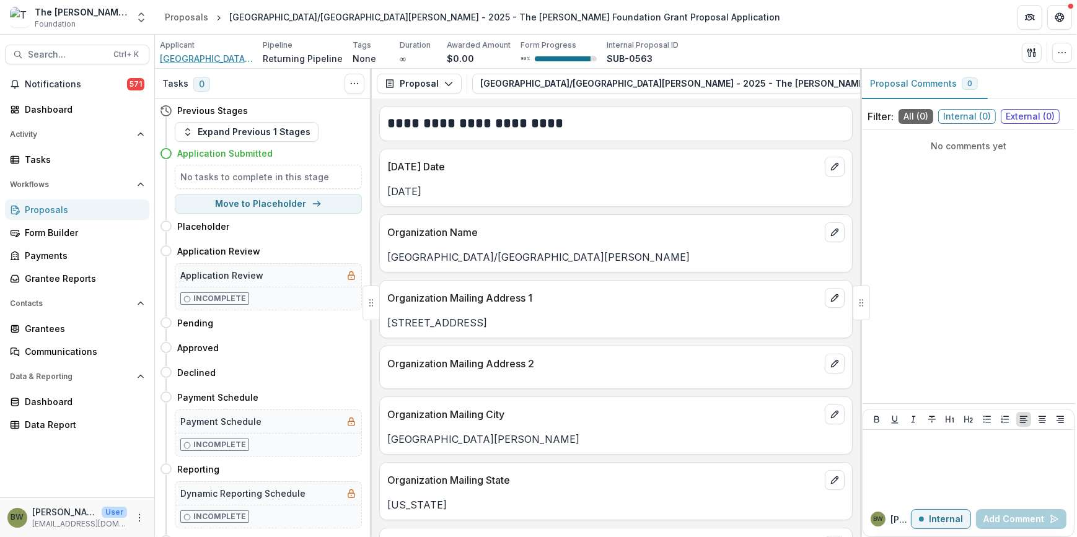
click at [187, 54] on span "[GEOGRAPHIC_DATA]/[GEOGRAPHIC_DATA][PERSON_NAME]" at bounding box center [206, 58] width 93 height 13
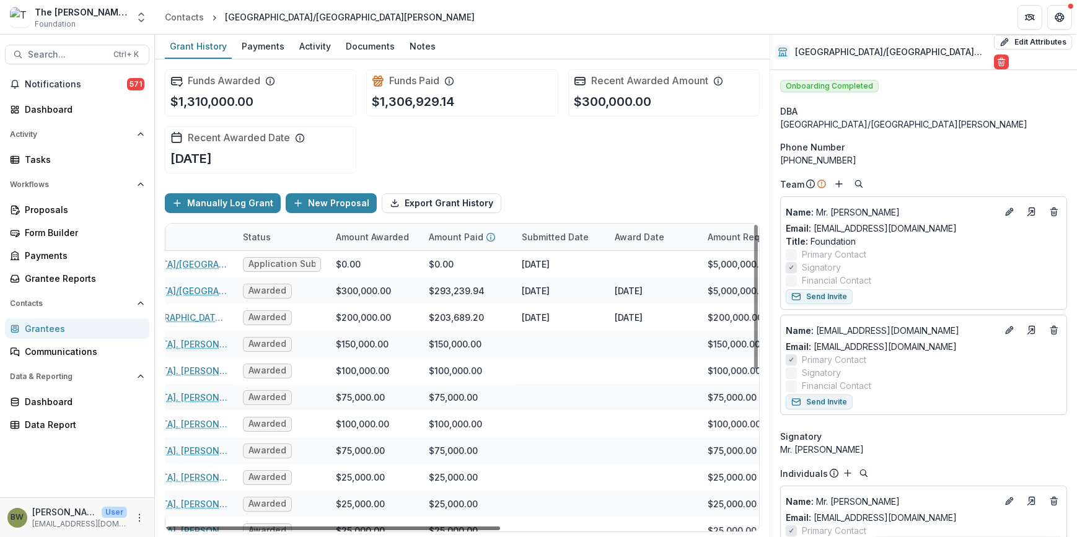
drag, startPoint x: 491, startPoint y: 527, endPoint x: 601, endPoint y: 527, distance: 109.1
click at [500, 527] on div at bounding box center [333, 529] width 333 height 4
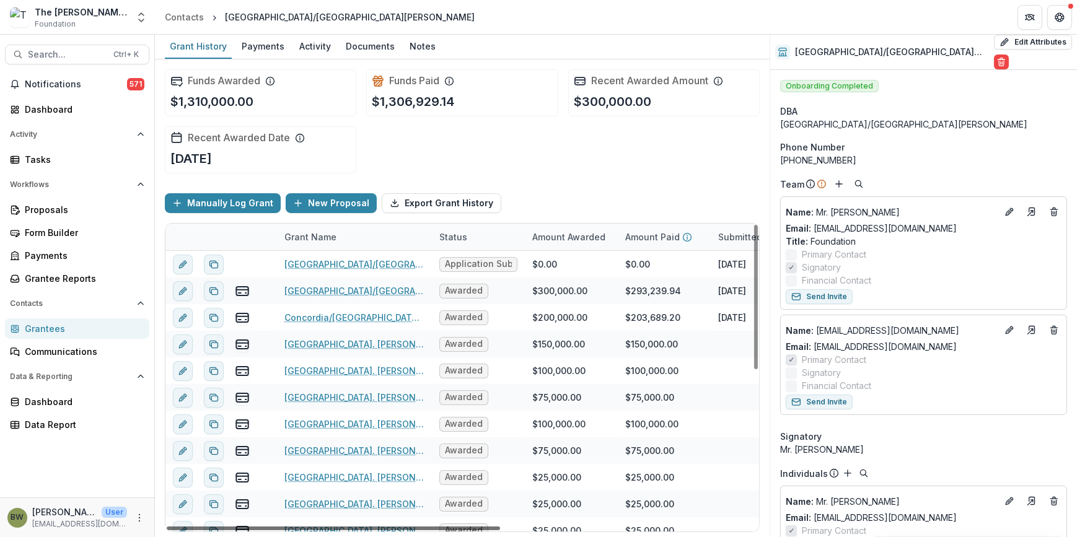
drag, startPoint x: 337, startPoint y: 529, endPoint x: 163, endPoint y: 518, distance: 174.6
click at [167, 527] on div at bounding box center [333, 529] width 333 height 4
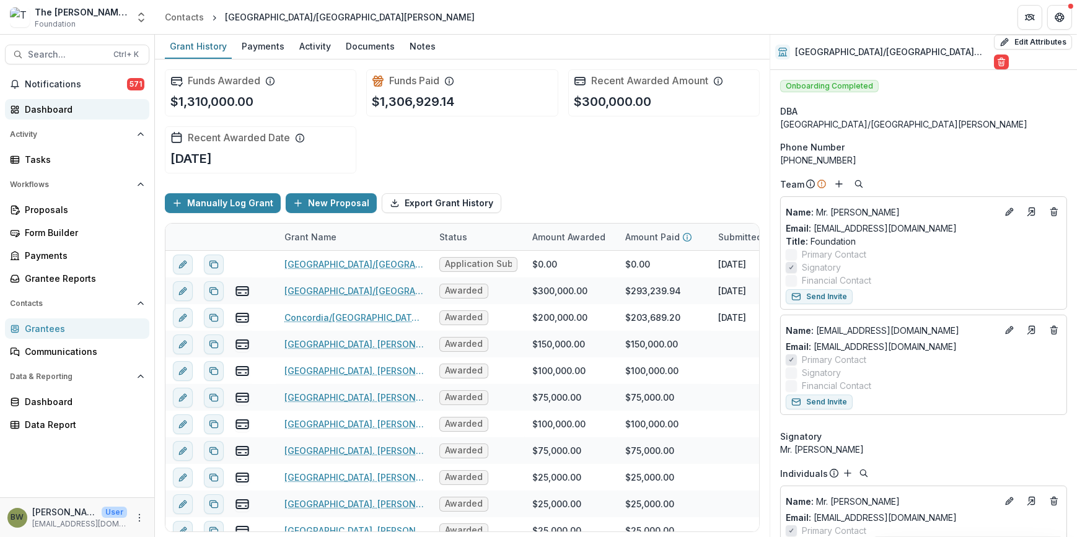
click at [62, 106] on div "Dashboard" at bounding box center [82, 109] width 115 height 13
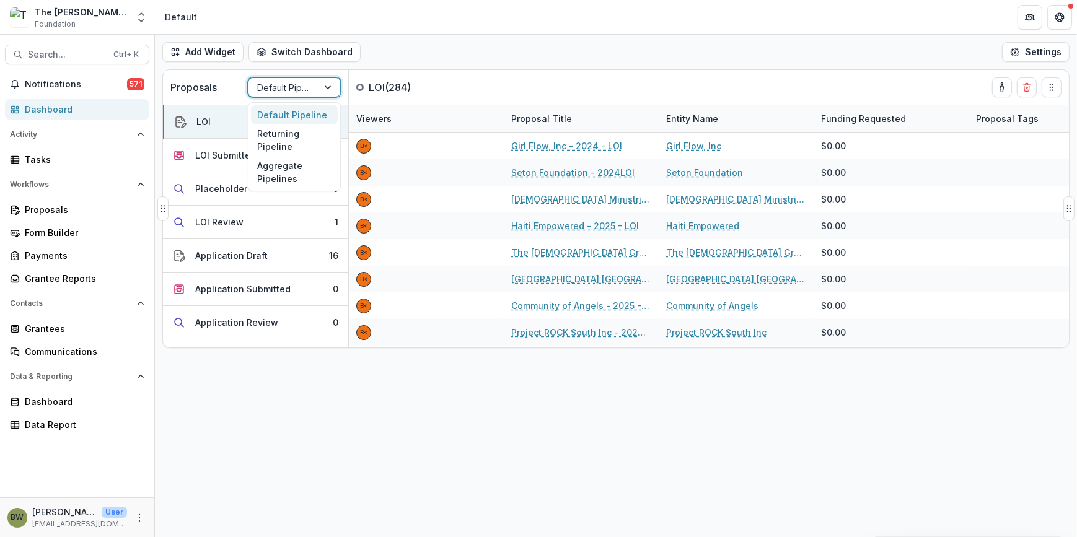
click at [287, 87] on div at bounding box center [283, 87] width 52 height 15
click at [276, 139] on div "Returning Pipeline" at bounding box center [294, 140] width 87 height 32
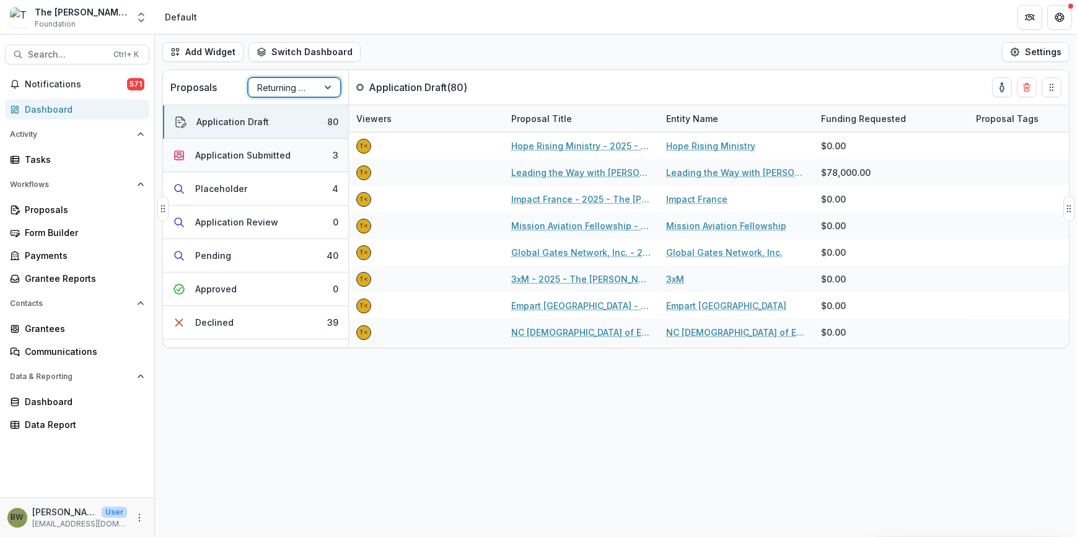
click at [224, 161] on div "Application Submitted" at bounding box center [242, 155] width 95 height 13
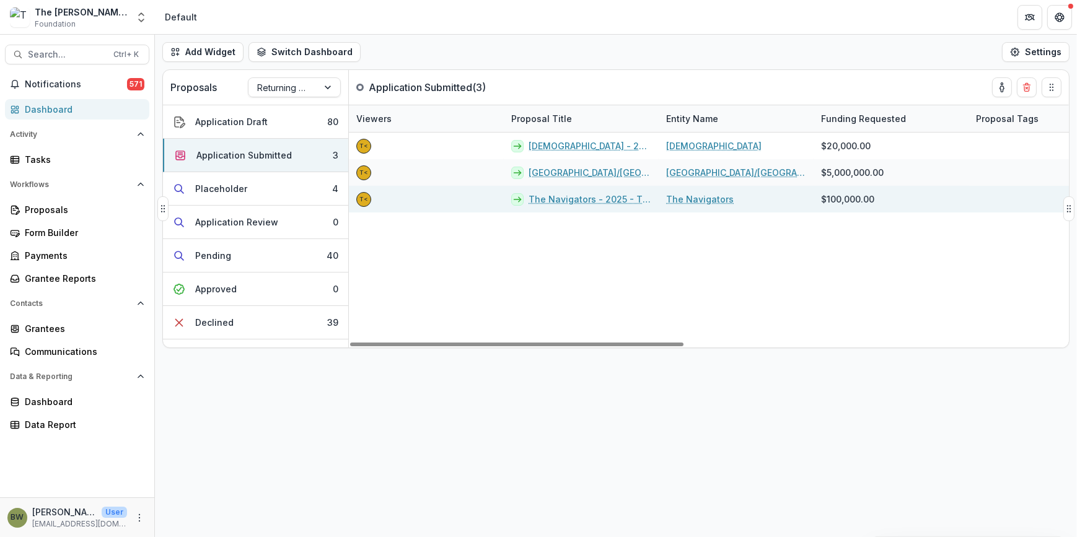
click at [599, 199] on link "The Navigators - 2025 - The [PERSON_NAME] Foundation Grant Proposal Application" at bounding box center [590, 199] width 123 height 13
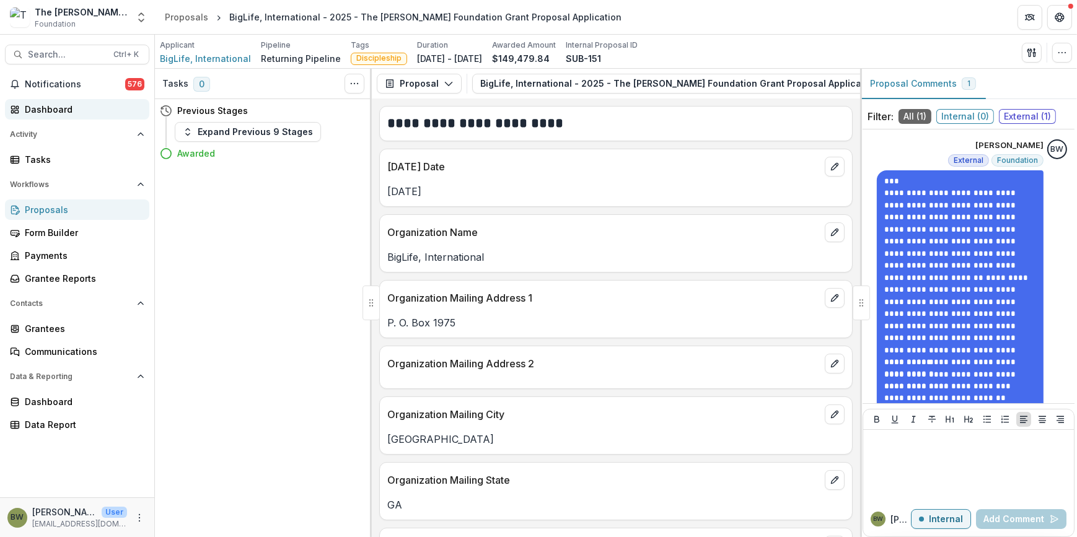
click at [60, 102] on link "Dashboard" at bounding box center [77, 109] width 144 height 20
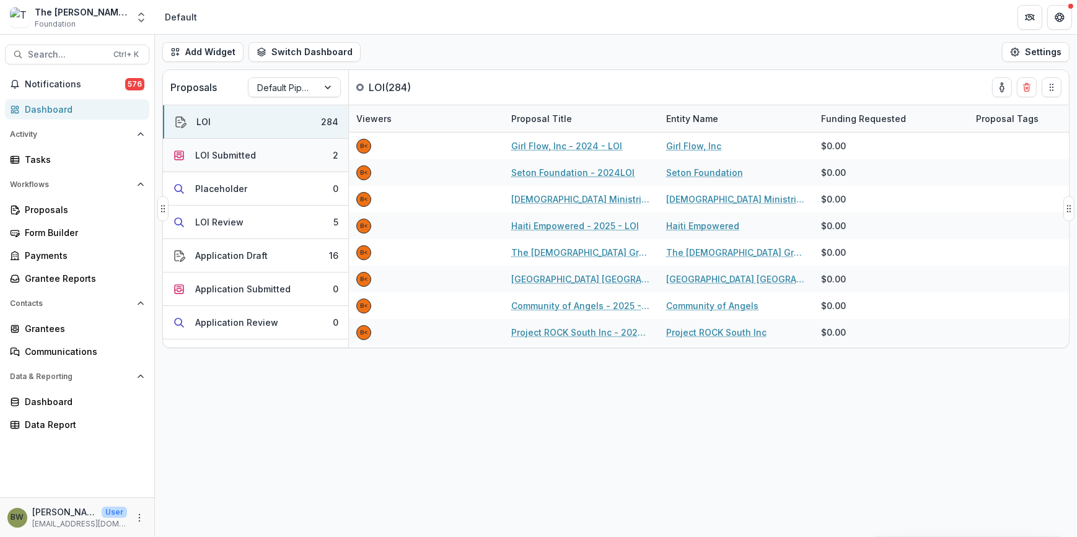
click at [247, 159] on div "LOI Submitted" at bounding box center [225, 155] width 61 height 13
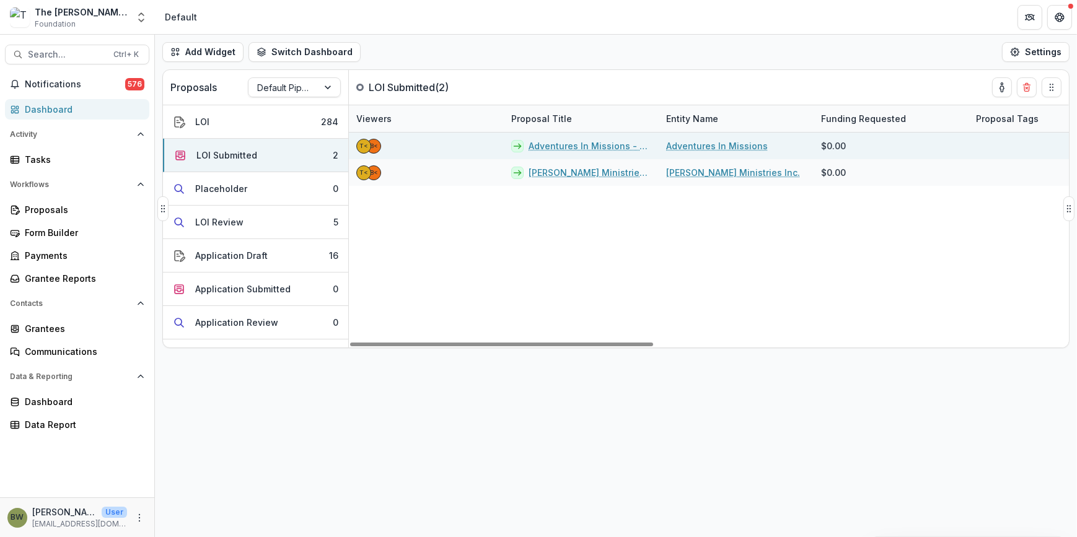
click at [535, 145] on link "Adventures In Missions - 2025 - LOI" at bounding box center [590, 145] width 123 height 13
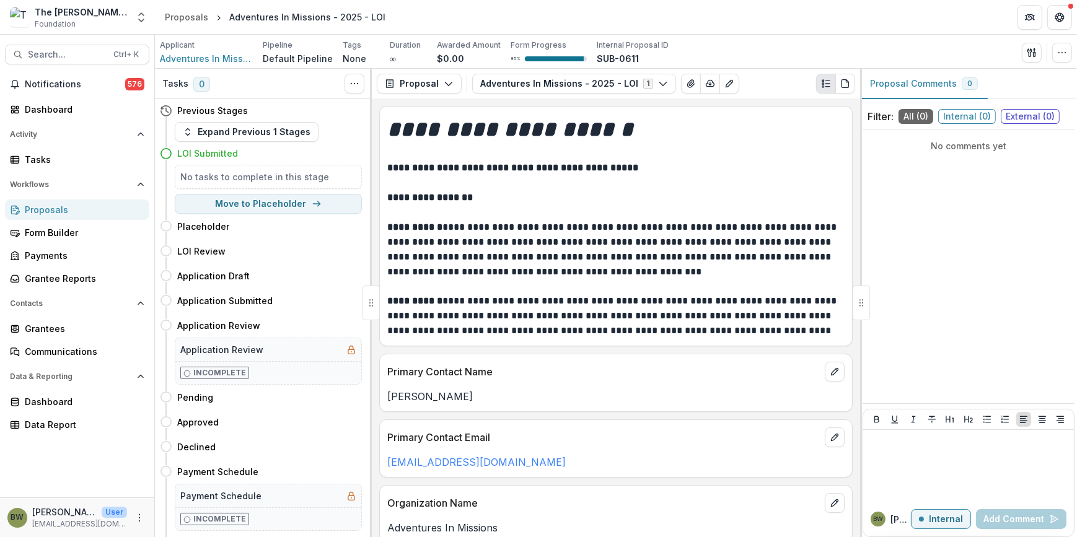
click at [932, 152] on div "No comments yet" at bounding box center [969, 145] width 212 height 23
click at [946, 521] on p "Internal" at bounding box center [946, 519] width 34 height 11
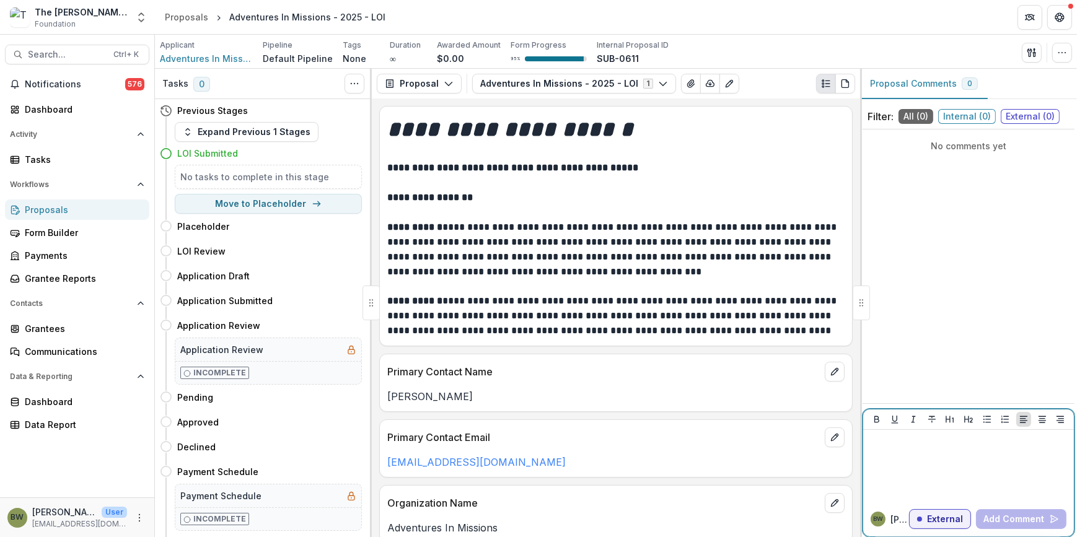
click at [890, 450] on div at bounding box center [968, 466] width 201 height 62
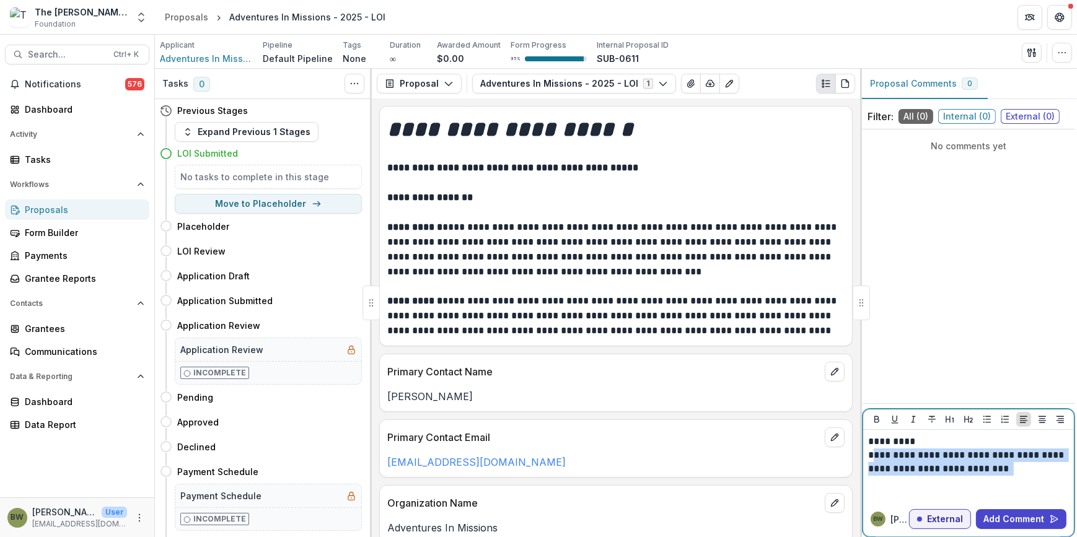
drag, startPoint x: 870, startPoint y: 452, endPoint x: 1013, endPoint y: 474, distance: 144.2
click at [1013, 474] on p "**********" at bounding box center [968, 462] width 201 height 27
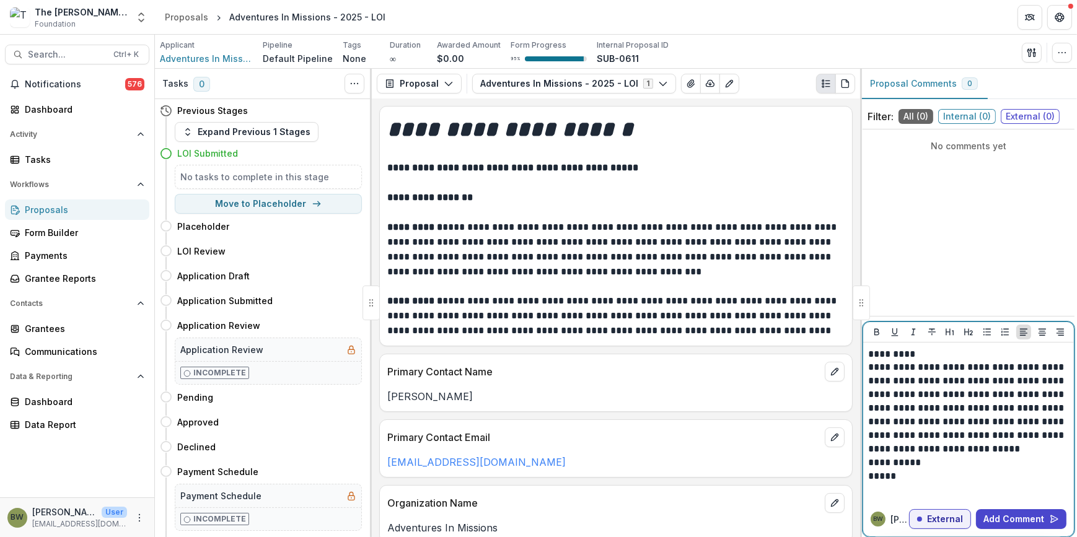
click at [1000, 384] on p "**********" at bounding box center [968, 408] width 201 height 95
click at [985, 454] on p "**********" at bounding box center [968, 408] width 201 height 95
click at [899, 479] on p "*****" at bounding box center [968, 477] width 201 height 14
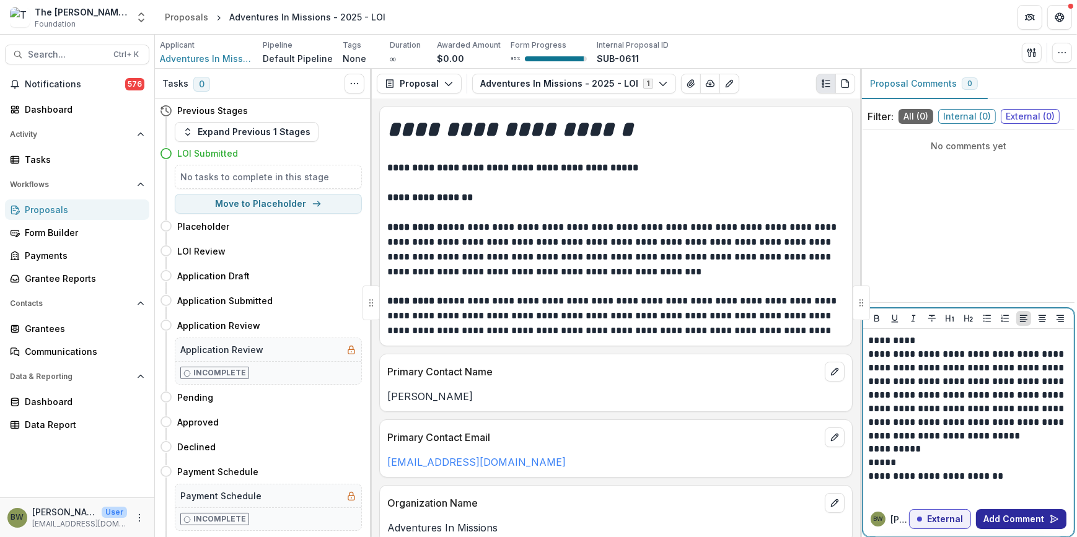
click at [1020, 521] on button "Add Comment" at bounding box center [1021, 519] width 90 height 20
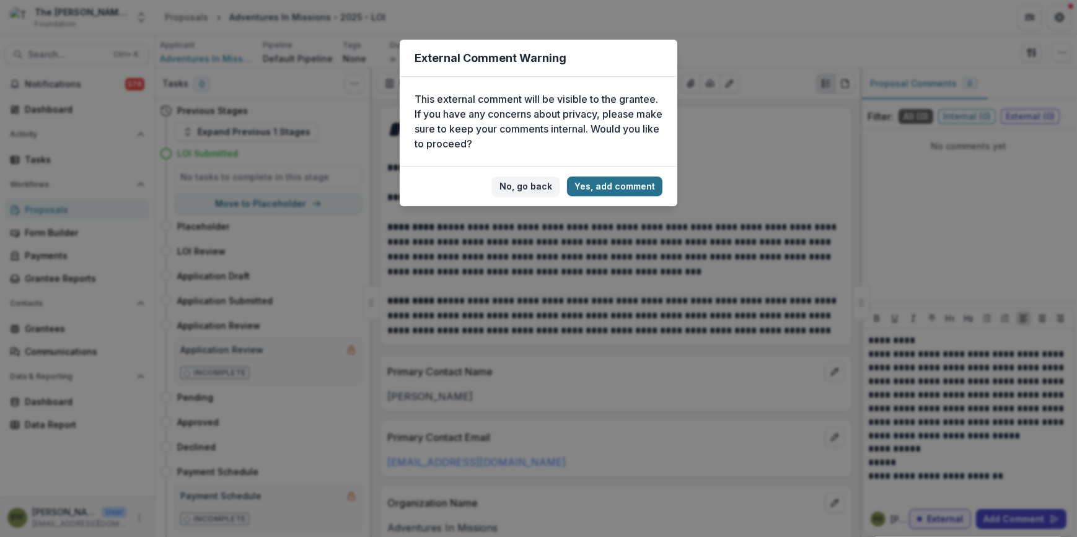
click at [625, 190] on button "Yes, add comment" at bounding box center [614, 187] width 95 height 20
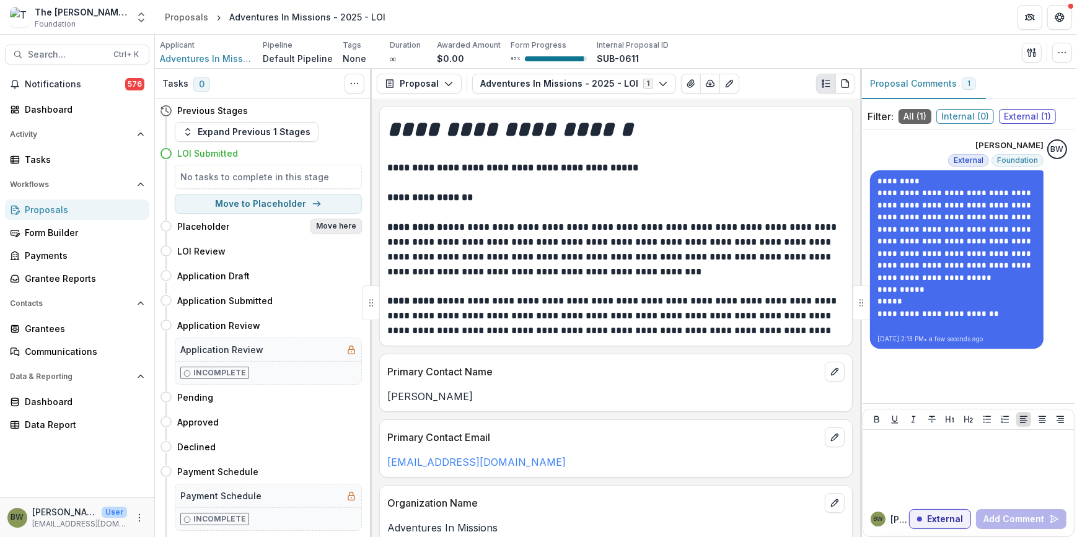
click at [339, 229] on button "Move here" at bounding box center [336, 226] width 51 height 15
select select "**********"
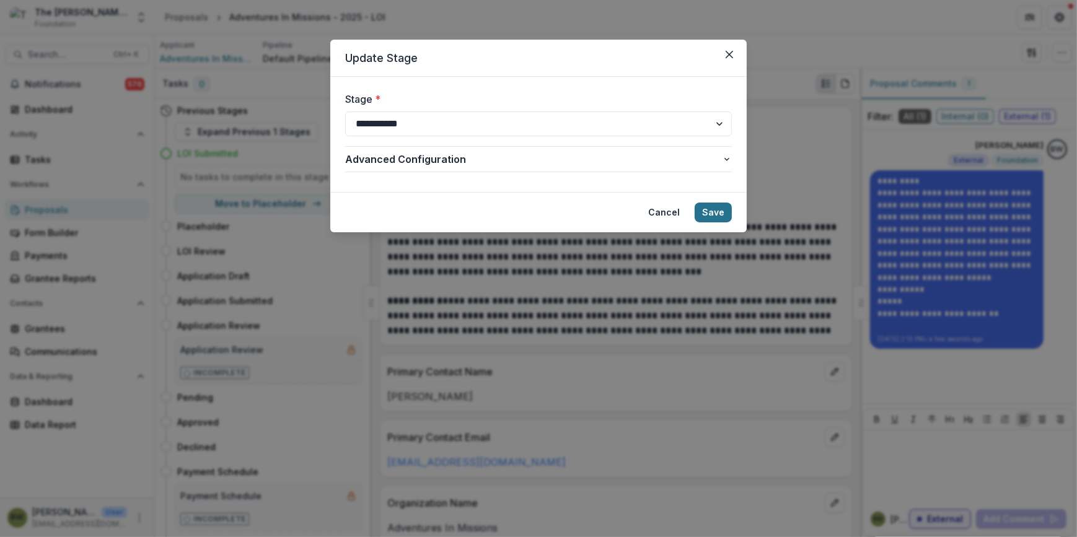
click at [719, 214] on button "Save" at bounding box center [713, 213] width 37 height 20
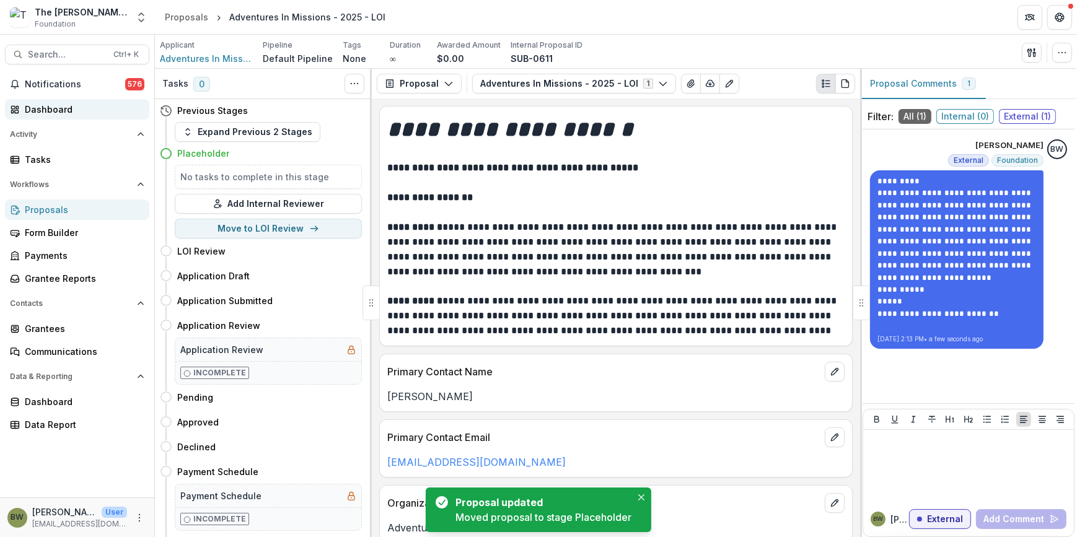
click at [63, 110] on div "Dashboard" at bounding box center [82, 109] width 115 height 13
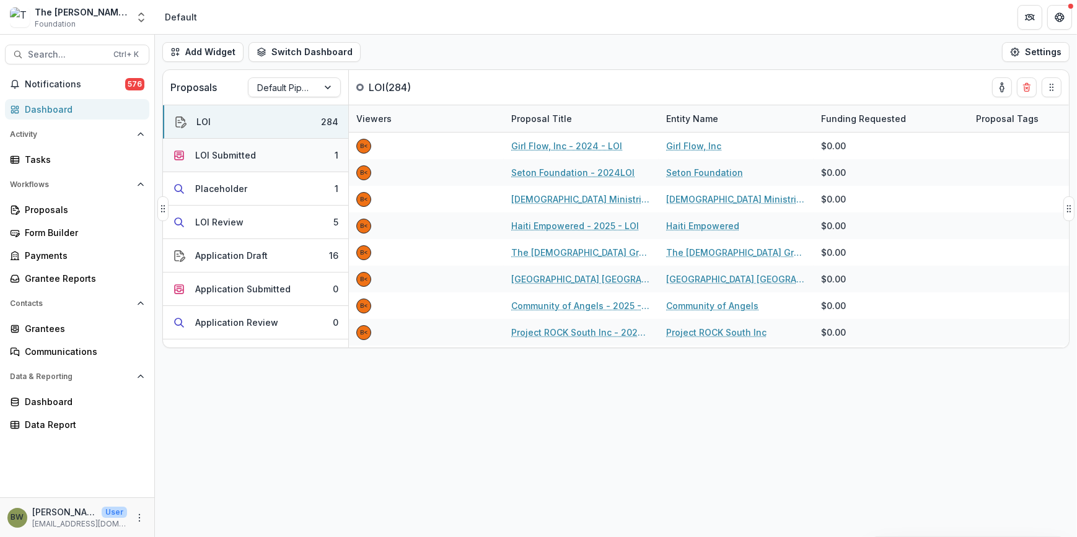
click at [232, 156] on div "LOI Submitted" at bounding box center [225, 155] width 61 height 13
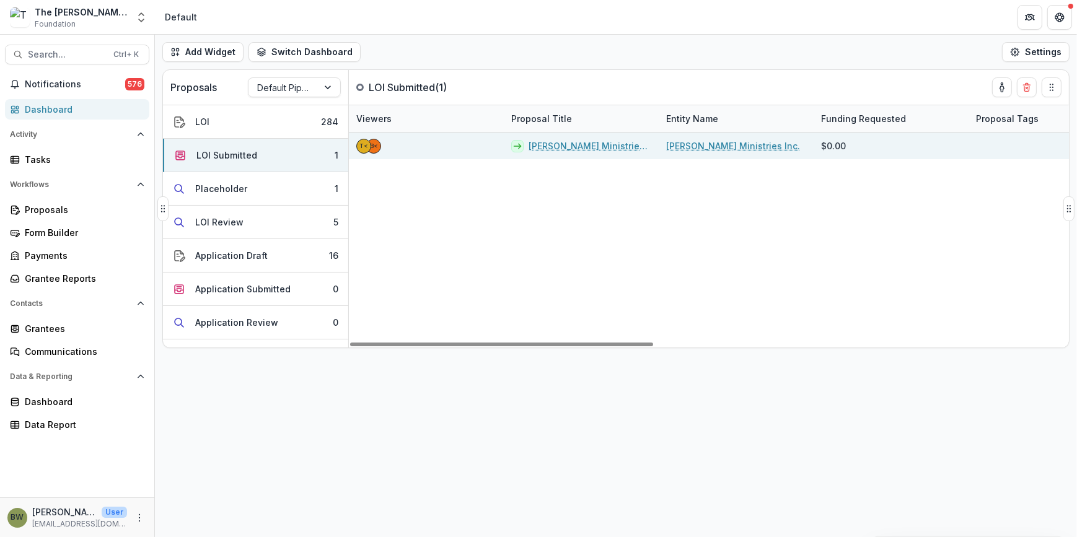
click at [557, 142] on link "[PERSON_NAME] Ministries Inc. - 2025 - LOI" at bounding box center [590, 145] width 123 height 13
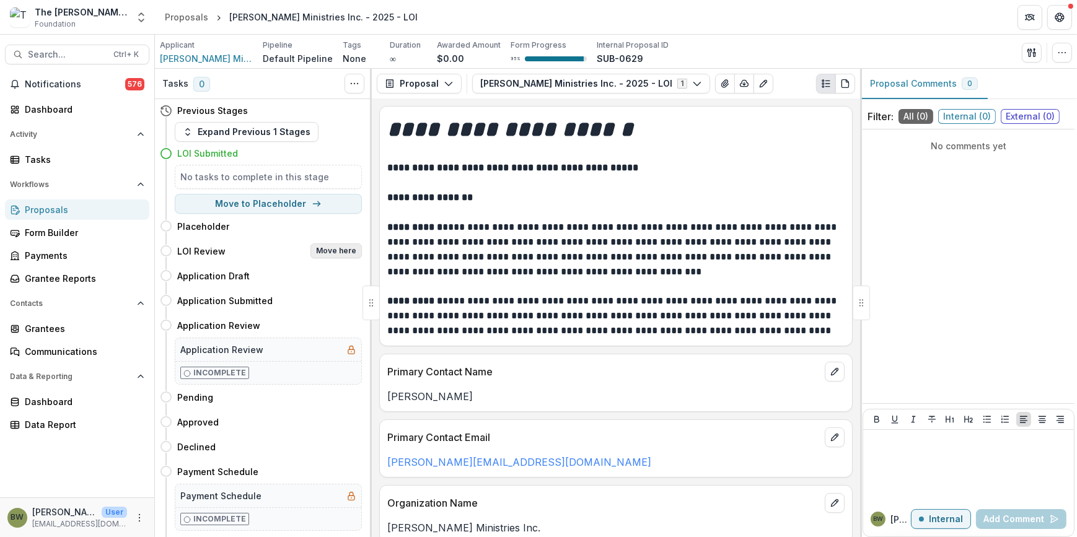
click at [327, 251] on button "Move here" at bounding box center [336, 251] width 51 height 15
select select "**********"
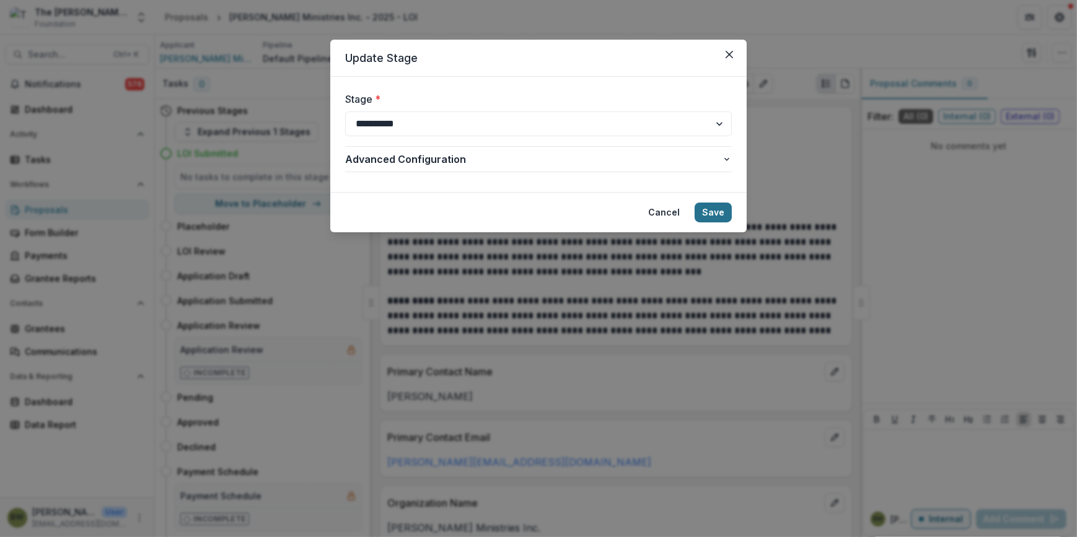
click at [713, 215] on button "Save" at bounding box center [713, 213] width 37 height 20
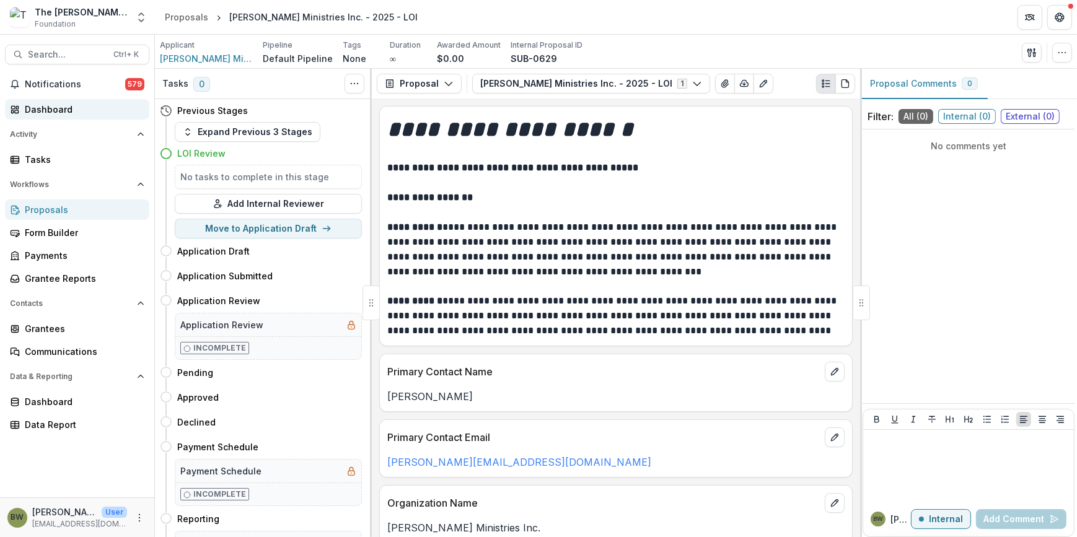
click at [67, 112] on div "Dashboard" at bounding box center [82, 109] width 115 height 13
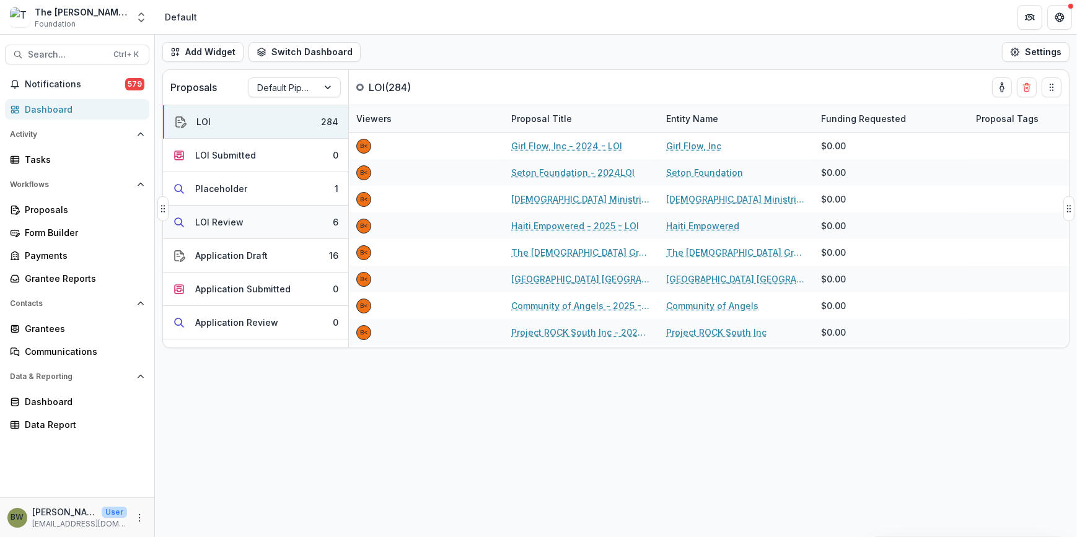
click at [235, 229] on button "LOI Review 6" at bounding box center [255, 222] width 185 height 33
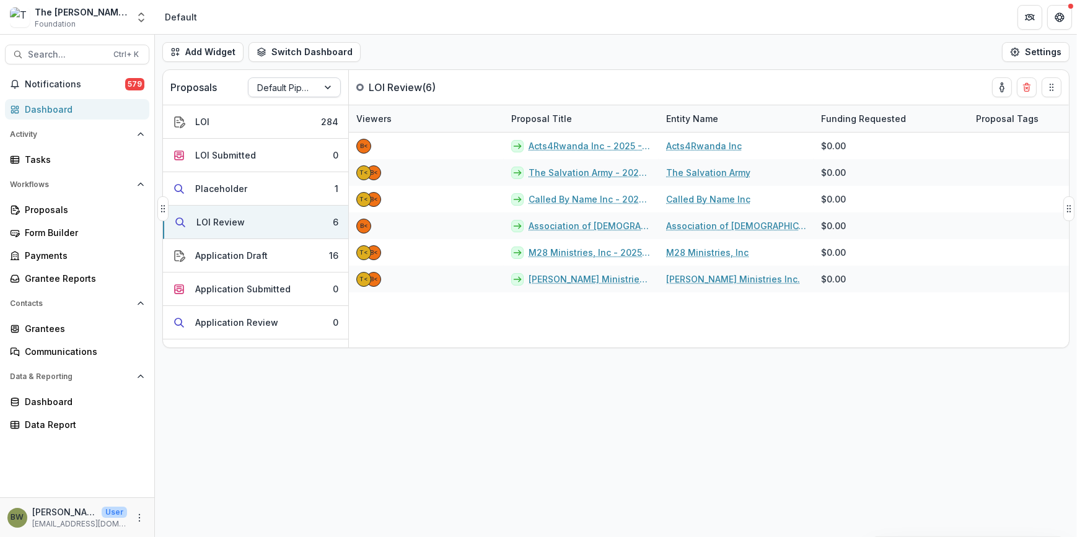
click at [280, 91] on div at bounding box center [283, 87] width 52 height 15
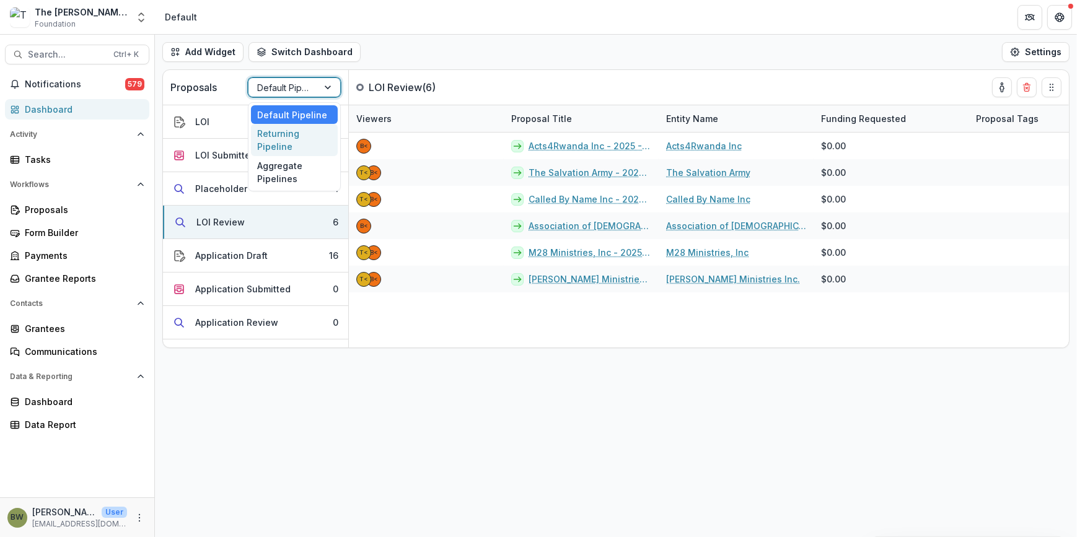
click at [295, 146] on div "Returning Pipeline" at bounding box center [294, 140] width 87 height 32
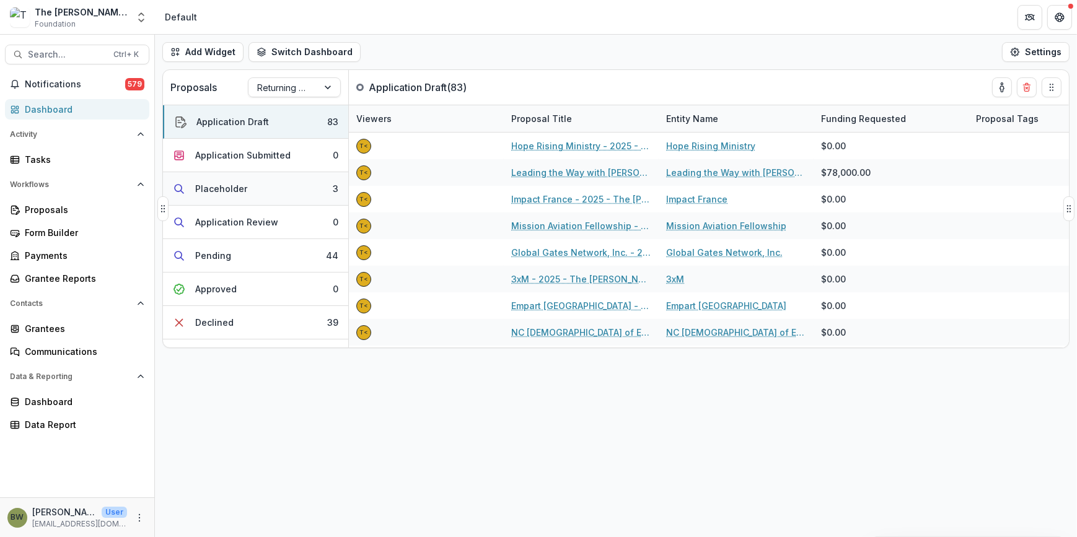
click at [231, 185] on div "Placeholder" at bounding box center [221, 188] width 52 height 13
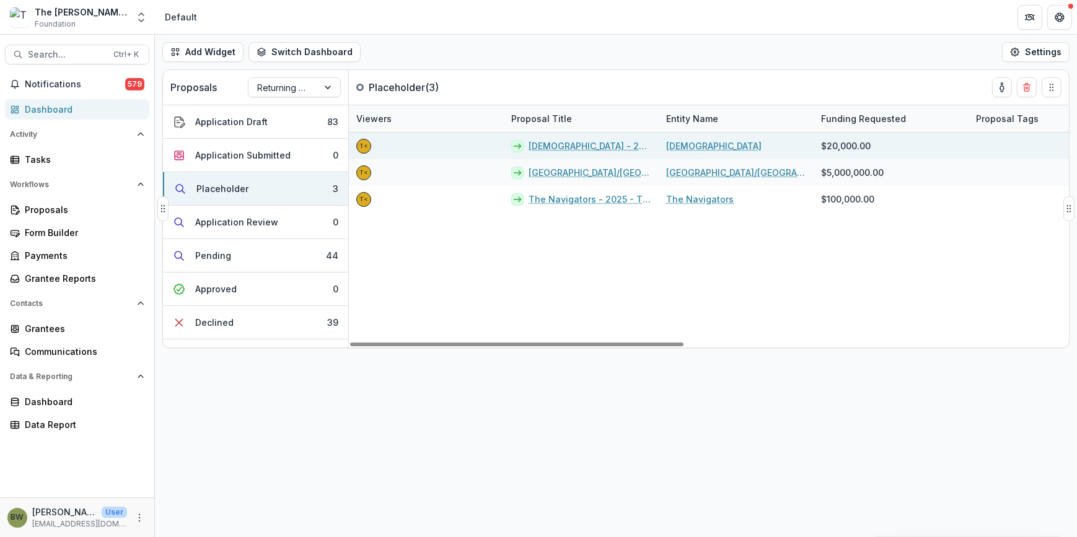
click at [577, 147] on link "[DEMOGRAPHIC_DATA] - 2025 - The [PERSON_NAME] Foundation Grant Proposal Applica…" at bounding box center [590, 145] width 123 height 13
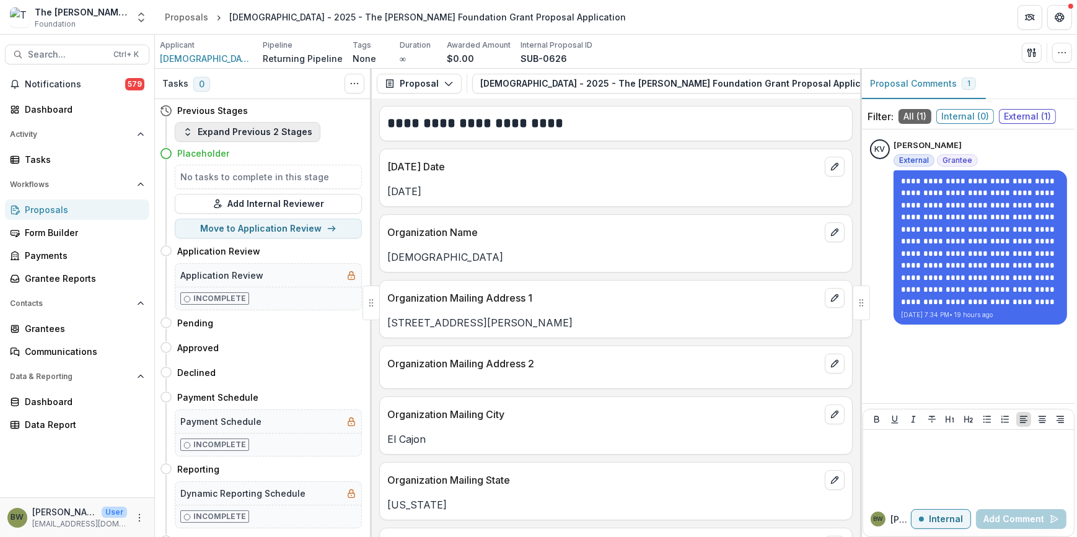
click at [244, 132] on button "Expand Previous 2 Stages" at bounding box center [248, 132] width 146 height 20
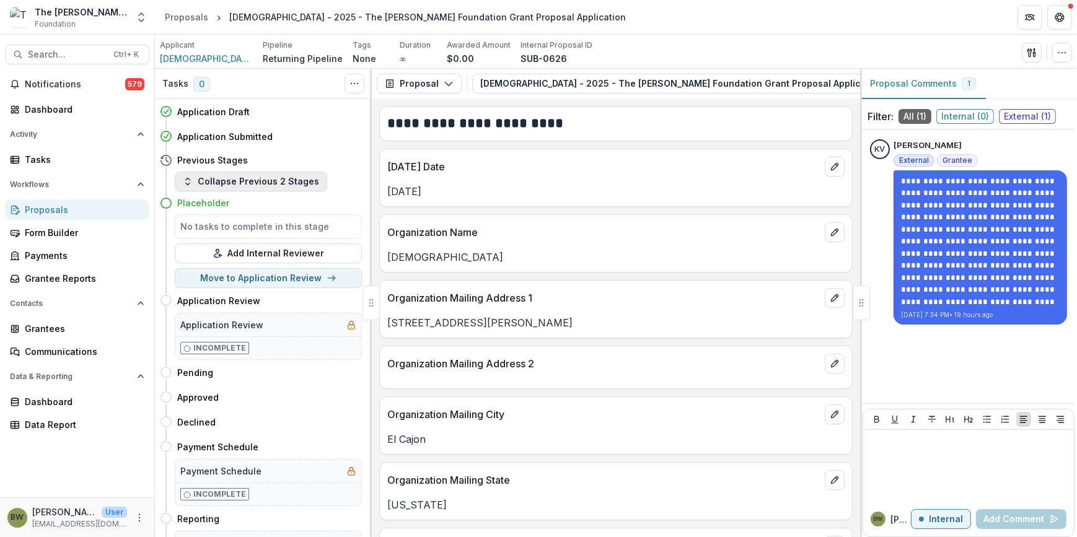
click at [232, 180] on button "Collapse Previous 2 Stages" at bounding box center [251, 182] width 152 height 20
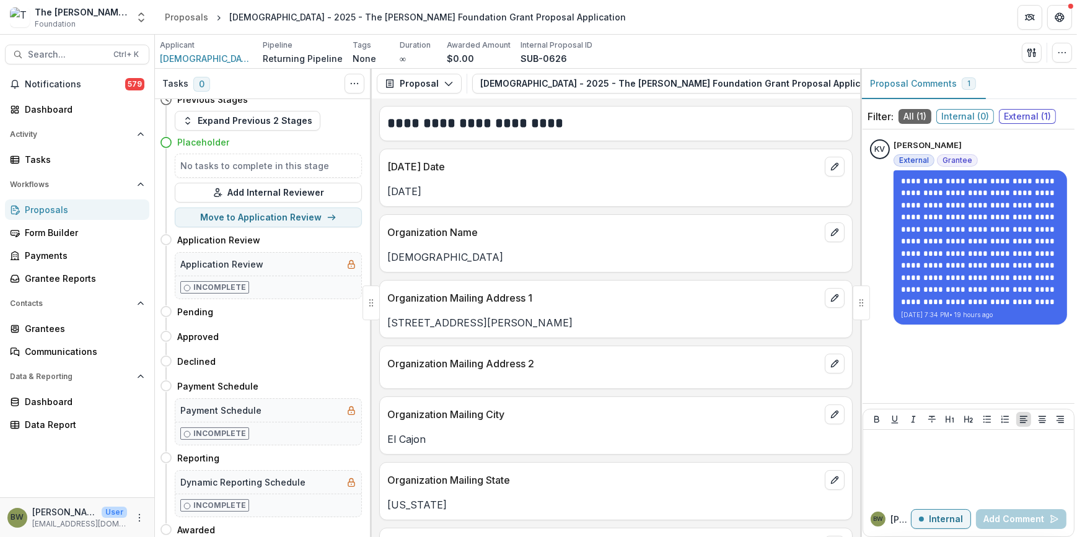
scroll to position [14, 0]
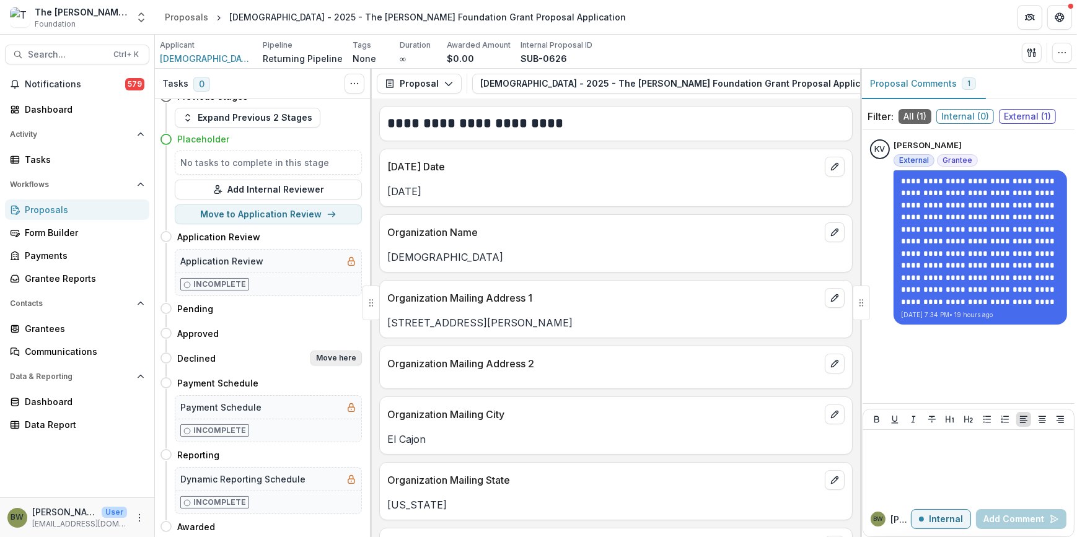
click at [334, 359] on button "Move here" at bounding box center [336, 358] width 51 height 15
select select "********"
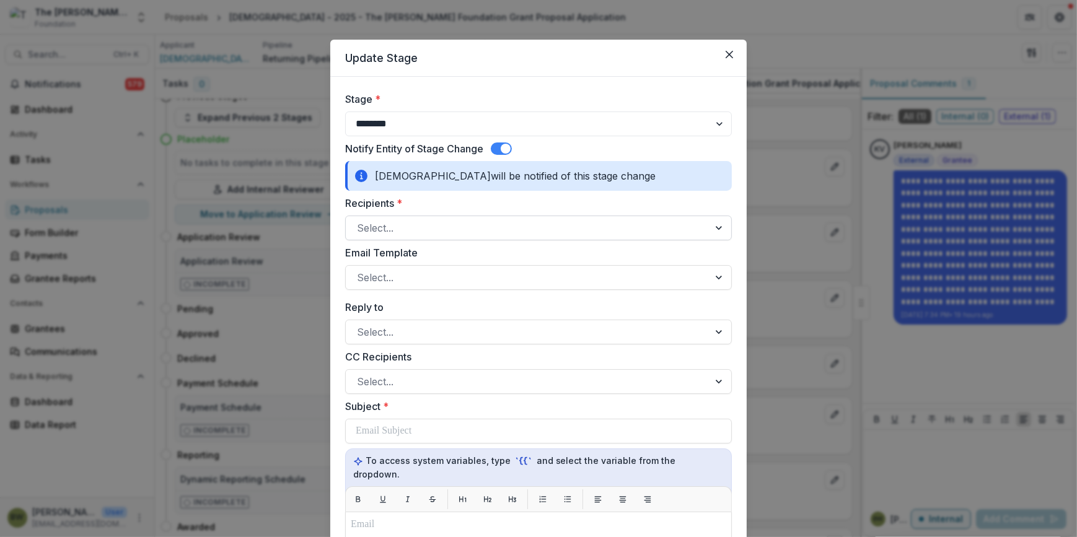
click at [413, 221] on div at bounding box center [527, 227] width 341 height 17
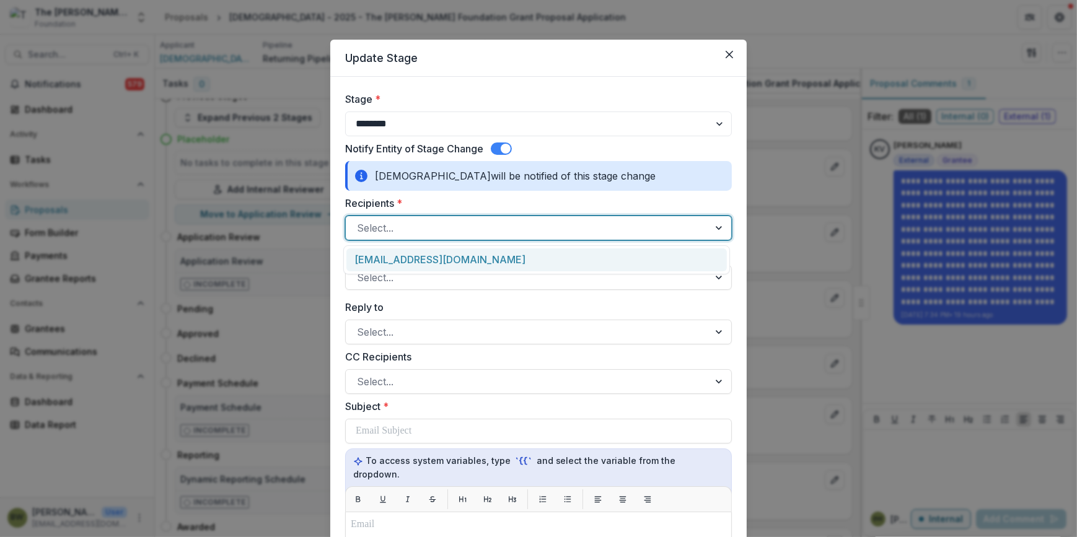
click at [410, 259] on div "[EMAIL_ADDRESS][DOMAIN_NAME]" at bounding box center [536, 260] width 381 height 23
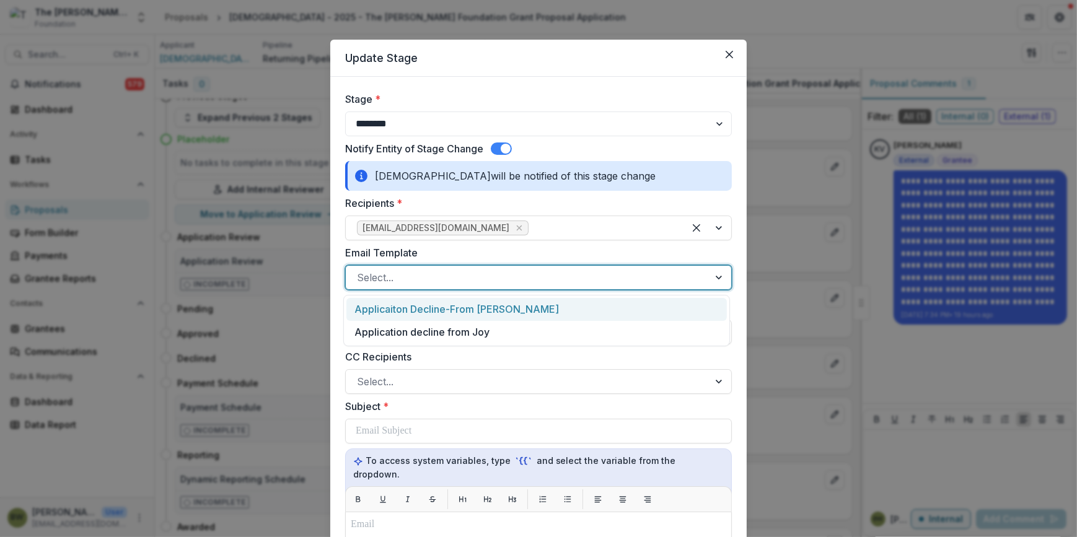
click at [416, 275] on div at bounding box center [527, 277] width 341 height 17
click at [433, 307] on div "Applicaiton Decline-From Blair" at bounding box center [536, 309] width 381 height 23
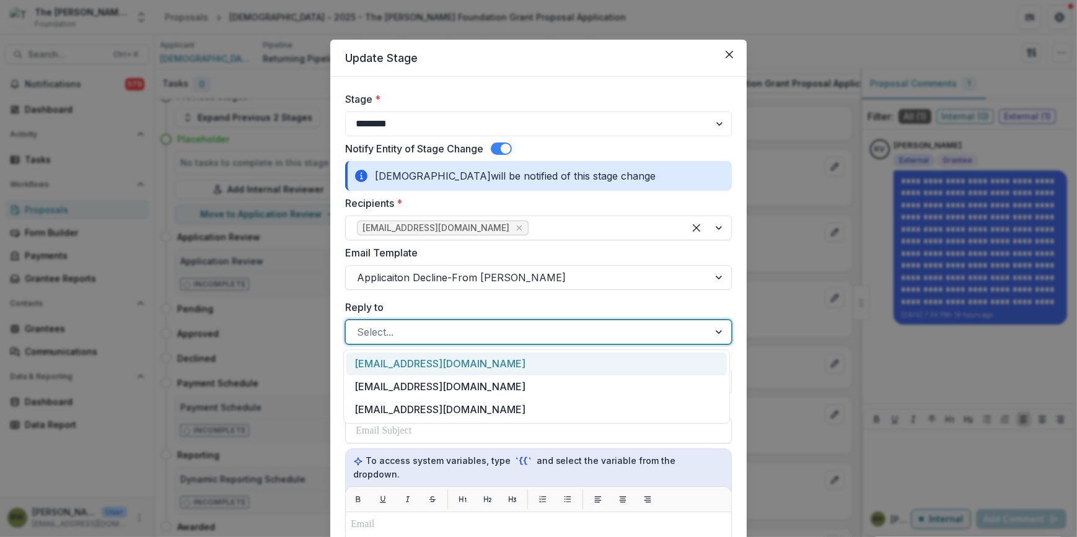
click at [429, 332] on div at bounding box center [527, 332] width 341 height 17
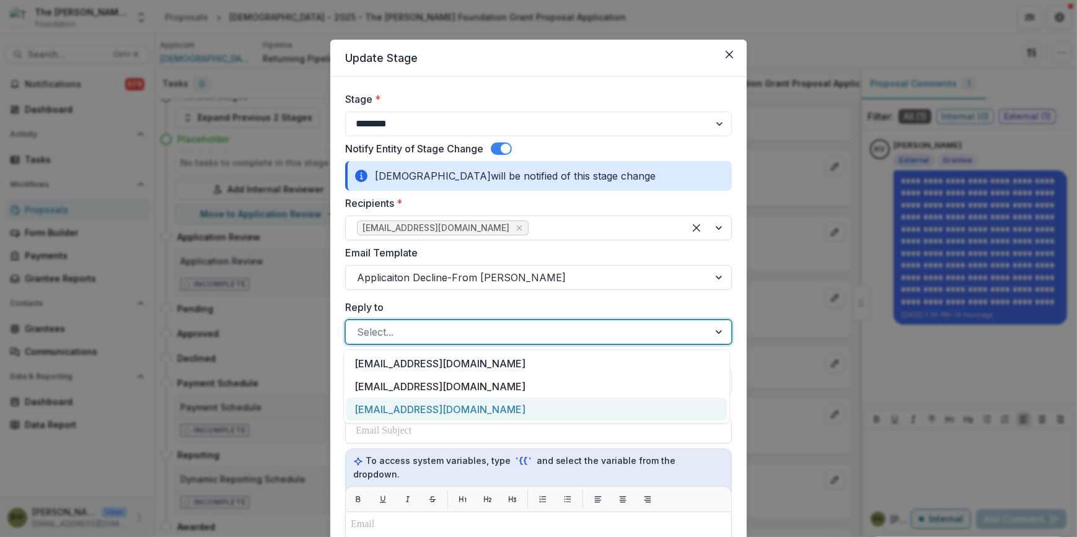
click at [430, 407] on div "[EMAIL_ADDRESS][DOMAIN_NAME]" at bounding box center [536, 409] width 381 height 23
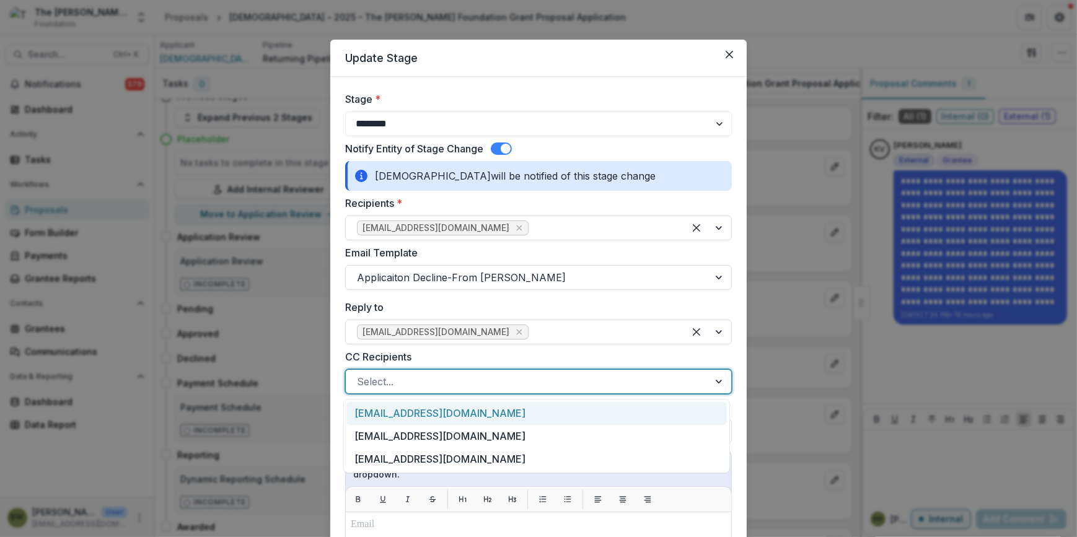
click at [428, 384] on div at bounding box center [527, 381] width 341 height 17
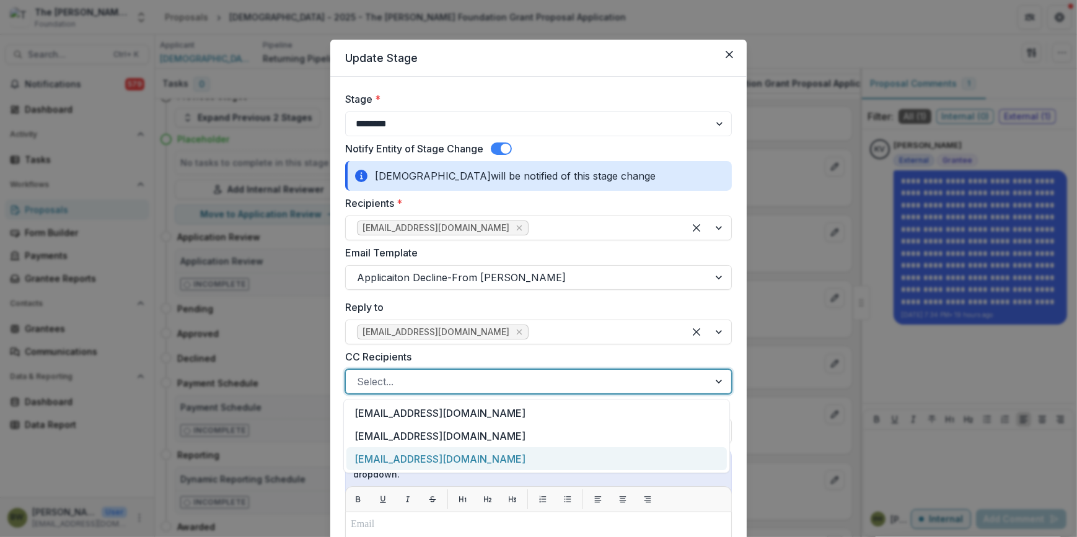
click at [423, 456] on div "[EMAIL_ADDRESS][DOMAIN_NAME]" at bounding box center [536, 458] width 381 height 23
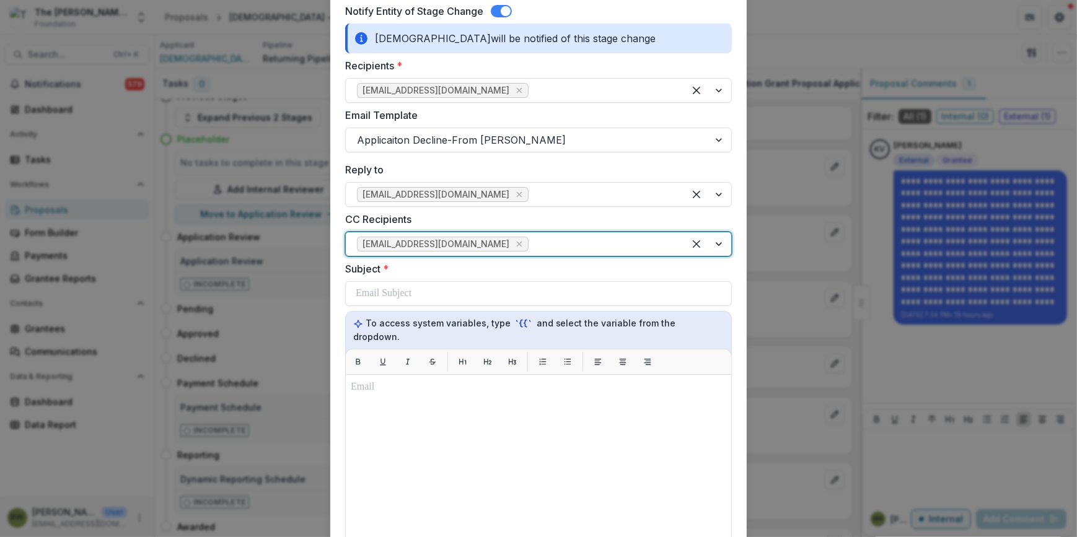
scroll to position [0, 0]
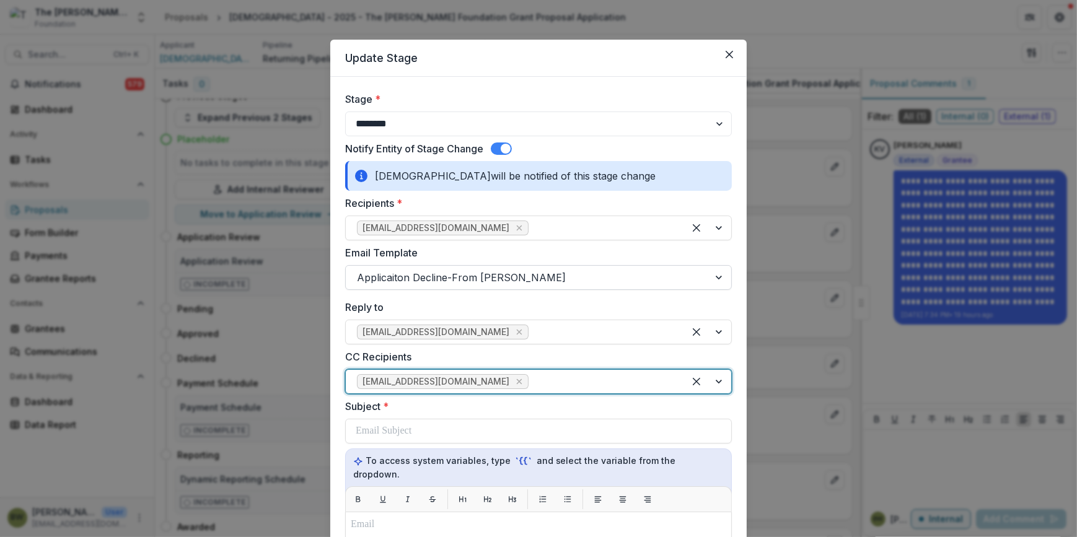
click at [717, 276] on div at bounding box center [720, 278] width 22 height 24
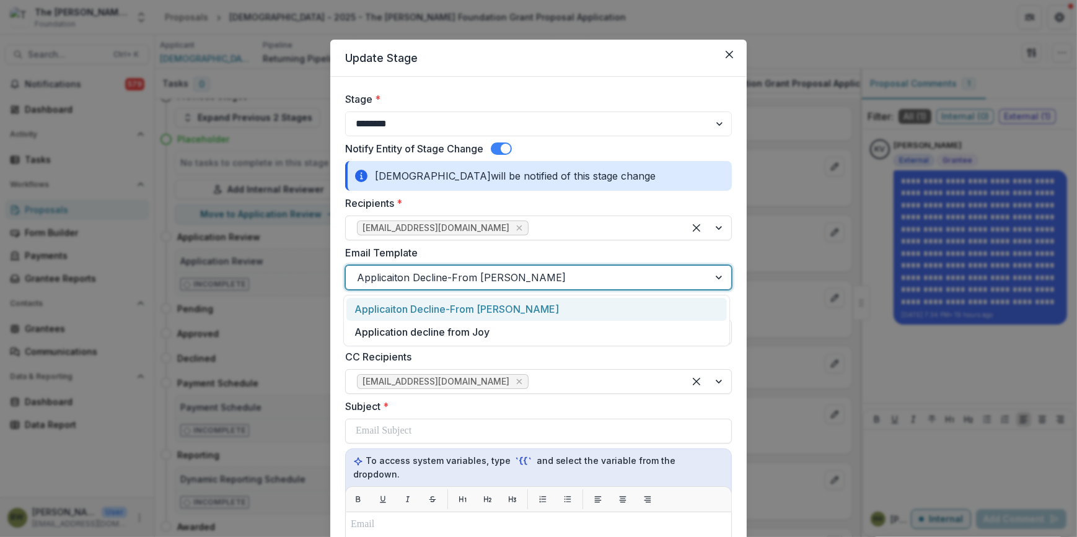
click at [575, 309] on div "Applicaiton Decline-From Blair" at bounding box center [536, 309] width 381 height 23
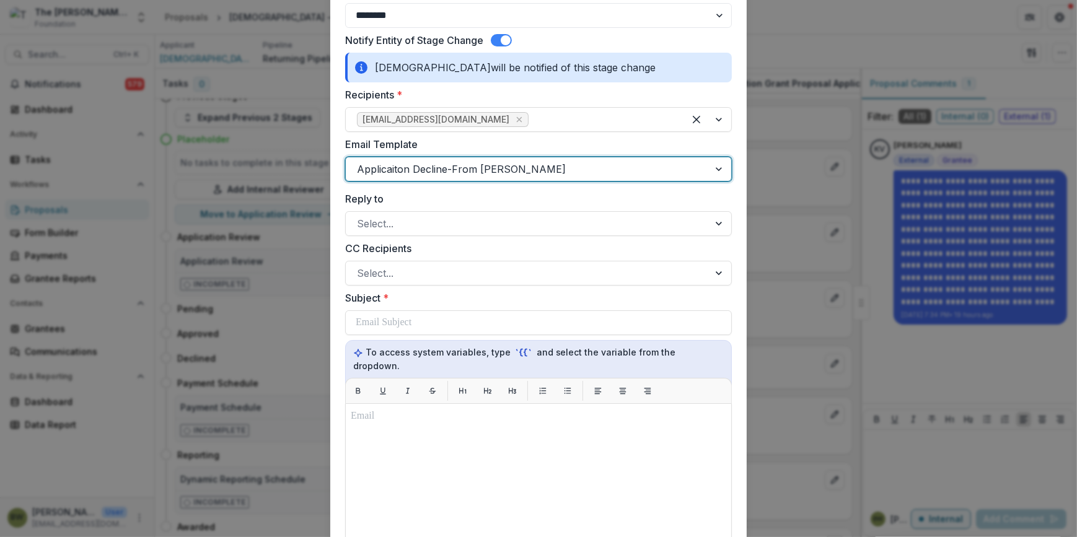
scroll to position [281, 0]
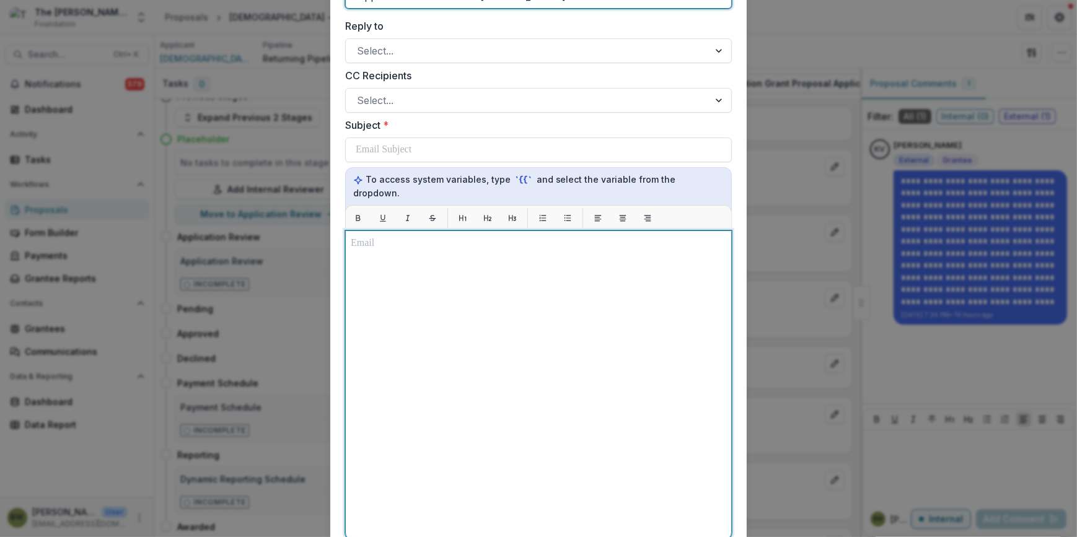
click at [451, 249] on div at bounding box center [539, 385] width 376 height 299
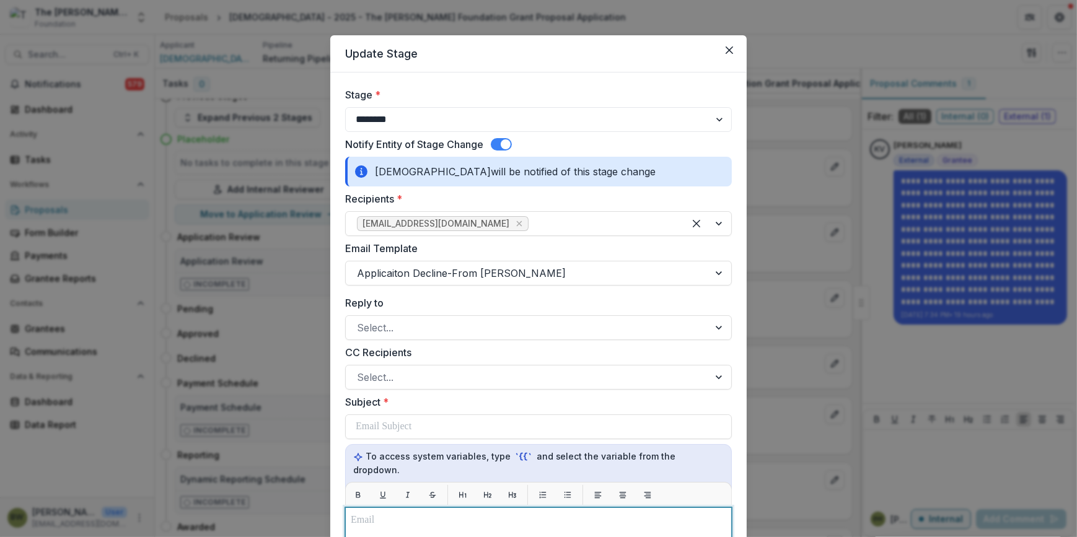
scroll to position [0, 0]
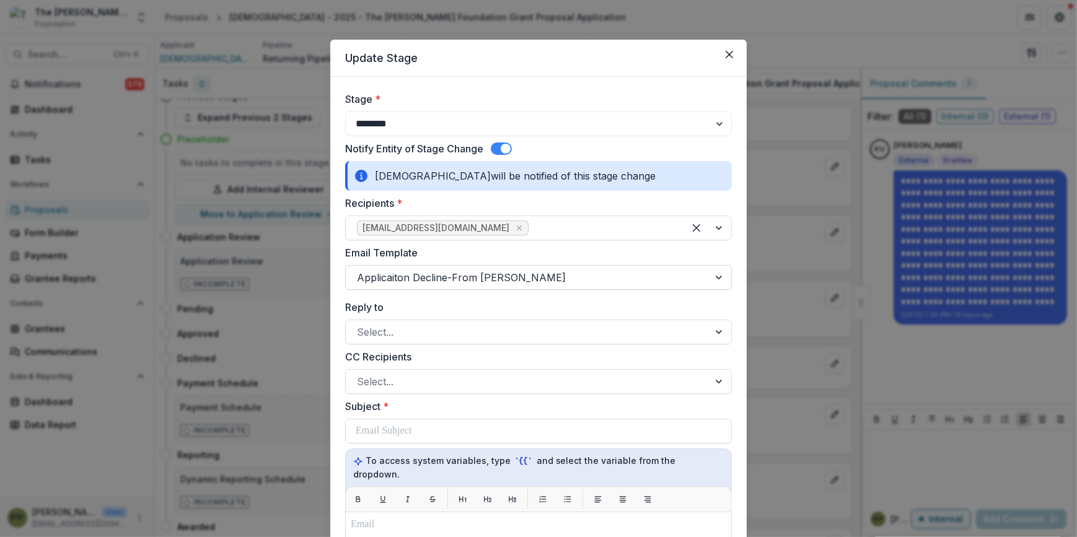
click at [444, 277] on div at bounding box center [527, 277] width 341 height 17
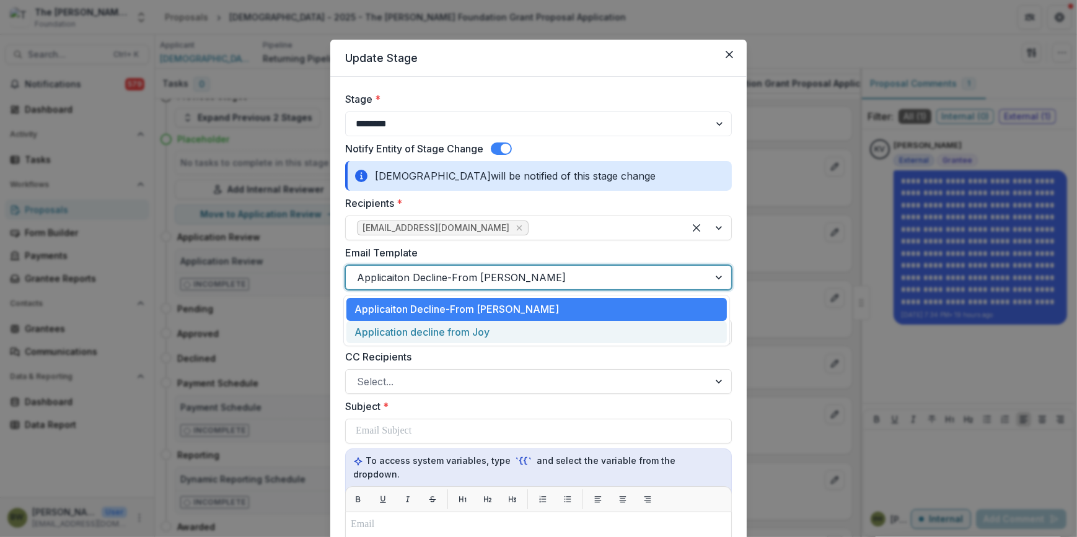
click at [426, 335] on div "Application decline from Joy" at bounding box center [536, 332] width 381 height 23
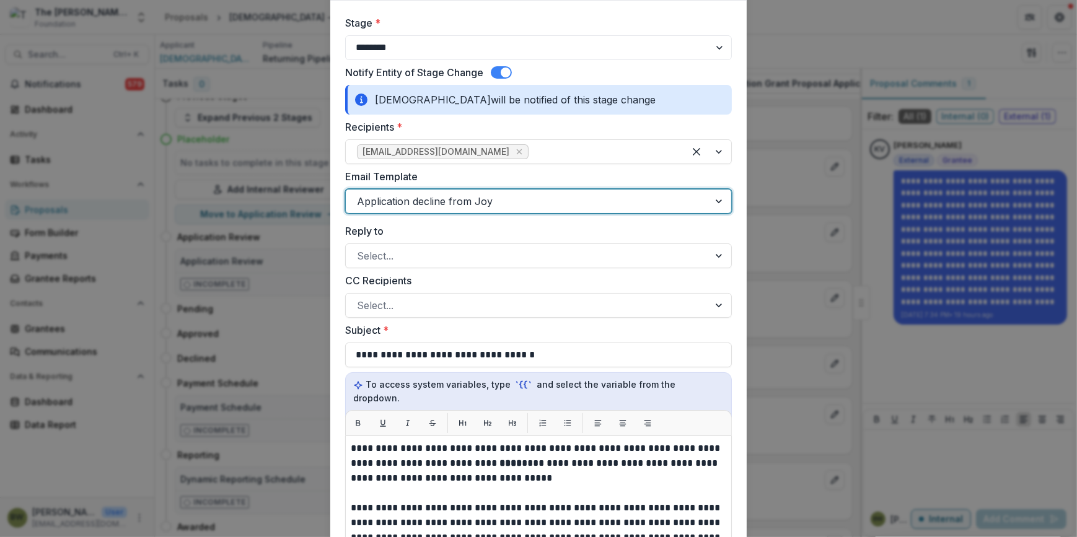
scroll to position [225, 0]
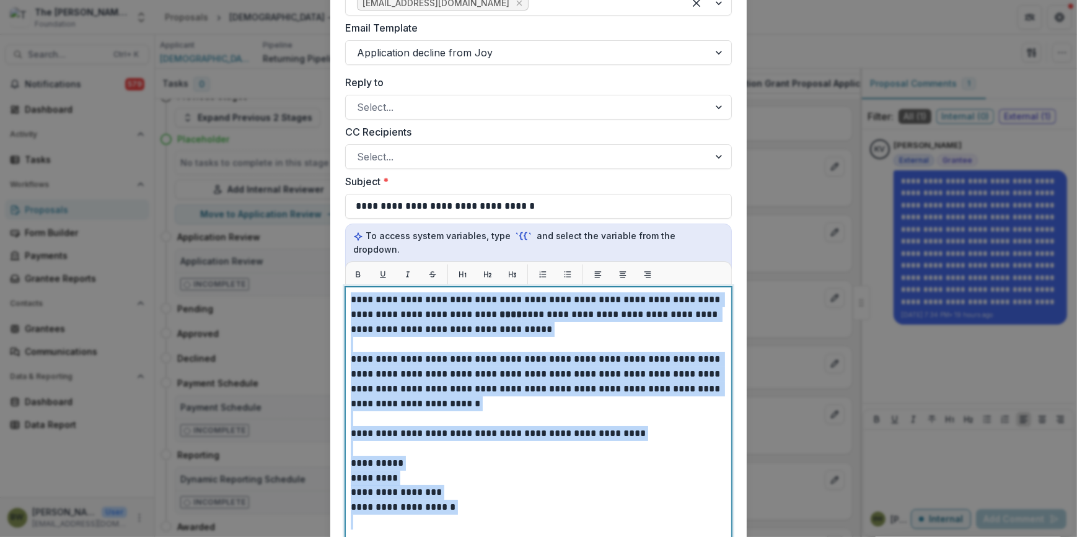
drag, startPoint x: 350, startPoint y: 286, endPoint x: 466, endPoint y: 504, distance: 247.6
click at [466, 504] on div "**********" at bounding box center [539, 442] width 376 height 299
copy div "**********"
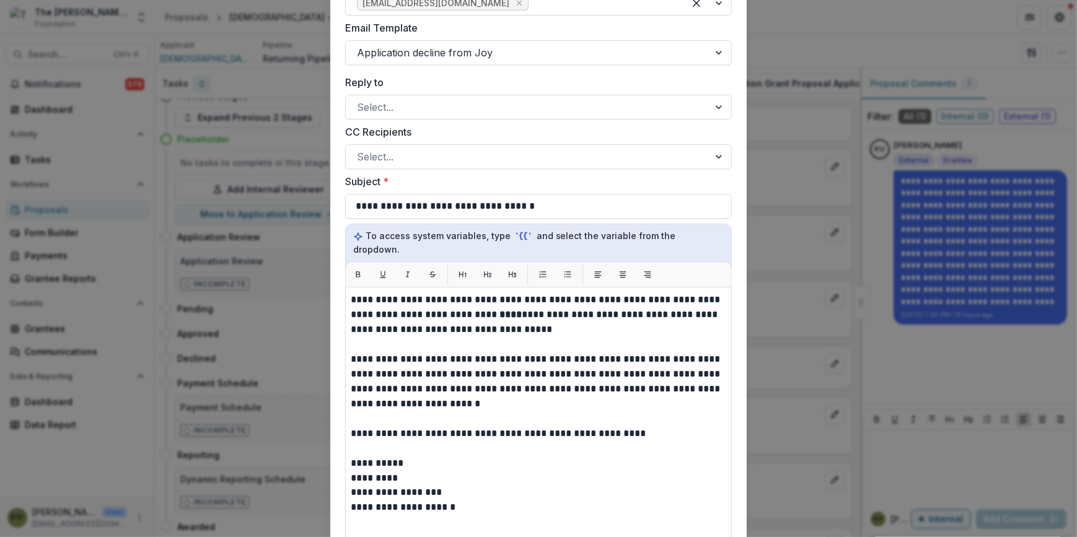
click at [490, 183] on label "Subject *" at bounding box center [534, 181] width 379 height 15
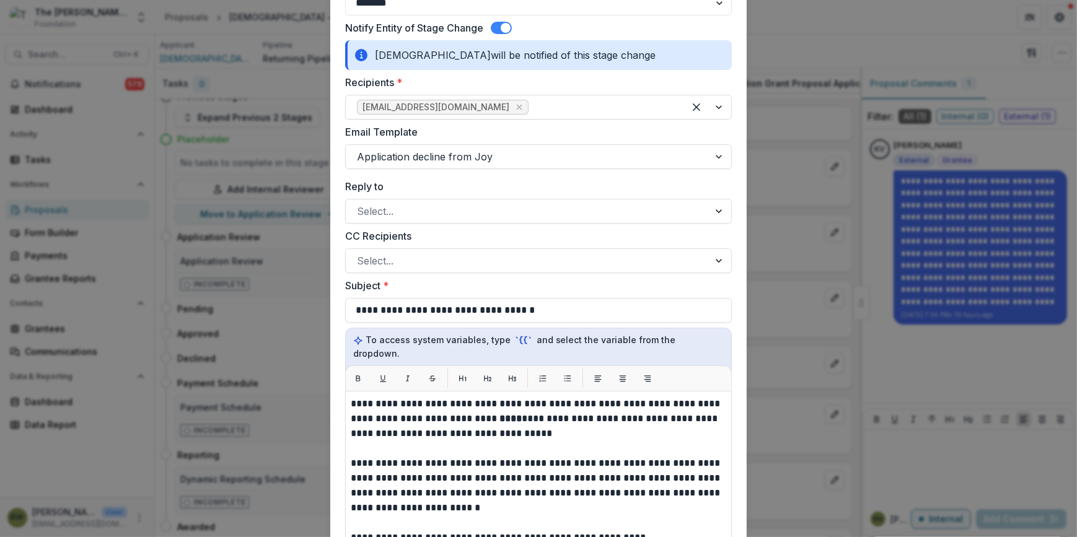
scroll to position [112, 0]
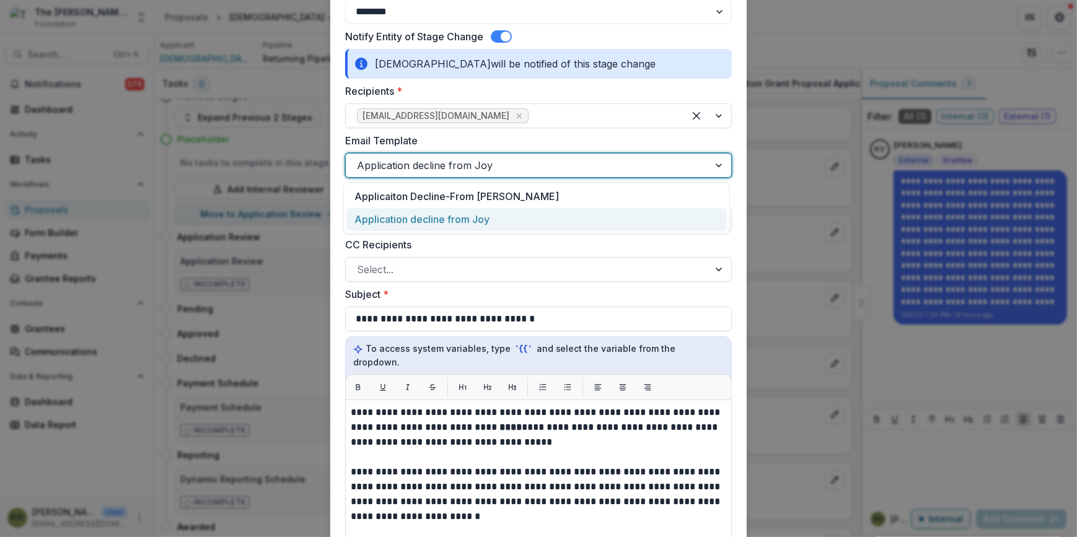
click at [519, 165] on div at bounding box center [527, 165] width 341 height 17
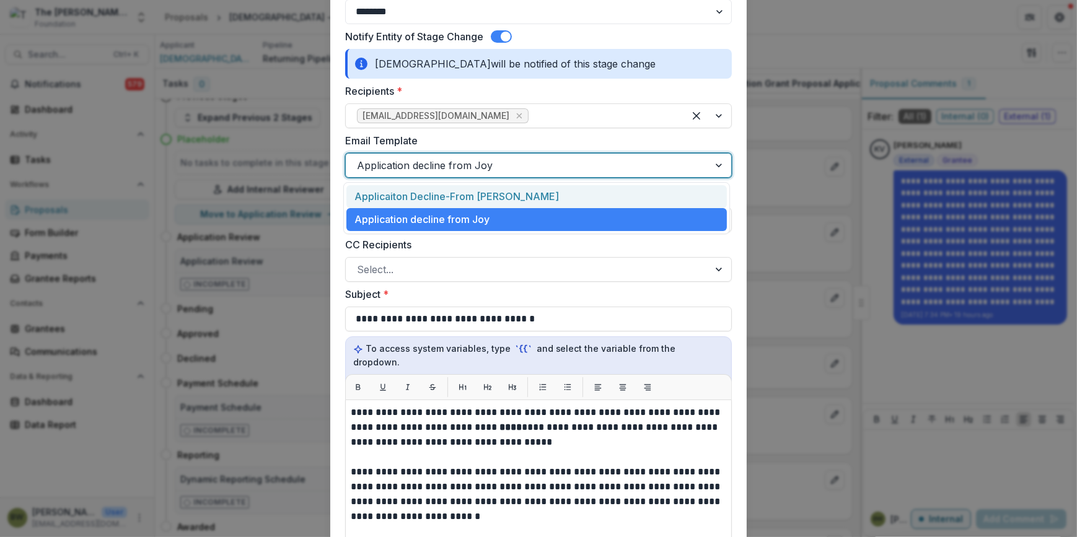
click at [490, 192] on div "Applicaiton Decline-From Blair" at bounding box center [536, 196] width 381 height 23
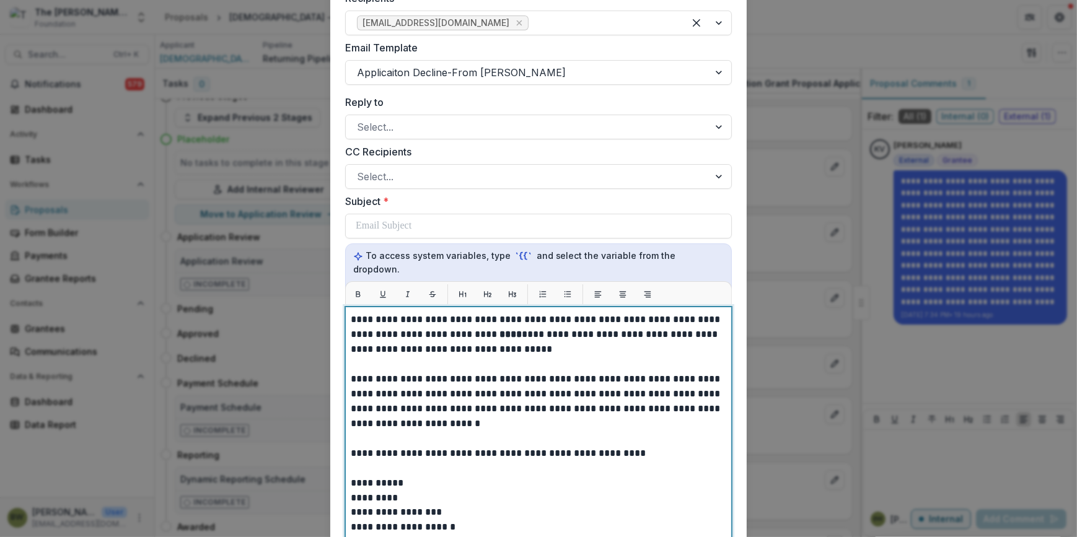
drag, startPoint x: 501, startPoint y: 315, endPoint x: 540, endPoint y: 316, distance: 39.1
click at [502, 330] on strong "****" at bounding box center [511, 334] width 22 height 9
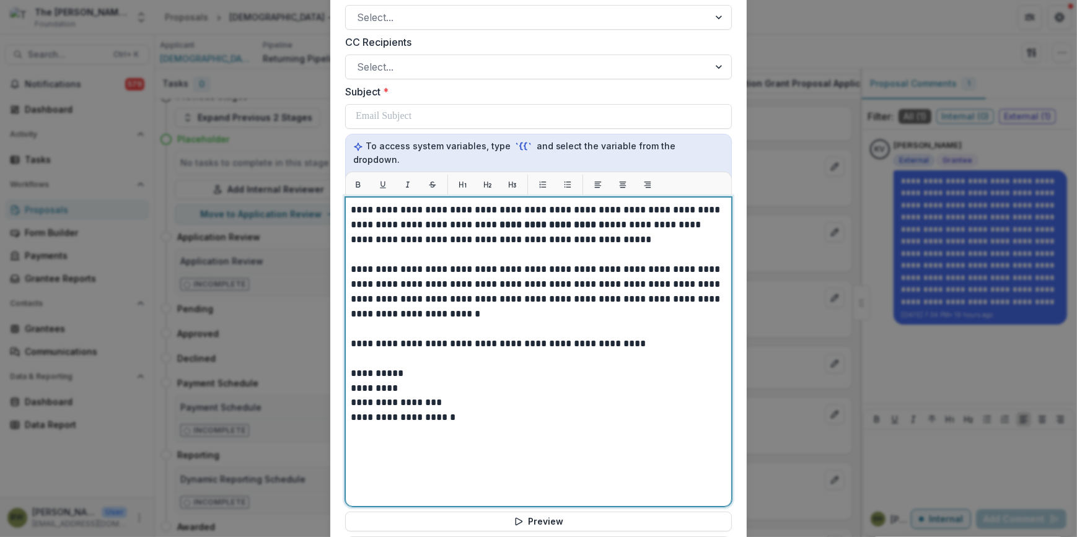
scroll to position [318, 0]
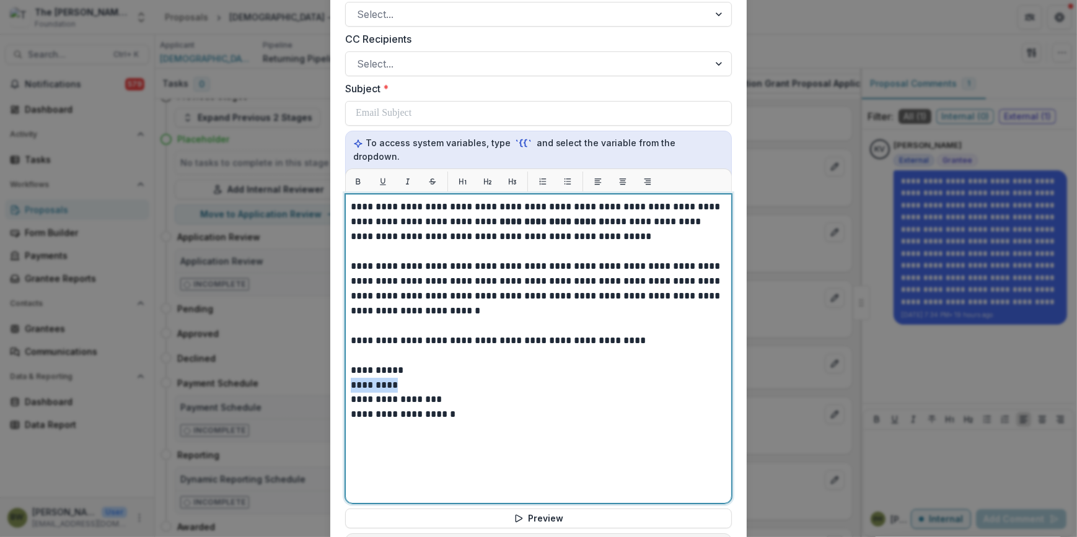
drag, startPoint x: 395, startPoint y: 369, endPoint x: 338, endPoint y: 370, distance: 57.0
click at [338, 370] on form "**********" at bounding box center [538, 206] width 416 height 894
click at [351, 392] on p "**********" at bounding box center [539, 399] width 376 height 15
click at [587, 227] on p "**********" at bounding box center [539, 222] width 376 height 45
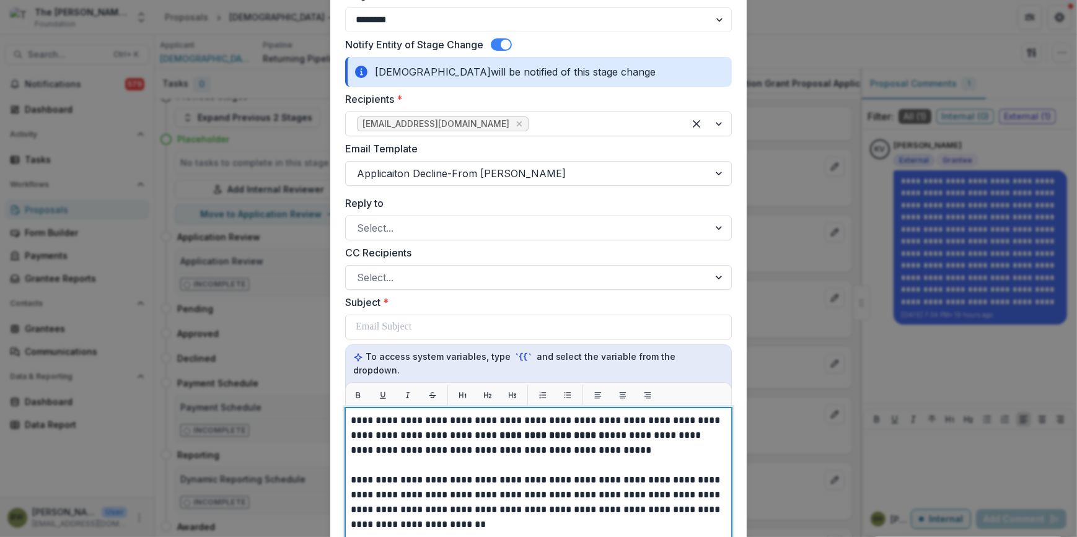
scroll to position [112, 0]
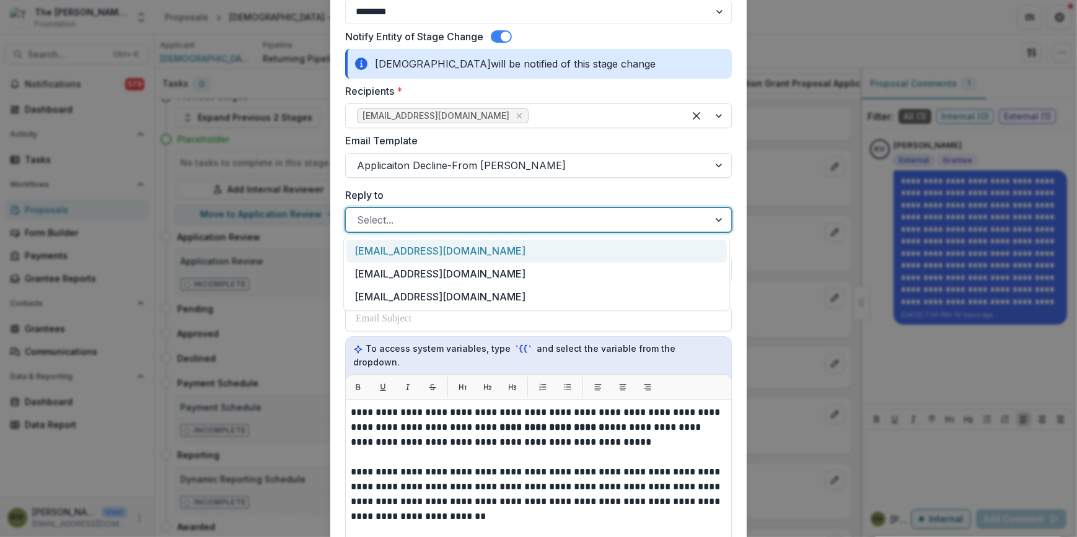
click at [456, 222] on div at bounding box center [527, 219] width 341 height 17
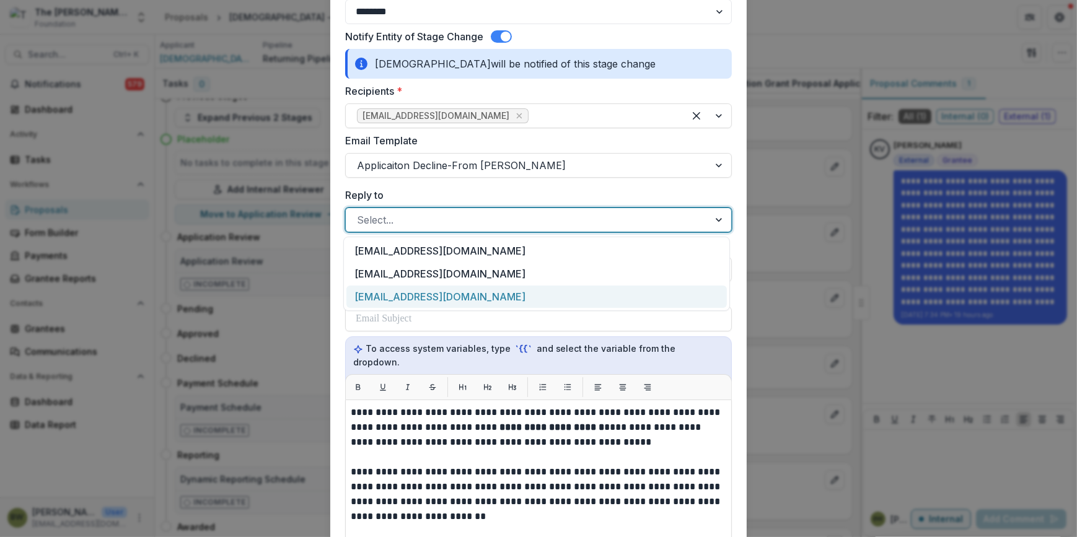
click at [457, 297] on div "[EMAIL_ADDRESS][DOMAIN_NAME]" at bounding box center [536, 297] width 381 height 23
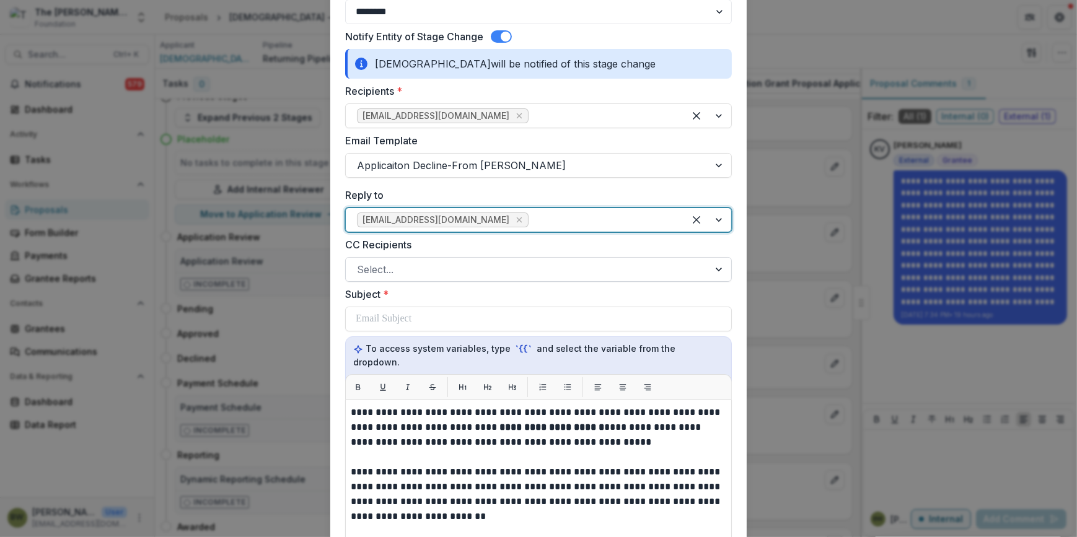
click at [446, 273] on div at bounding box center [527, 269] width 341 height 17
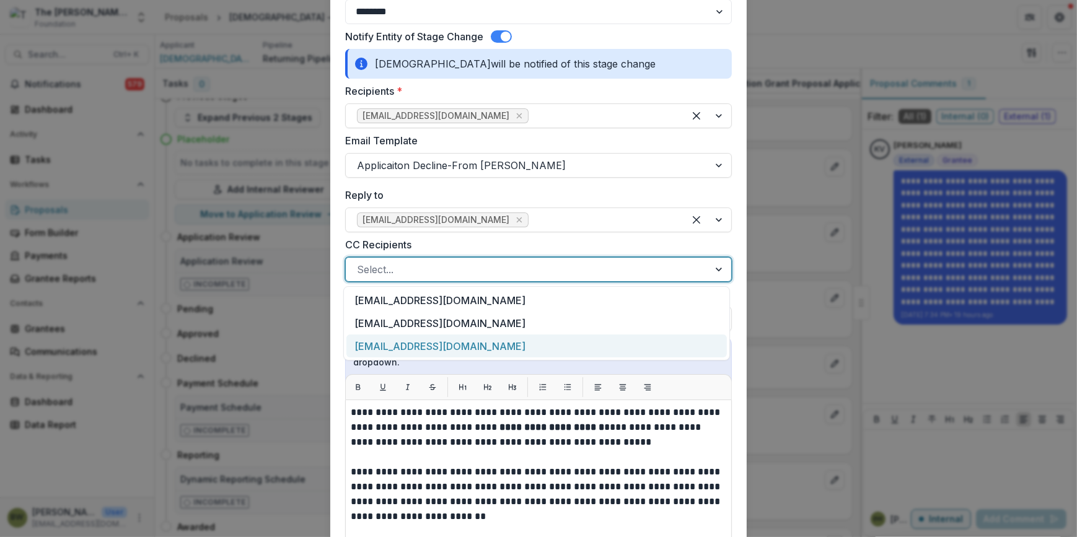
click at [454, 341] on div "[EMAIL_ADDRESS][DOMAIN_NAME]" at bounding box center [536, 346] width 381 height 23
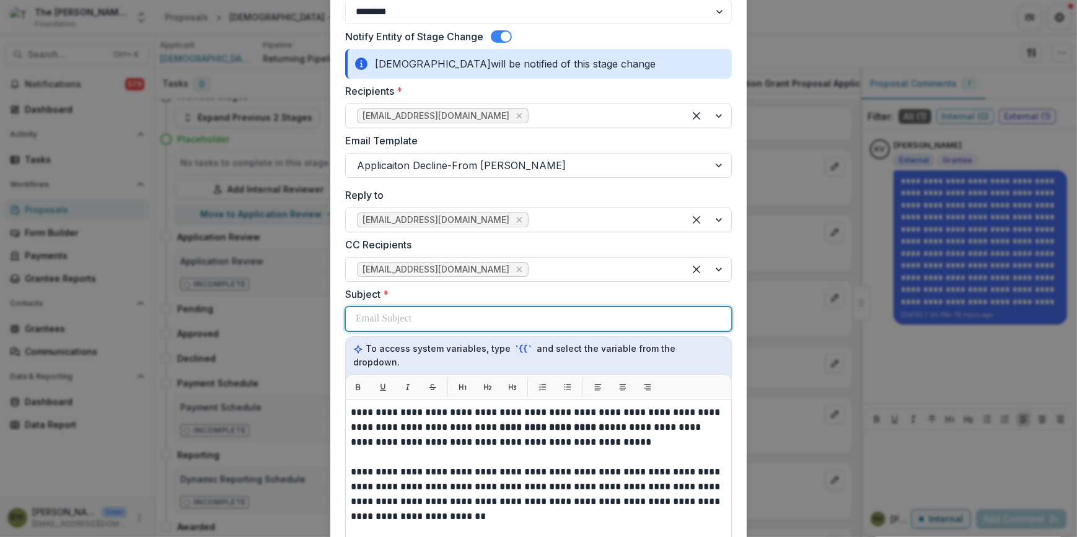
click at [436, 319] on div at bounding box center [539, 319] width 366 height 24
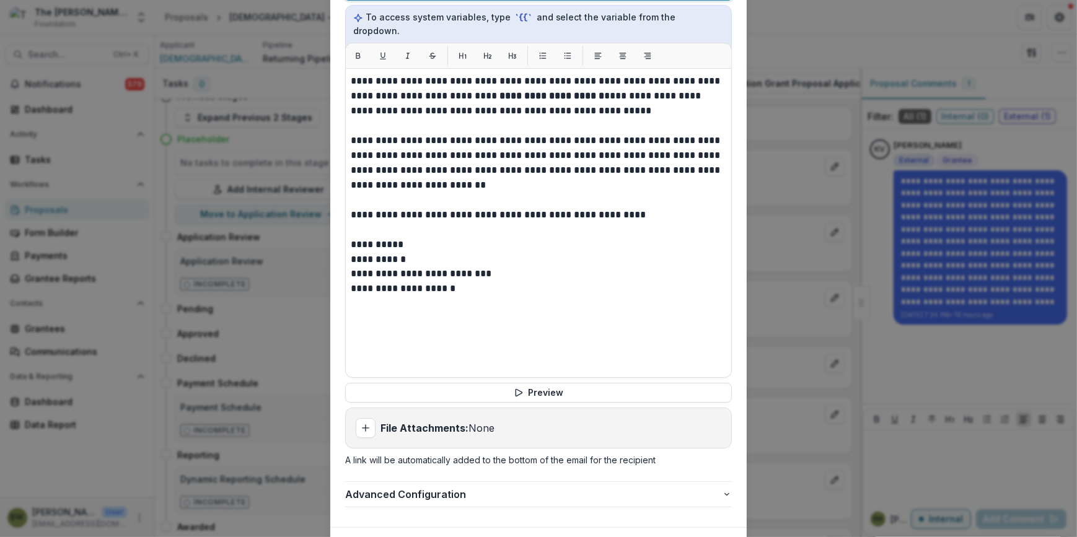
scroll to position [451, 0]
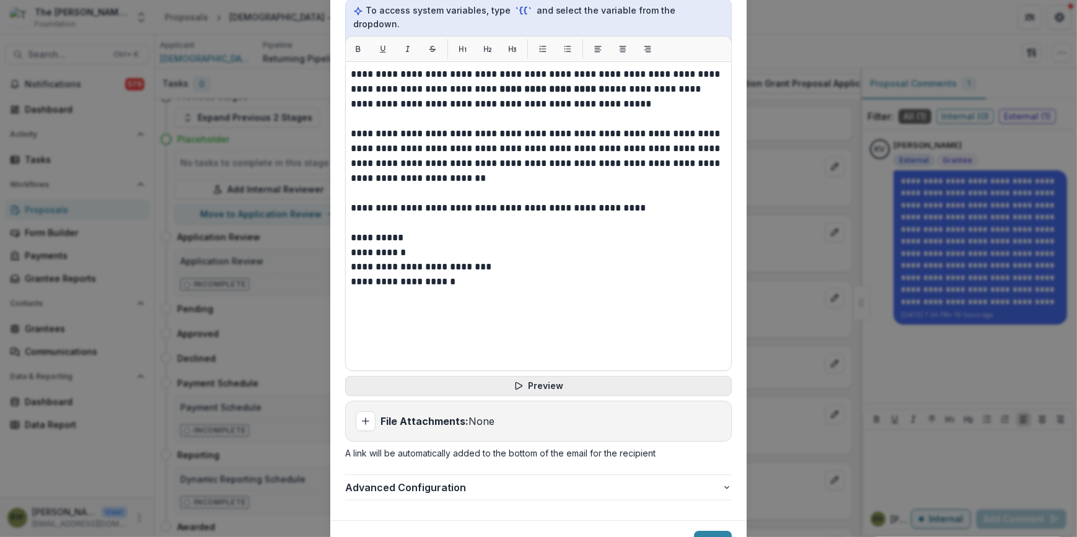
click at [582, 376] on button "Preview" at bounding box center [538, 386] width 387 height 20
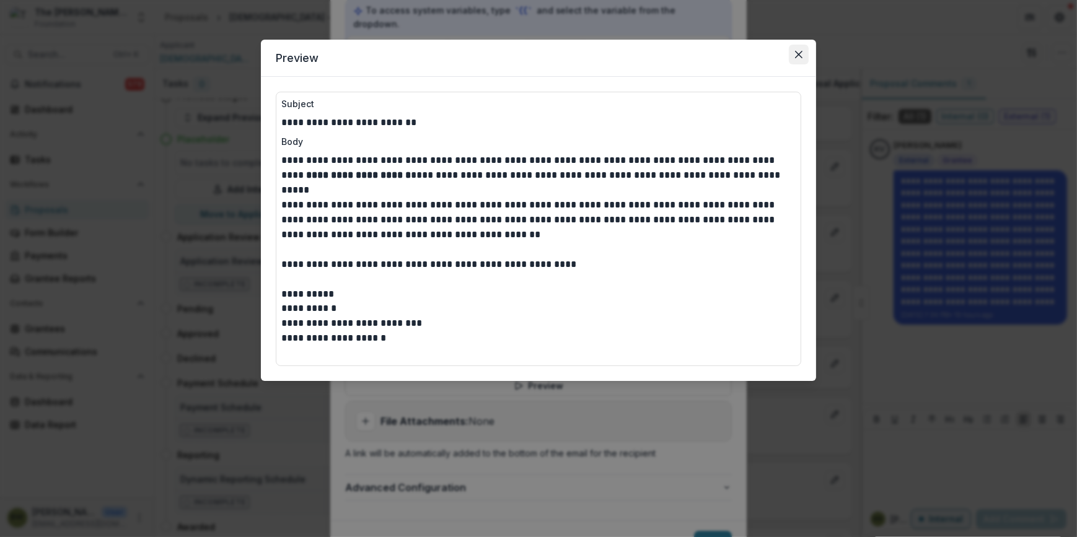
click at [801, 55] on icon "Close" at bounding box center [798, 54] width 7 height 7
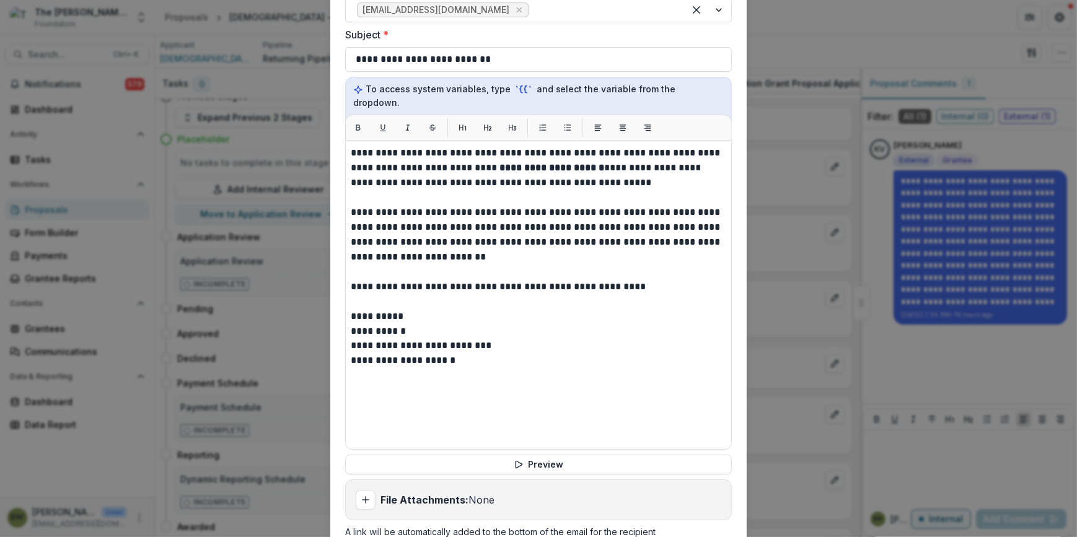
scroll to position [500, 0]
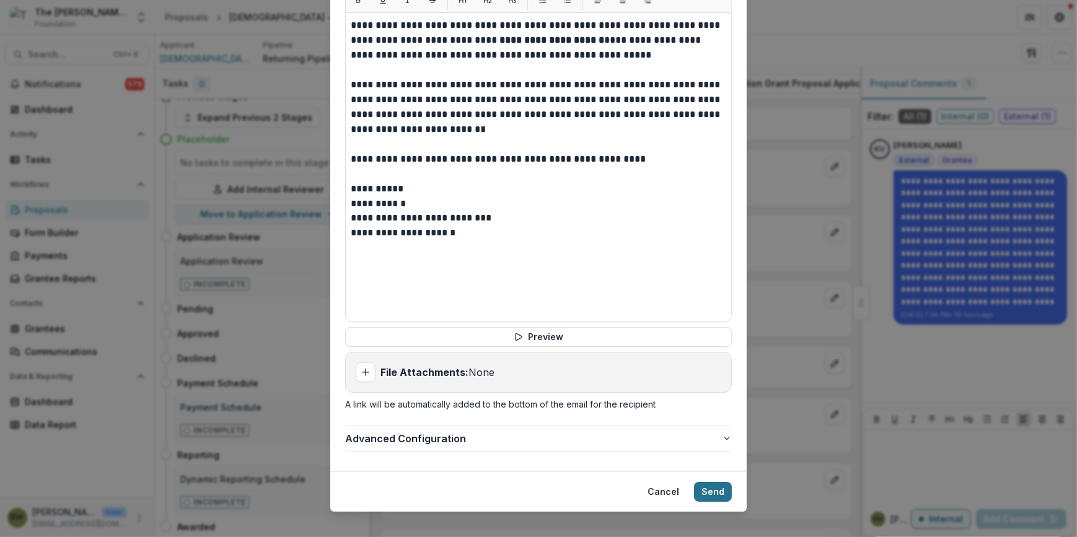
click at [716, 482] on button "Send" at bounding box center [713, 492] width 38 height 20
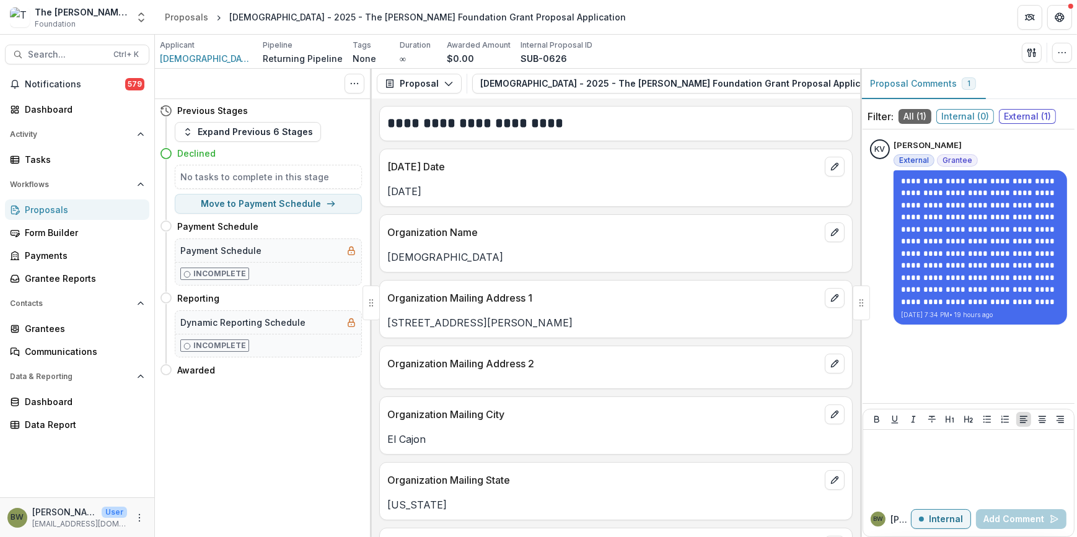
scroll to position [0, 0]
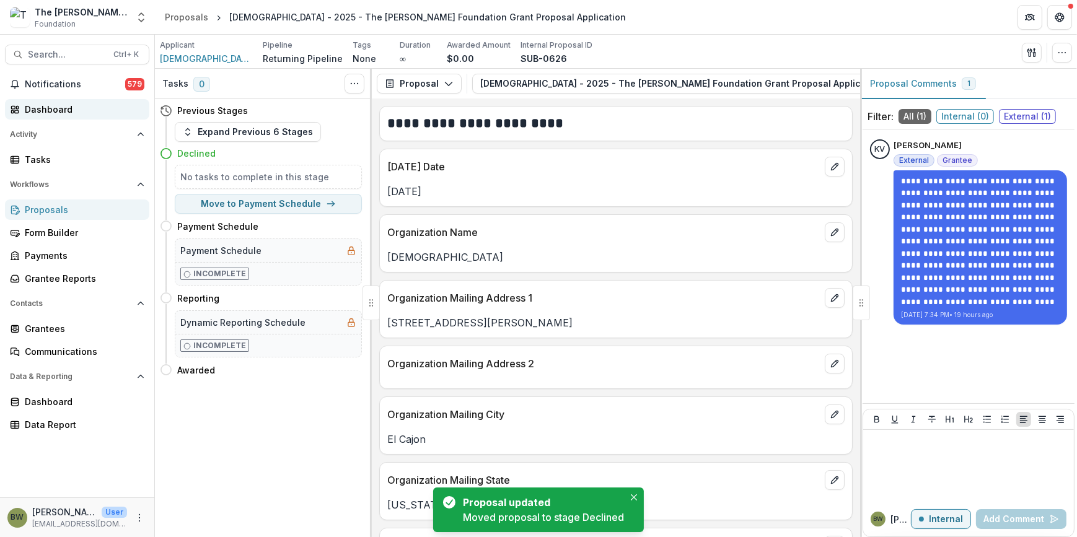
click at [69, 113] on div "Dashboard" at bounding box center [82, 109] width 115 height 13
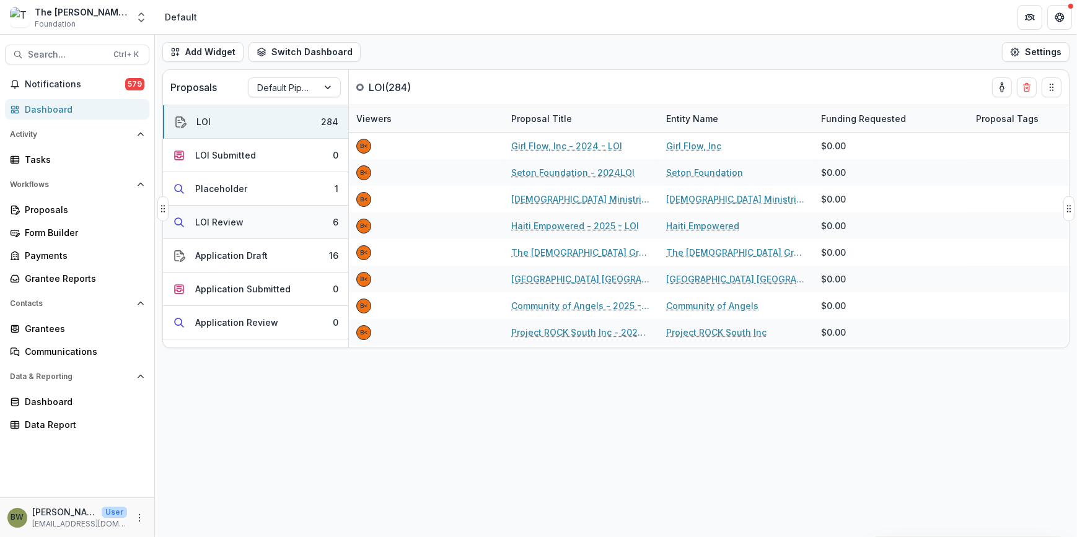
click at [258, 221] on button "LOI Review 6" at bounding box center [255, 222] width 185 height 33
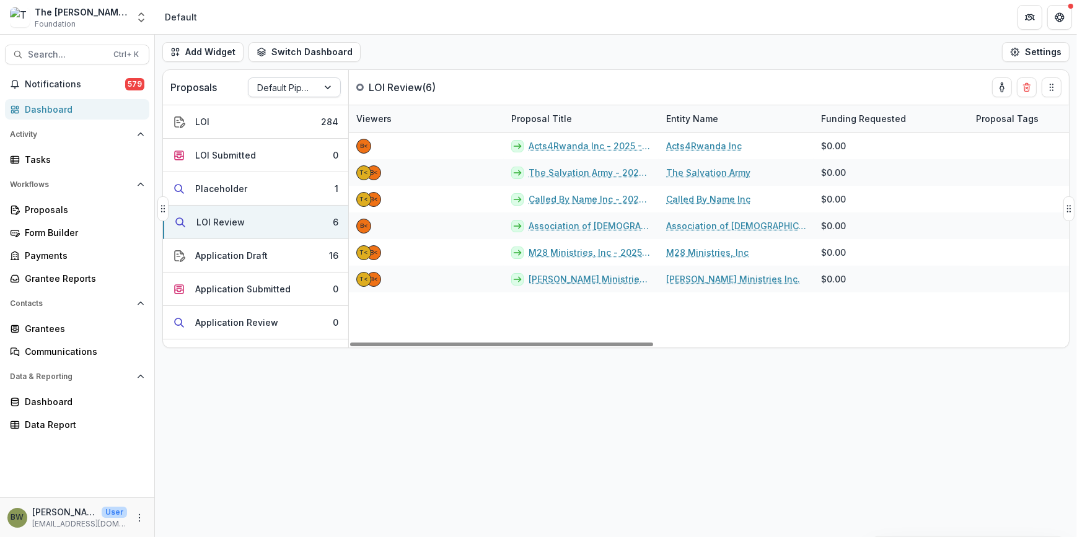
click at [309, 80] on div "Default Pipeline" at bounding box center [283, 88] width 69 height 18
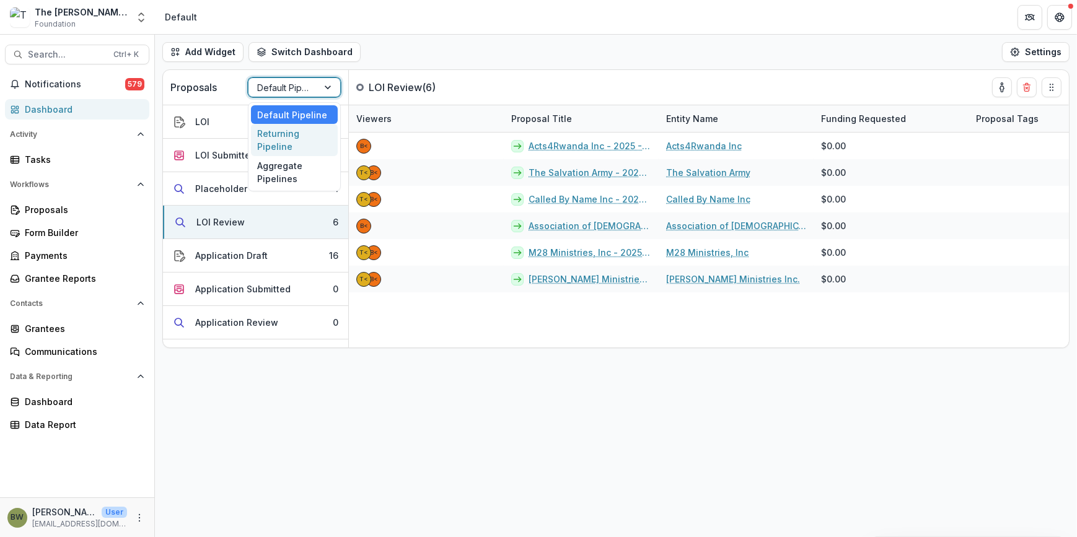
click at [298, 136] on div "Returning Pipeline" at bounding box center [294, 140] width 87 height 32
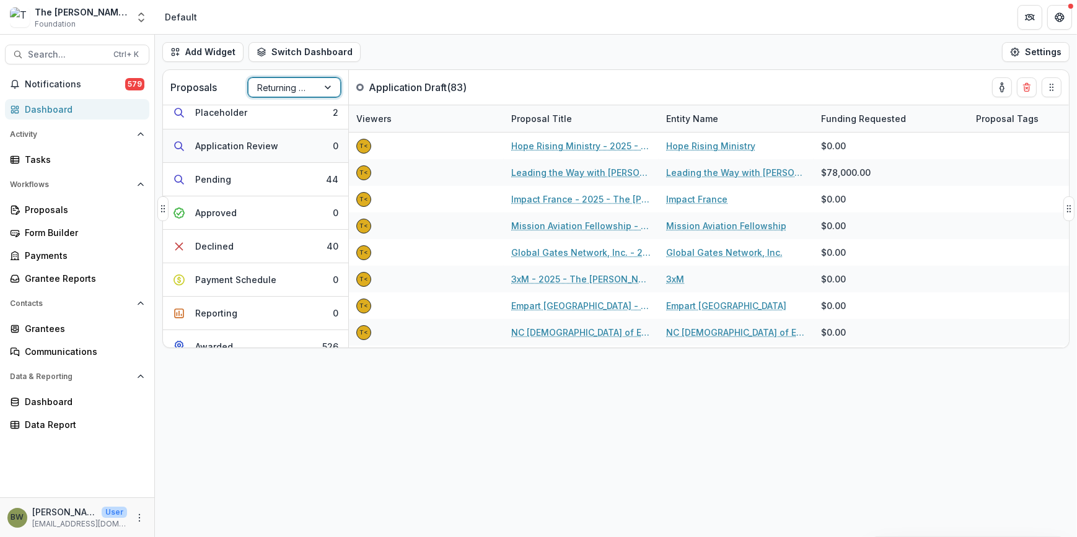
scroll to position [35, 0]
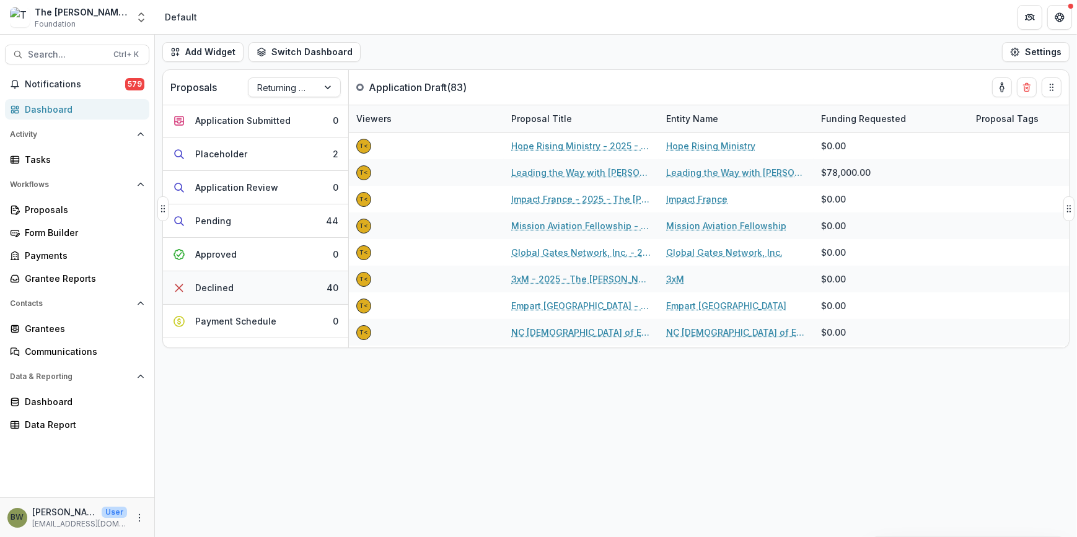
click at [249, 282] on button "Declined 40" at bounding box center [255, 287] width 185 height 33
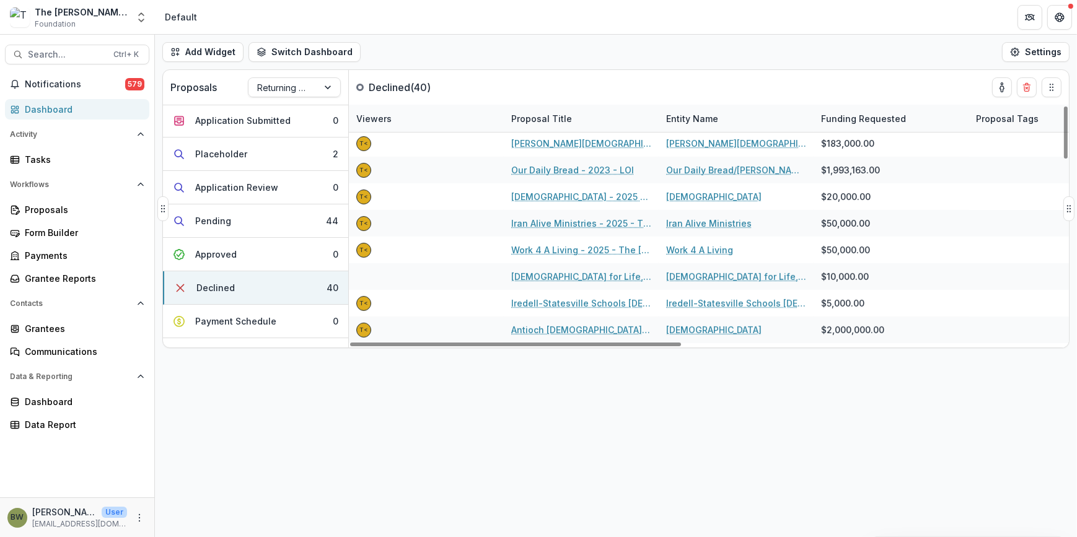
scroll to position [569, 0]
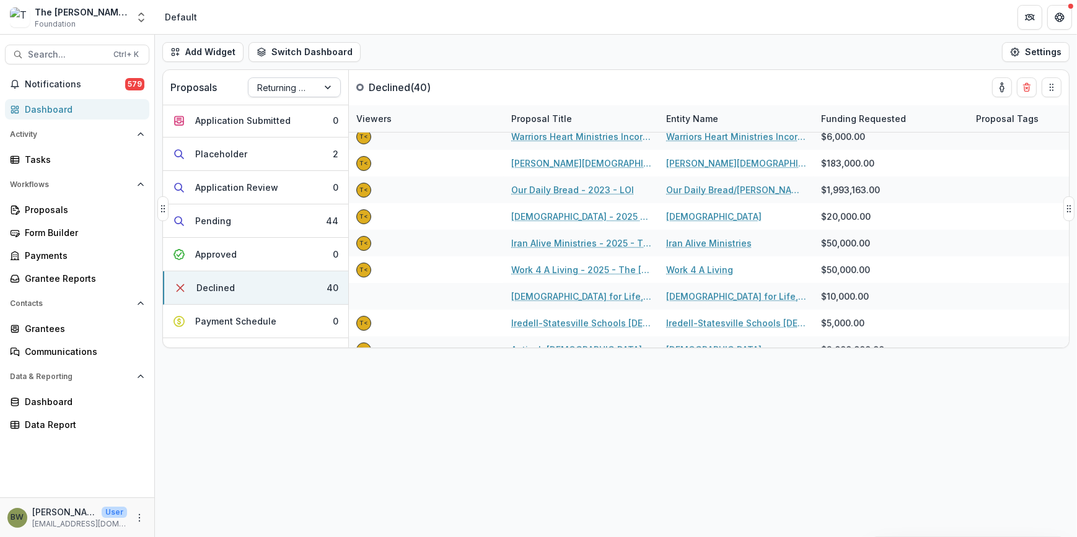
click at [292, 90] on div at bounding box center [283, 87] width 52 height 15
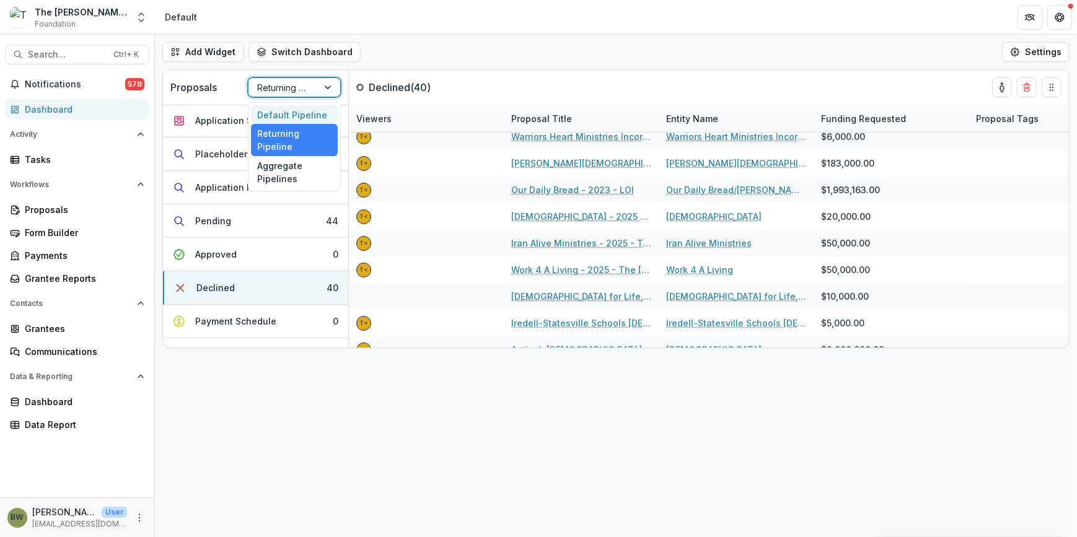
click at [297, 116] on div "Default Pipeline" at bounding box center [294, 114] width 87 height 19
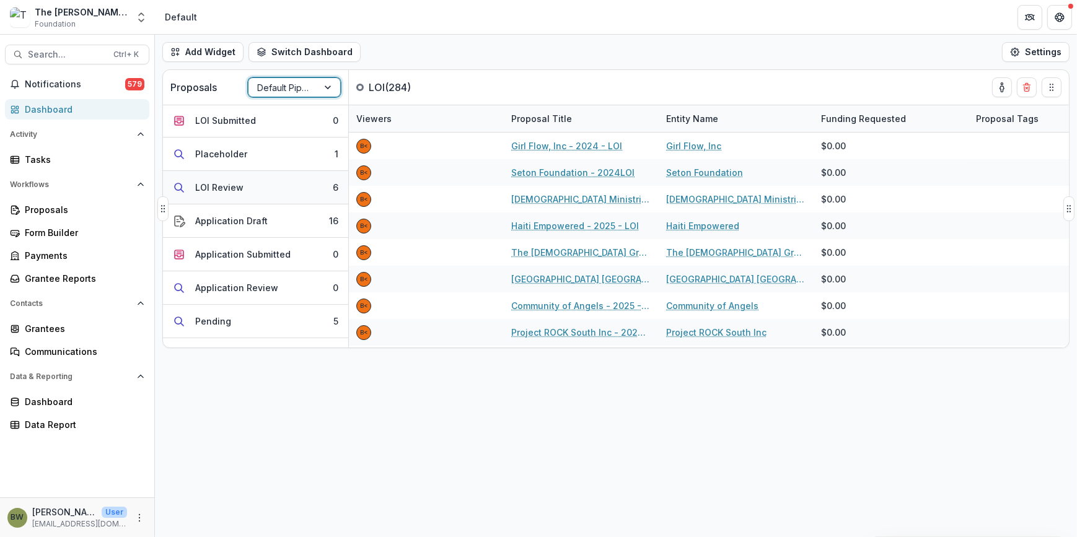
click at [216, 188] on div "LOI Review" at bounding box center [219, 187] width 48 height 13
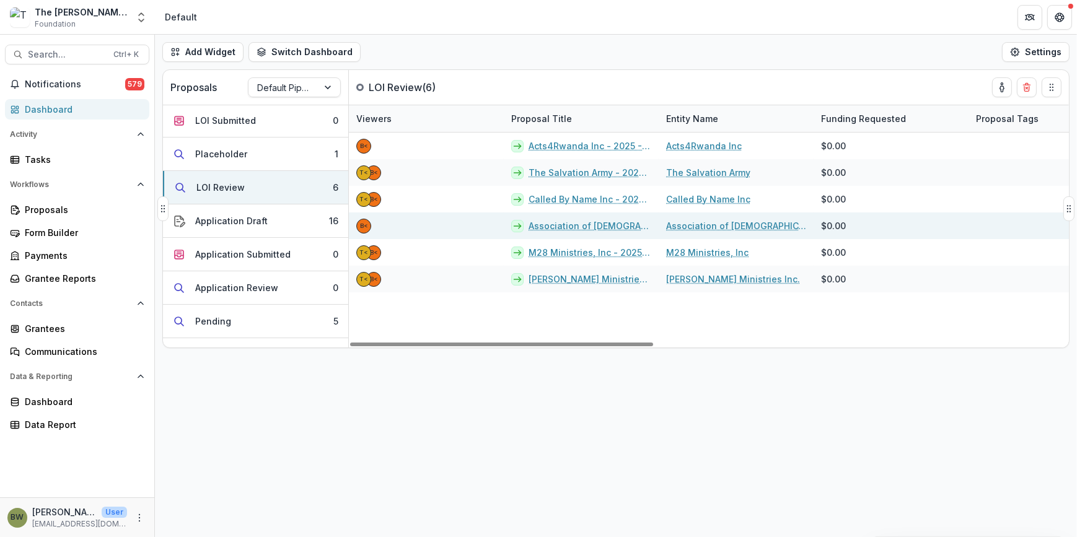
click at [575, 224] on link "Association of [DEMOGRAPHIC_DATA] to Advance the [DEMOGRAPHIC_DATA] - 2025 - LOI" at bounding box center [590, 225] width 123 height 13
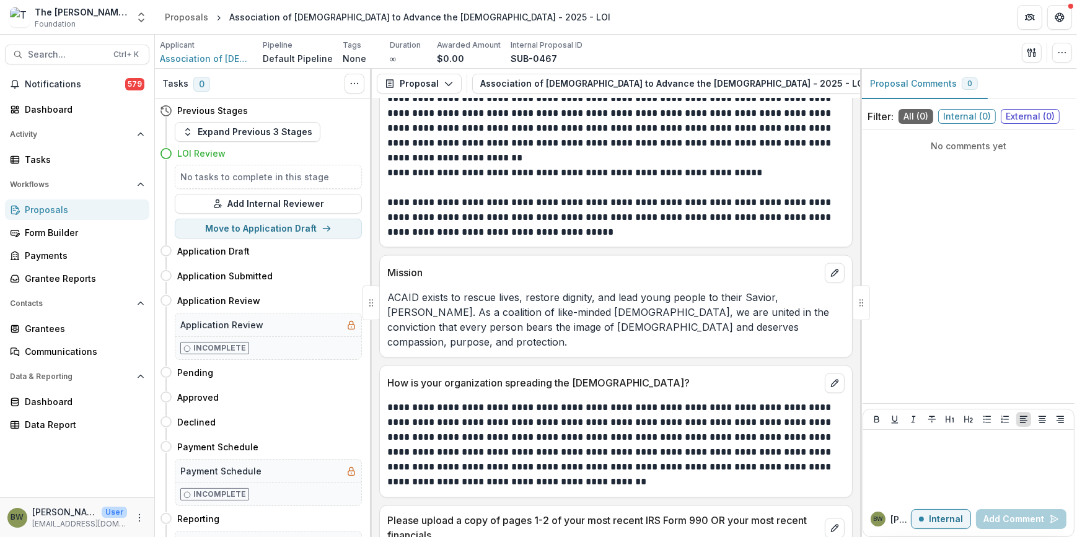
scroll to position [2947, 0]
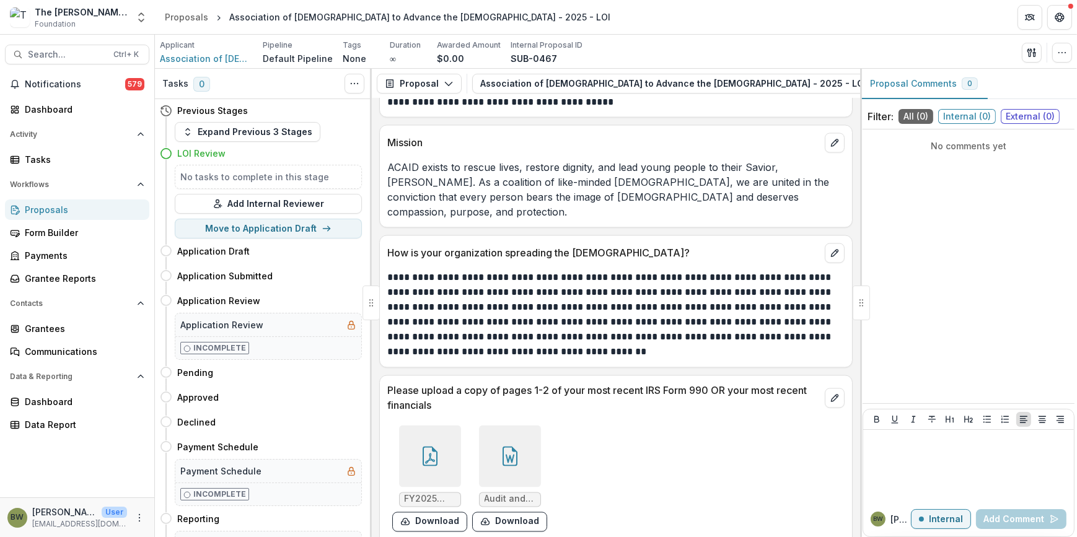
click at [431, 447] on icon at bounding box center [430, 457] width 20 height 20
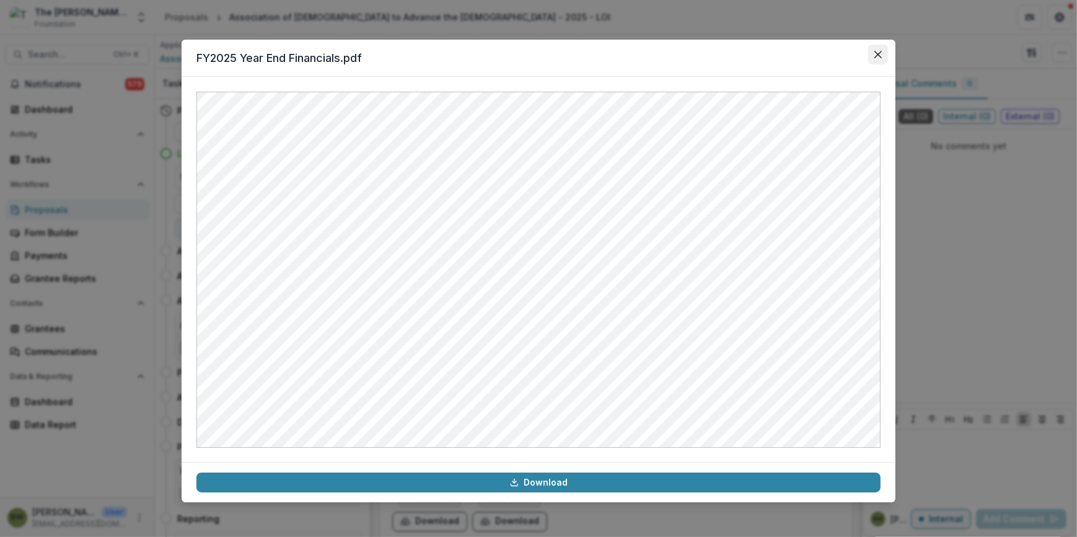
drag, startPoint x: 874, startPoint y: 56, endPoint x: 881, endPoint y: 56, distance: 6.8
click at [881, 56] on button "Close" at bounding box center [878, 55] width 20 height 20
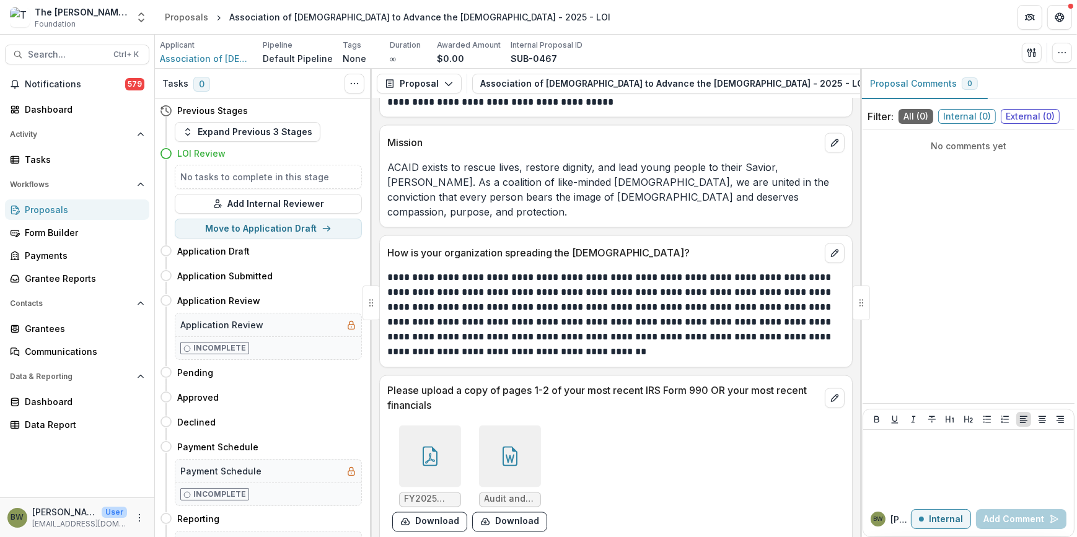
click at [493, 440] on div at bounding box center [510, 457] width 62 height 62
click at [494, 439] on div "Loading..." at bounding box center [538, 270] width 677 height 352
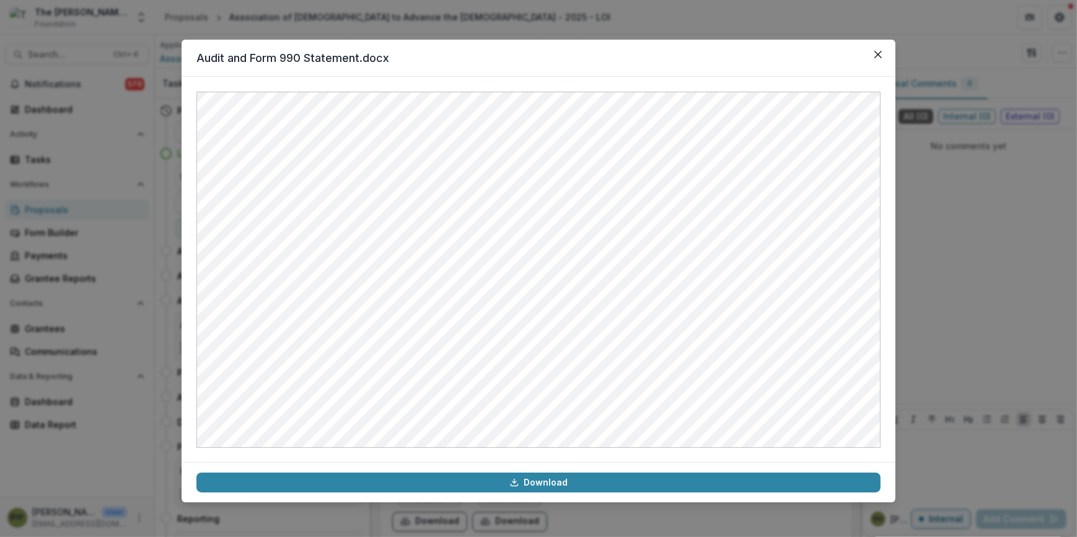
drag, startPoint x: 880, startPoint y: 51, endPoint x: 822, endPoint y: 81, distance: 65.1
click at [880, 52] on icon "Close" at bounding box center [878, 54] width 7 height 7
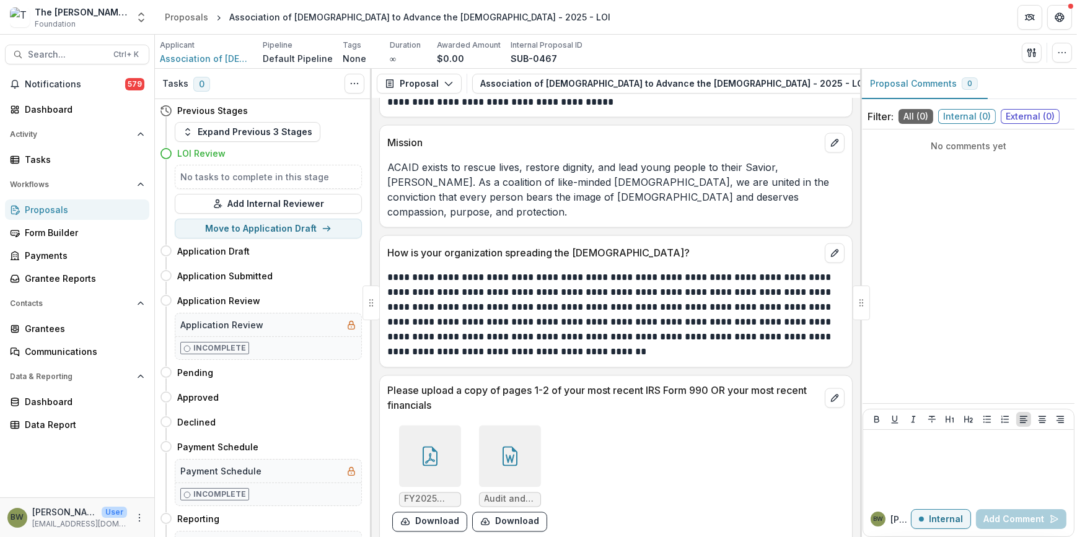
click at [421, 447] on icon at bounding box center [430, 457] width 20 height 20
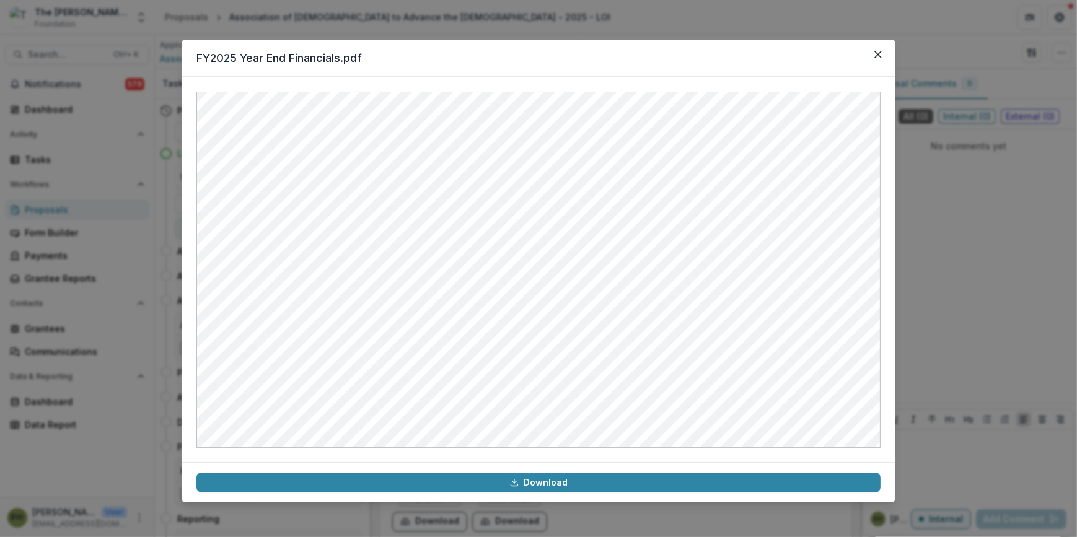
drag, startPoint x: 877, startPoint y: 53, endPoint x: 865, endPoint y: 62, distance: 15.0
click at [878, 53] on icon "Close" at bounding box center [878, 54] width 7 height 7
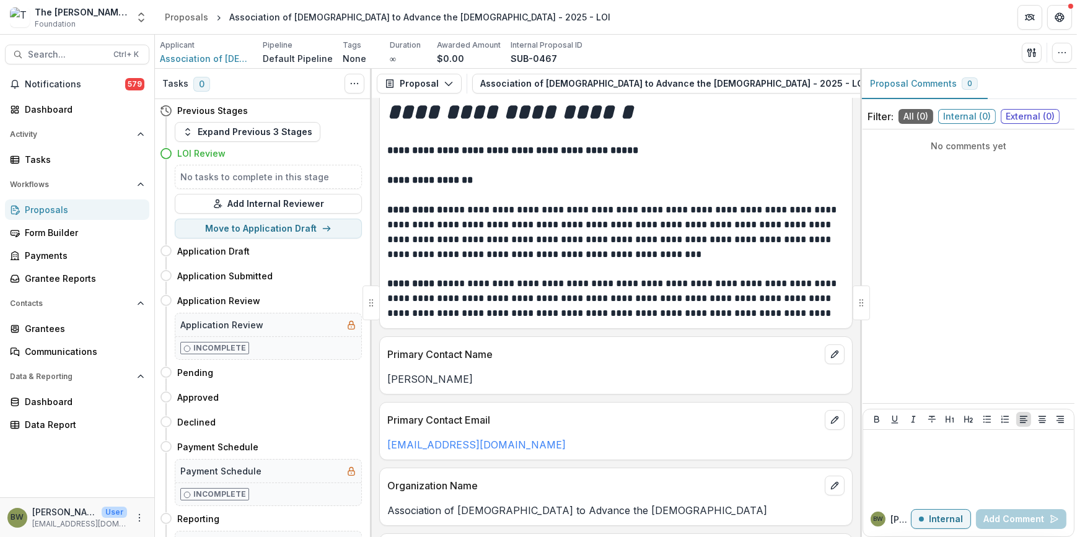
scroll to position [0, 0]
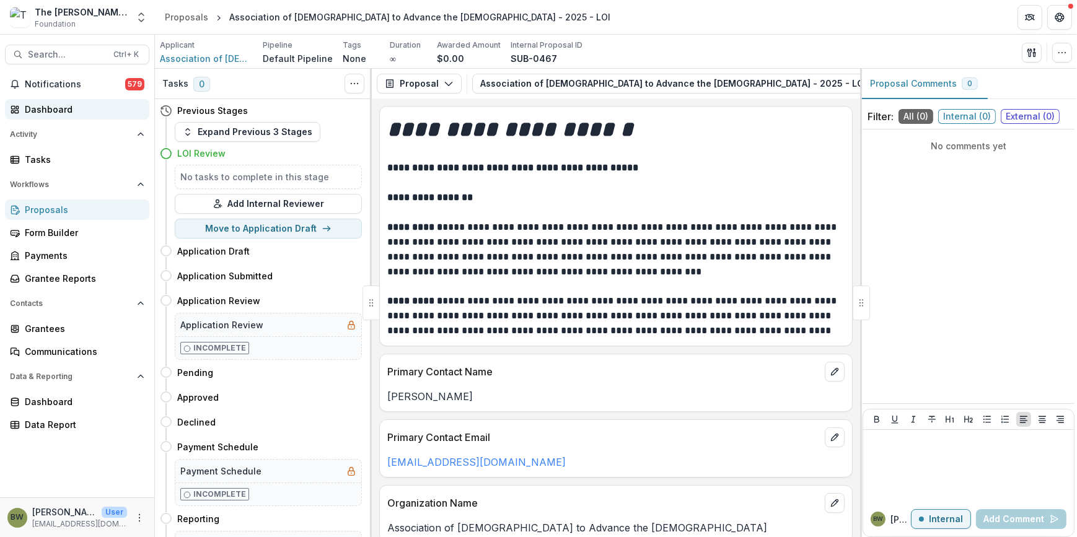
click at [49, 111] on div "Dashboard" at bounding box center [82, 109] width 115 height 13
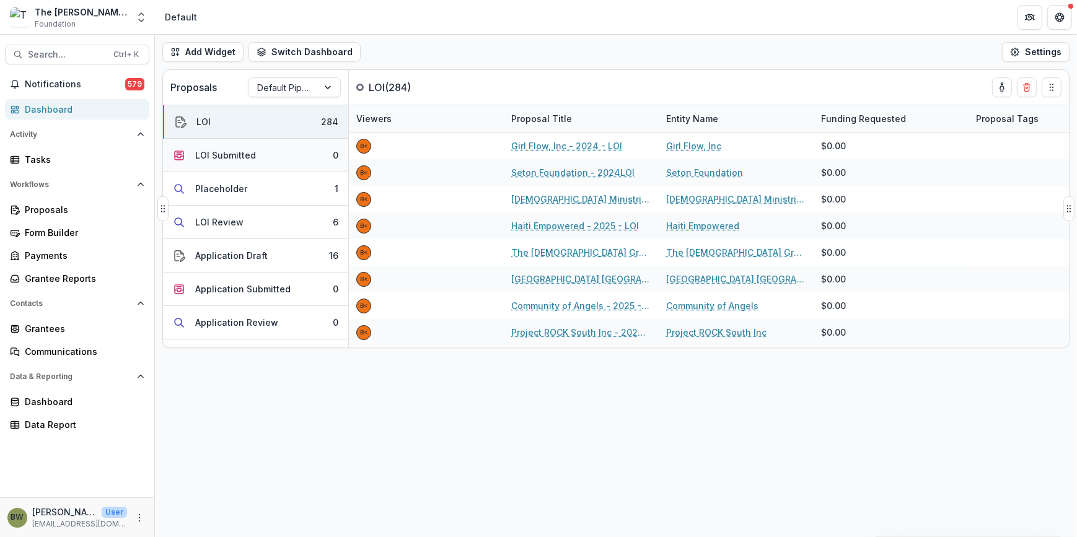
click at [244, 149] on div "LOI Submitted" at bounding box center [225, 155] width 61 height 13
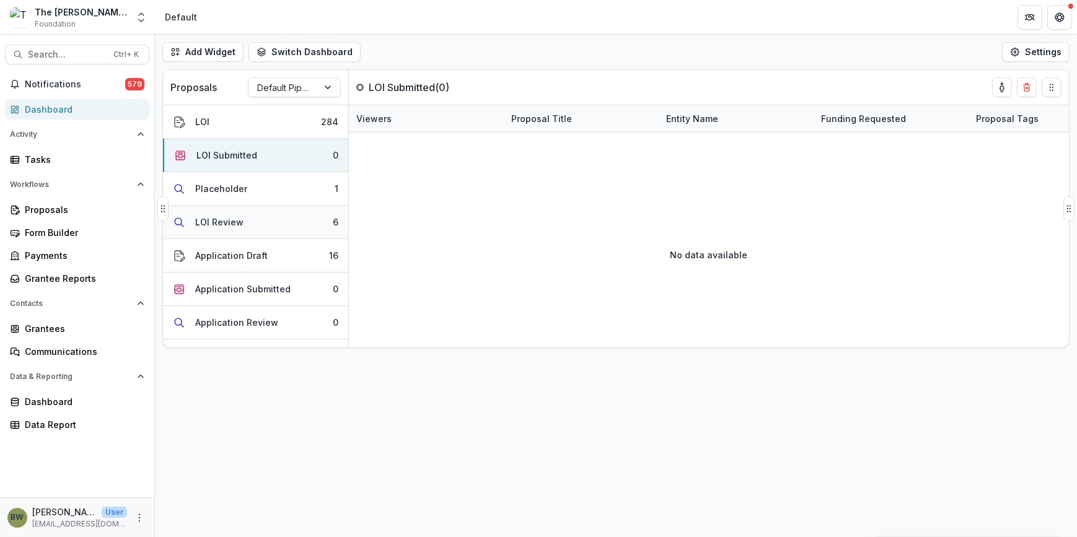
click at [240, 230] on button "LOI Review 6" at bounding box center [255, 222] width 185 height 33
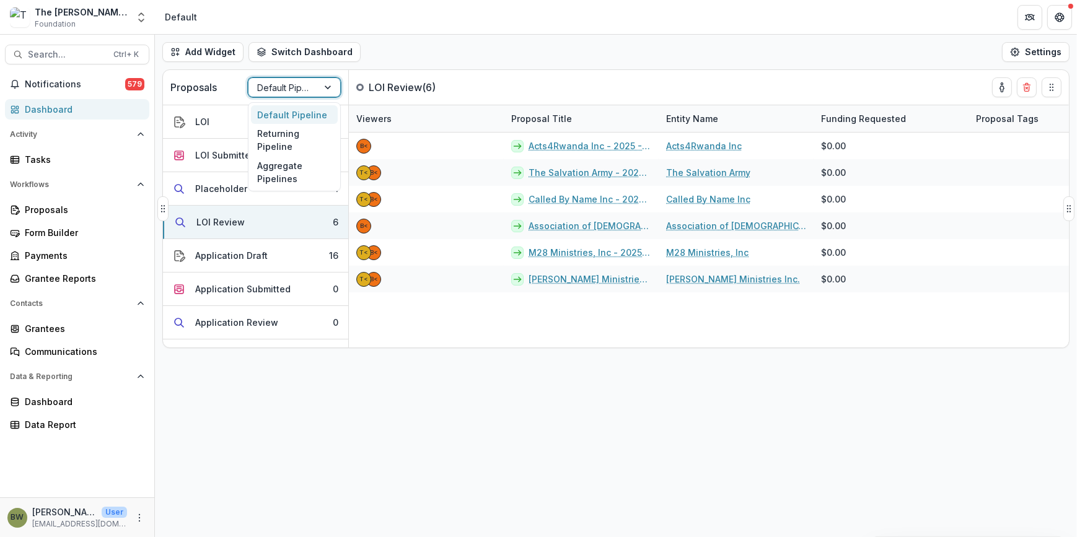
click at [296, 86] on div at bounding box center [283, 87] width 52 height 15
click at [286, 141] on div "Returning Pipeline" at bounding box center [294, 140] width 87 height 32
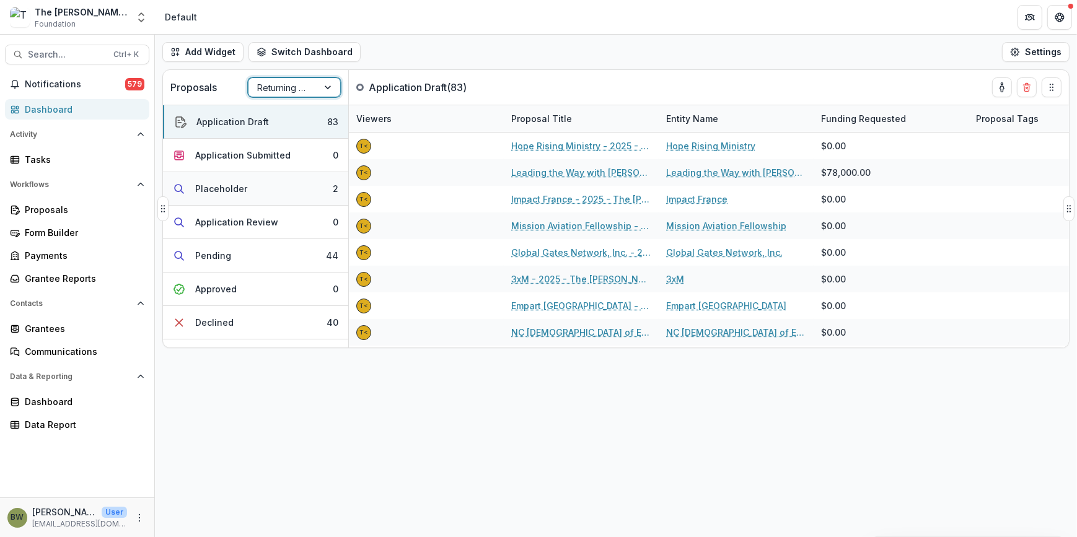
click at [236, 185] on div "Placeholder" at bounding box center [221, 188] width 52 height 13
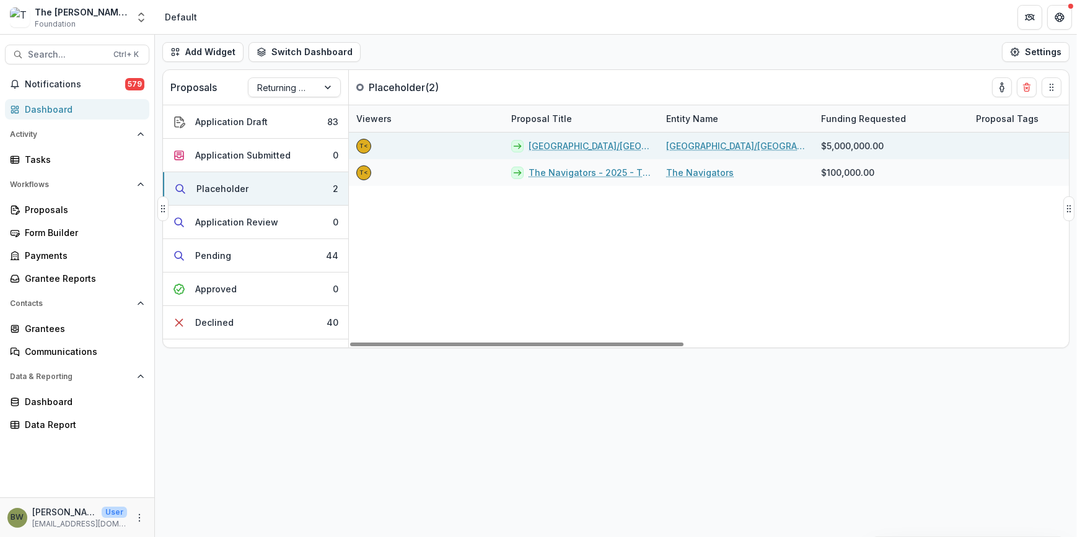
click at [588, 145] on link "[GEOGRAPHIC_DATA]/[GEOGRAPHIC_DATA][PERSON_NAME] - 2025 - The [PERSON_NAME] Fou…" at bounding box center [590, 145] width 123 height 13
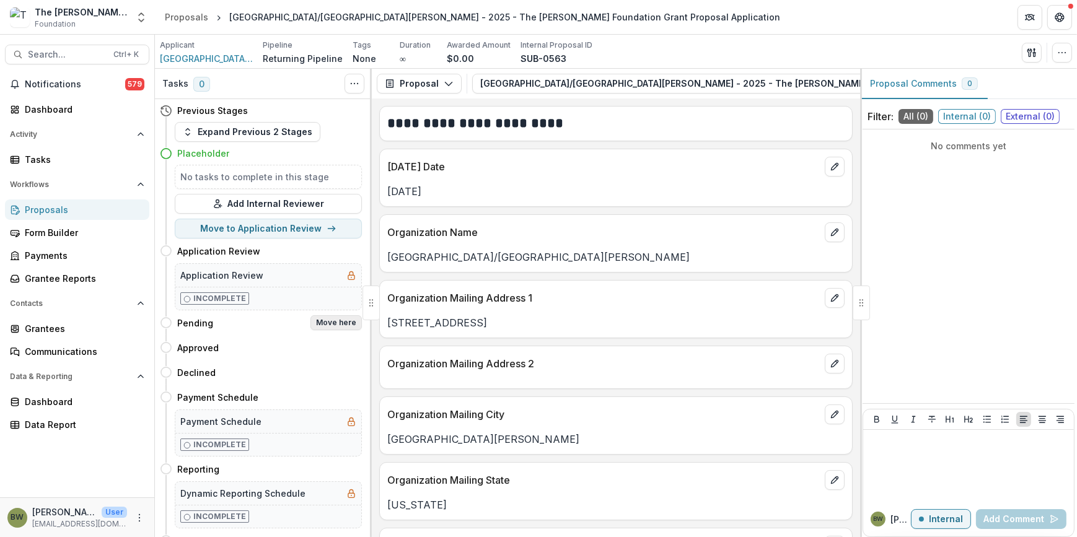
click at [331, 321] on button "Move here" at bounding box center [336, 322] width 51 height 15
select select "*******"
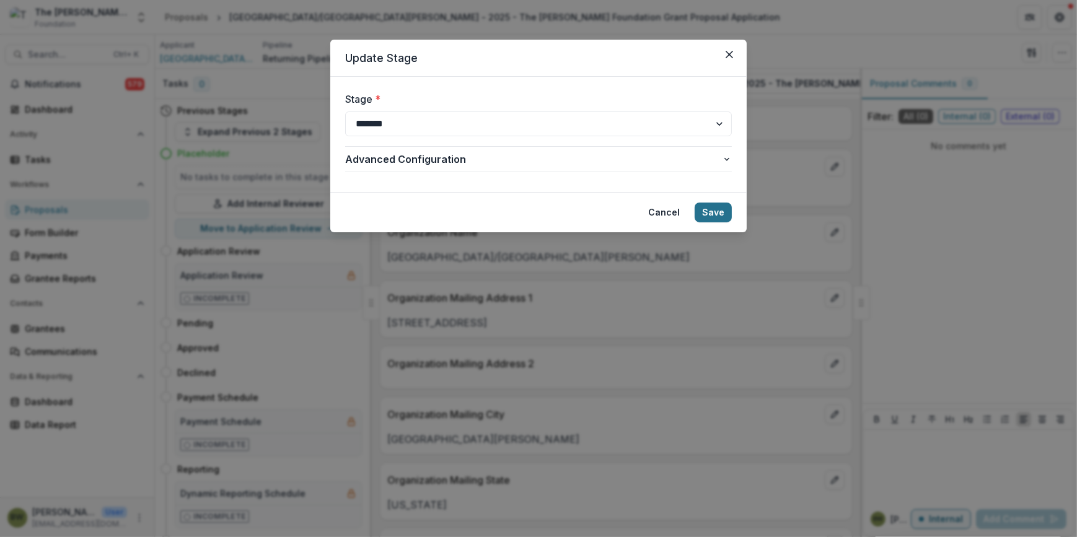
click at [720, 211] on button "Save" at bounding box center [713, 213] width 37 height 20
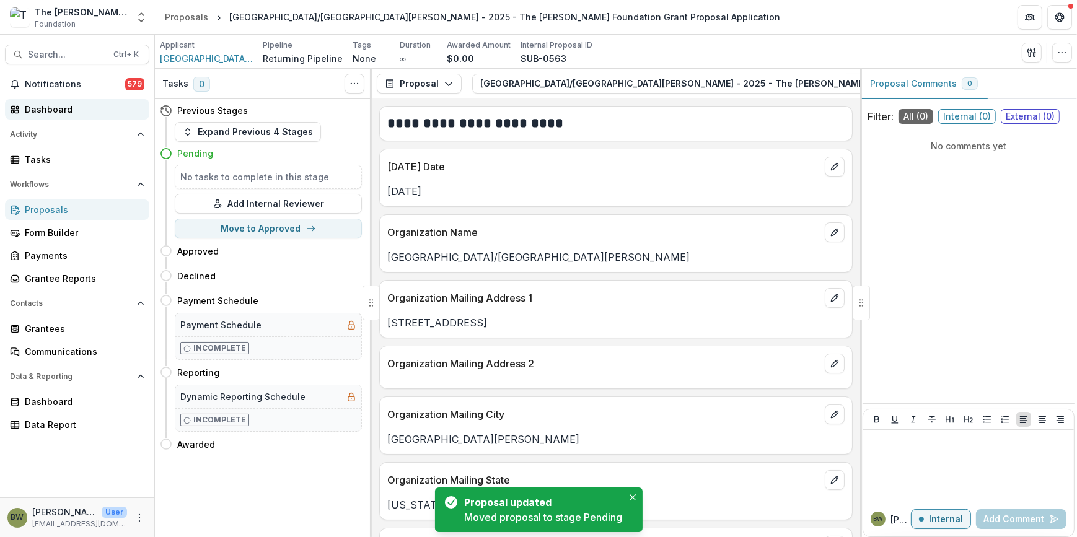
click at [63, 108] on div "Dashboard" at bounding box center [82, 109] width 115 height 13
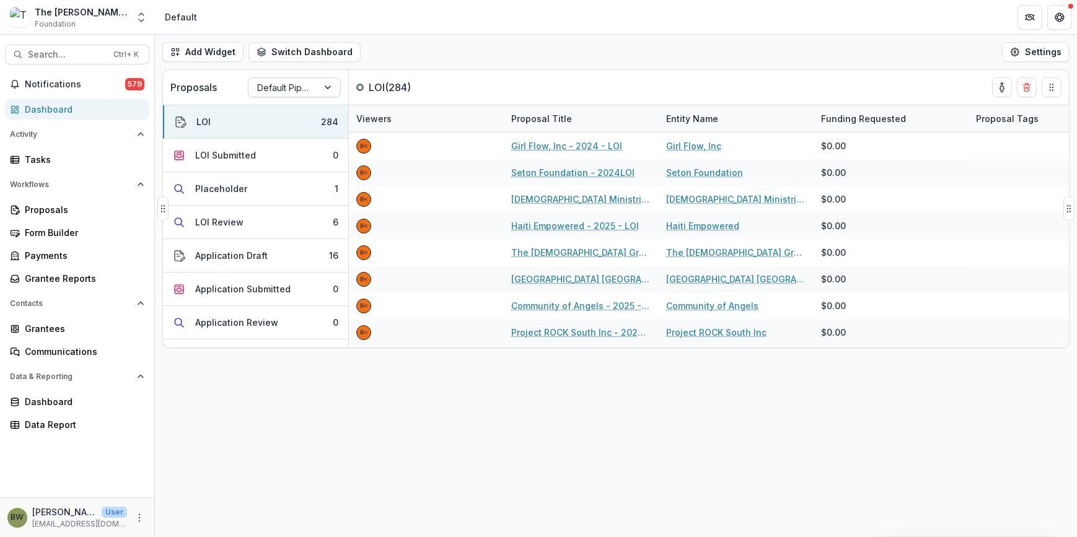
click at [275, 91] on div at bounding box center [283, 87] width 52 height 15
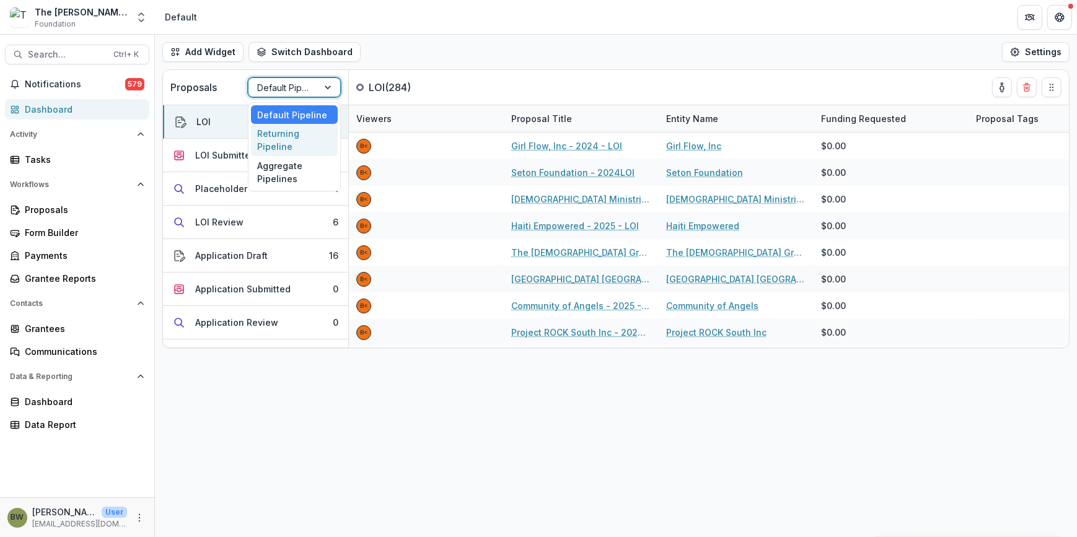
click at [267, 139] on div "Returning Pipeline" at bounding box center [294, 140] width 87 height 32
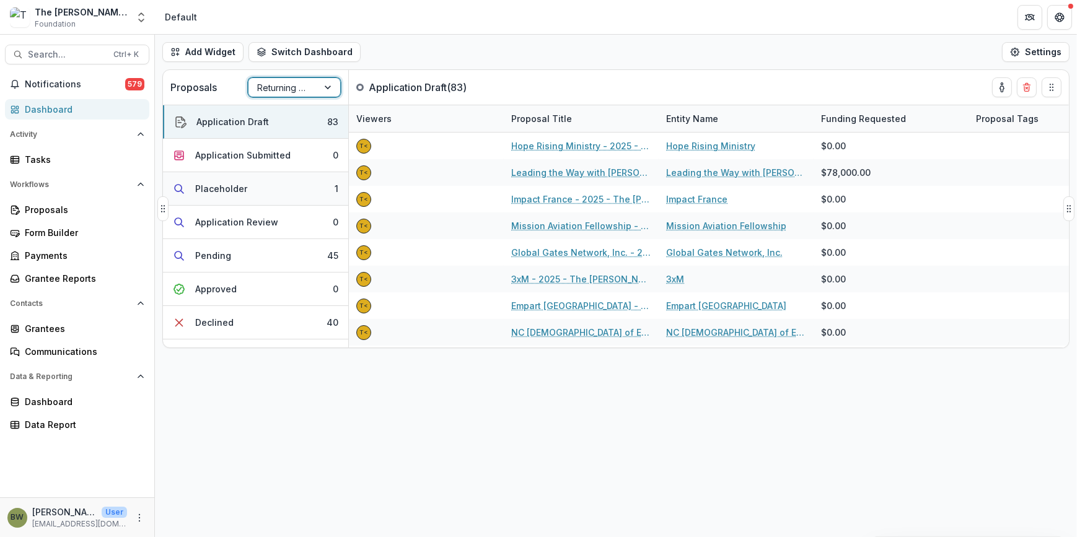
click at [222, 185] on div "Placeholder" at bounding box center [221, 188] width 52 height 13
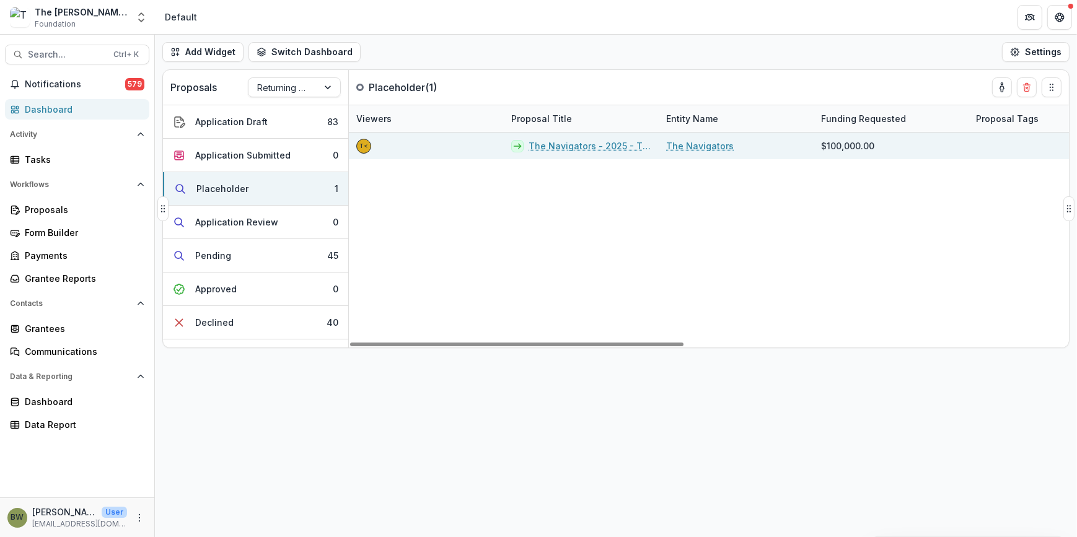
click at [580, 146] on link "The Navigators - 2025 - The [PERSON_NAME] Foundation Grant Proposal Application" at bounding box center [590, 145] width 123 height 13
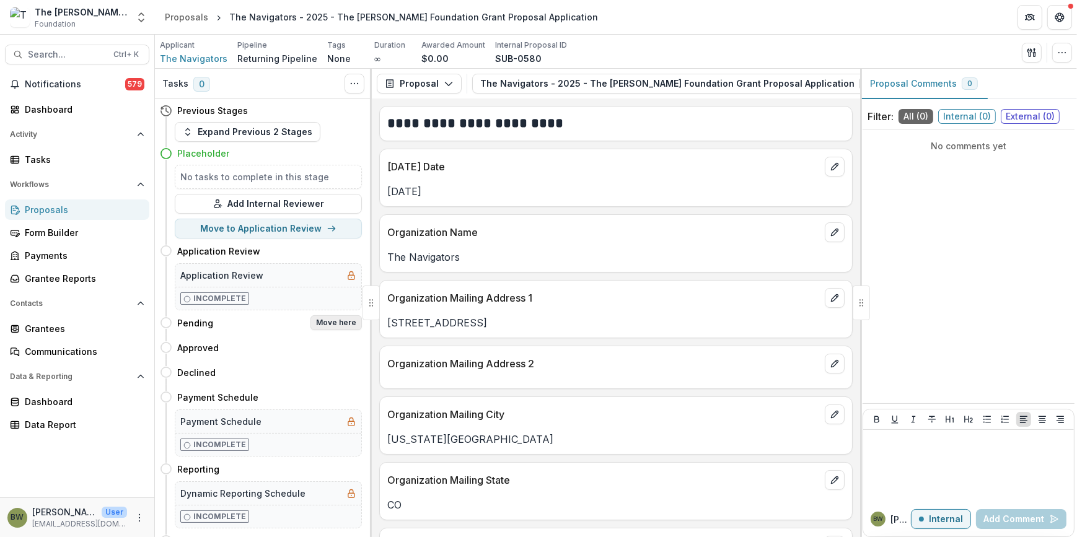
click at [341, 326] on button "Move here" at bounding box center [336, 322] width 51 height 15
select select "*******"
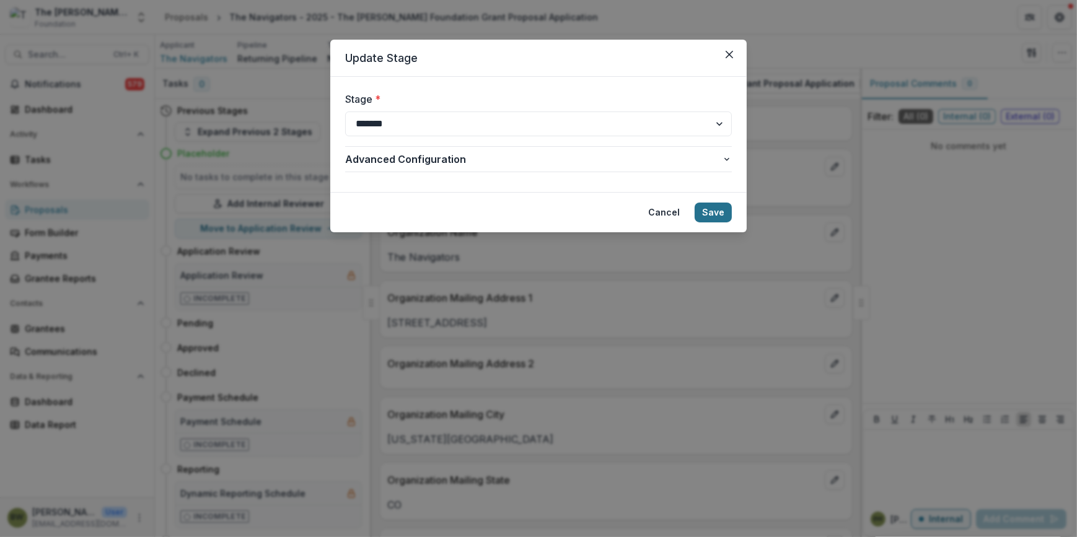
click at [717, 218] on button "Save" at bounding box center [713, 213] width 37 height 20
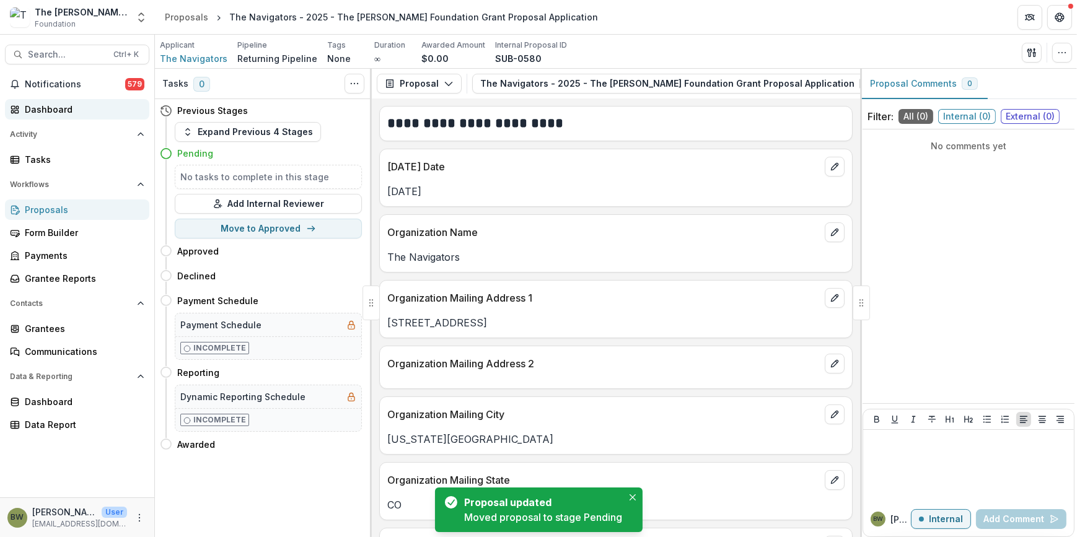
click at [53, 108] on div "Dashboard" at bounding box center [82, 109] width 115 height 13
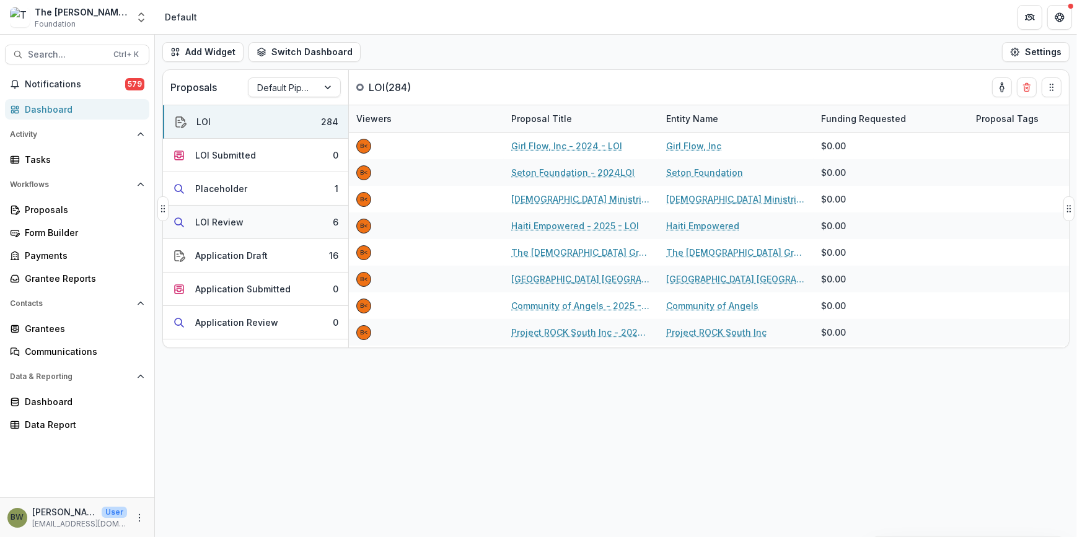
click at [211, 225] on div "LOI Review" at bounding box center [219, 222] width 48 height 13
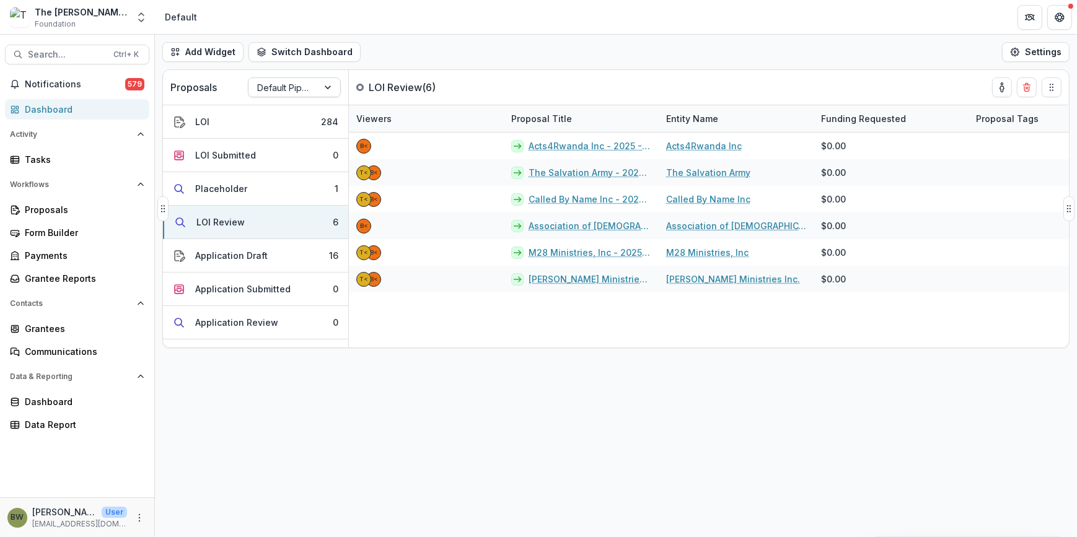
click at [282, 87] on div at bounding box center [283, 87] width 52 height 15
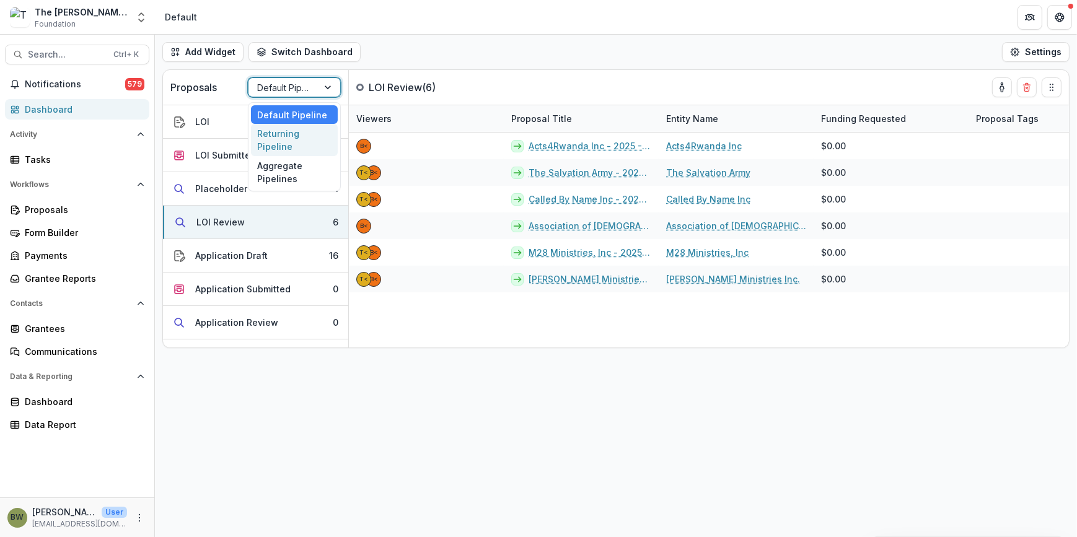
click at [284, 130] on div "Returning Pipeline" at bounding box center [294, 140] width 87 height 32
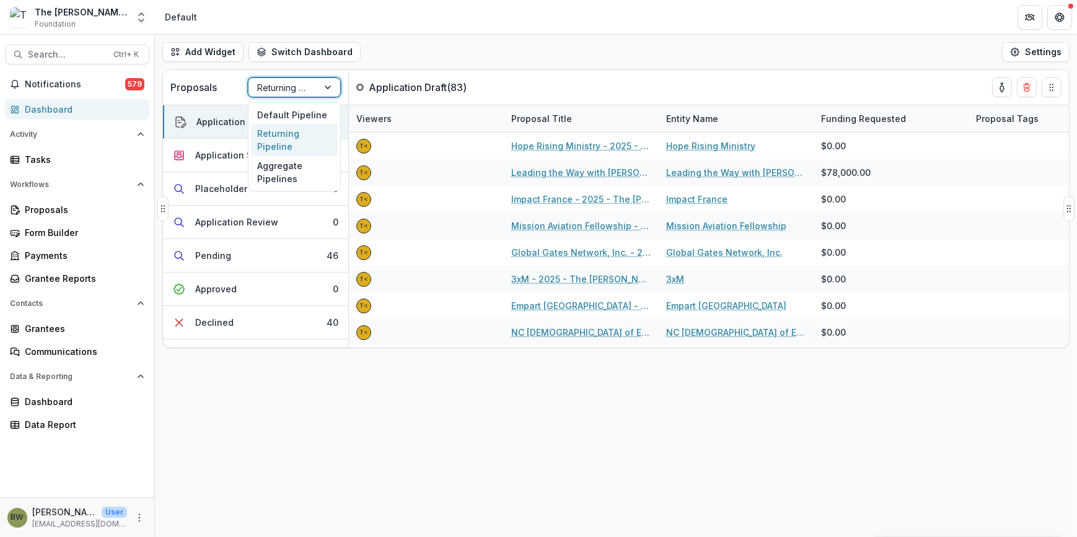
click at [281, 80] on div at bounding box center [283, 87] width 52 height 15
click at [286, 115] on div "Default Pipeline" at bounding box center [294, 114] width 87 height 19
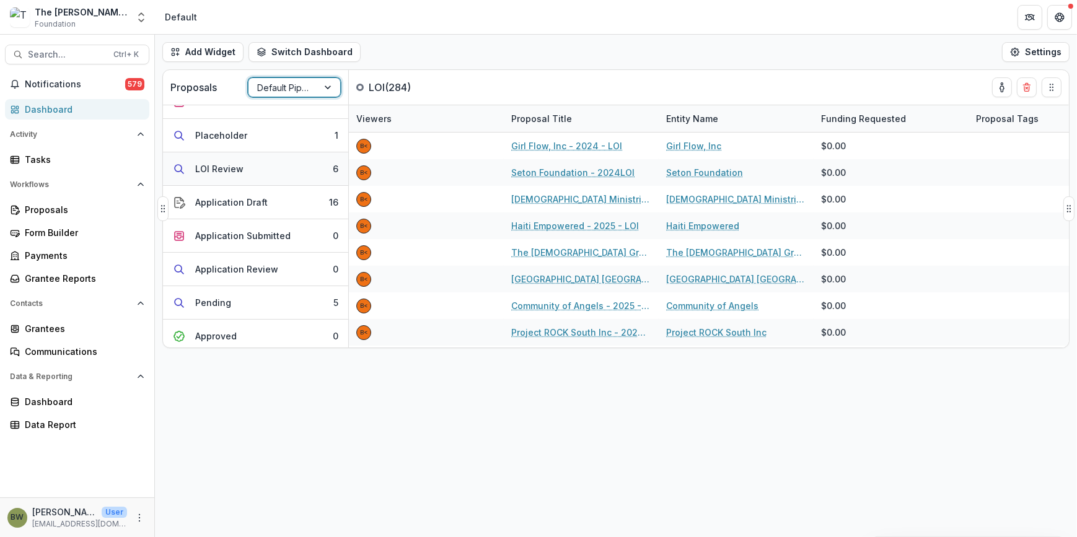
scroll to position [56, 0]
